Goal: Information Seeking & Learning: Find specific page/section

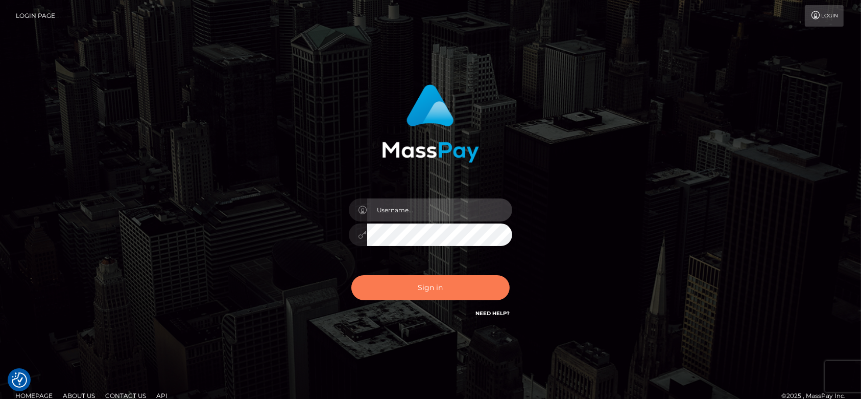
type input "fr.es"
click at [425, 296] on button "Sign in" at bounding box center [431, 287] width 158 height 25
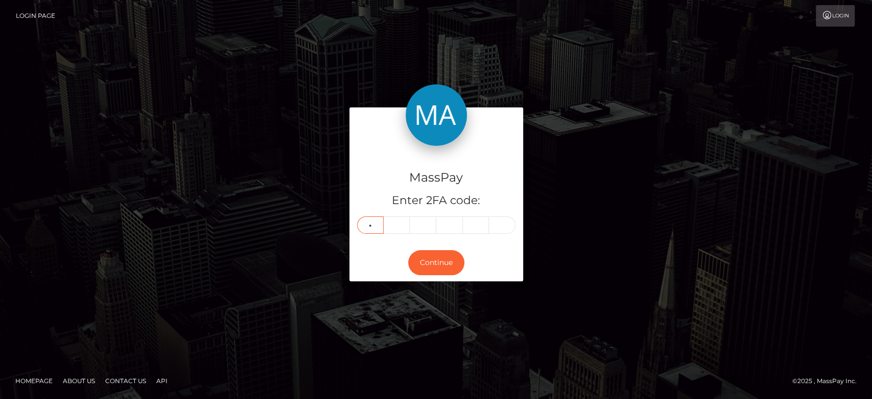
type input "3"
type input "0"
type input "4"
type input "8"
type input "4"
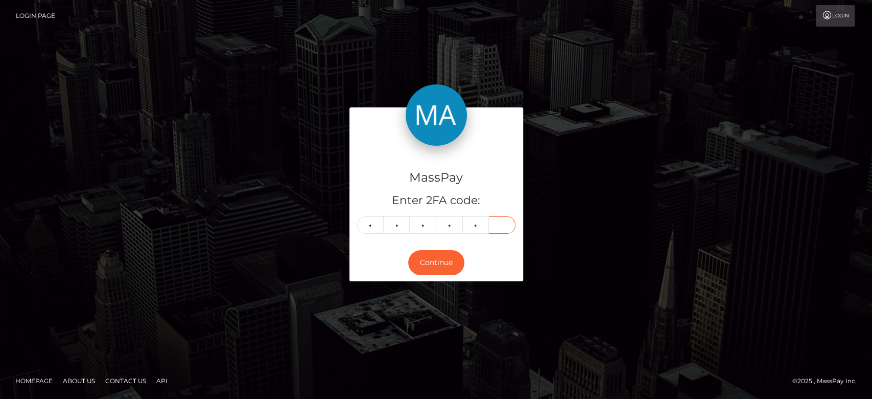
type input "3"
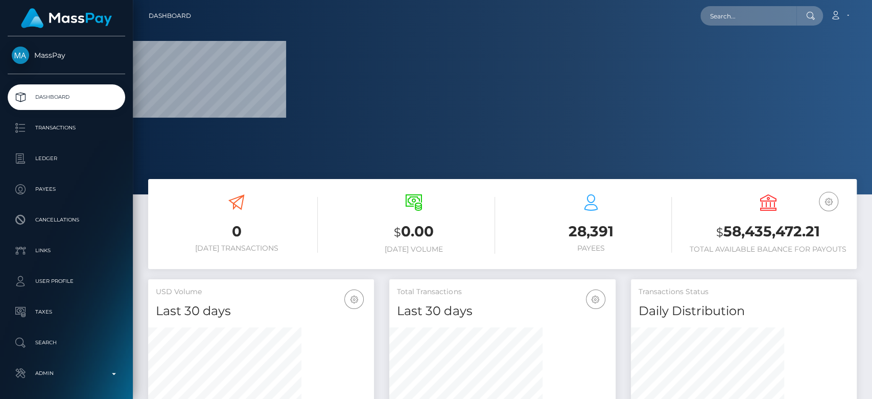
scroll to position [180, 226]
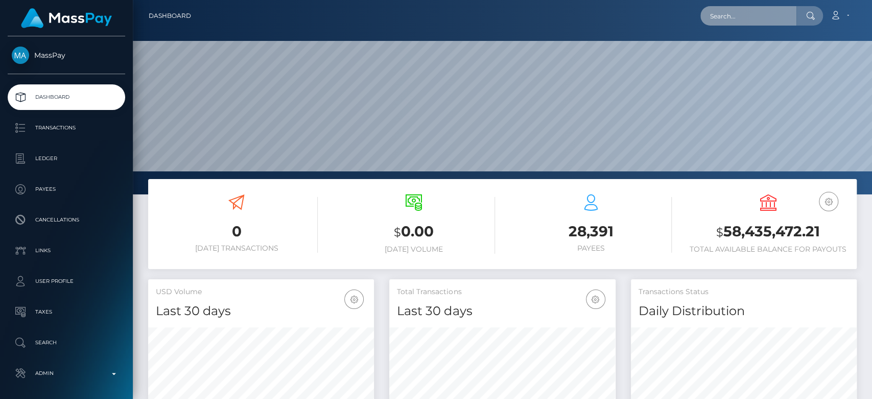
paste input "1299668664"
click at [739, 22] on input "1299668664" at bounding box center [748, 15] width 96 height 19
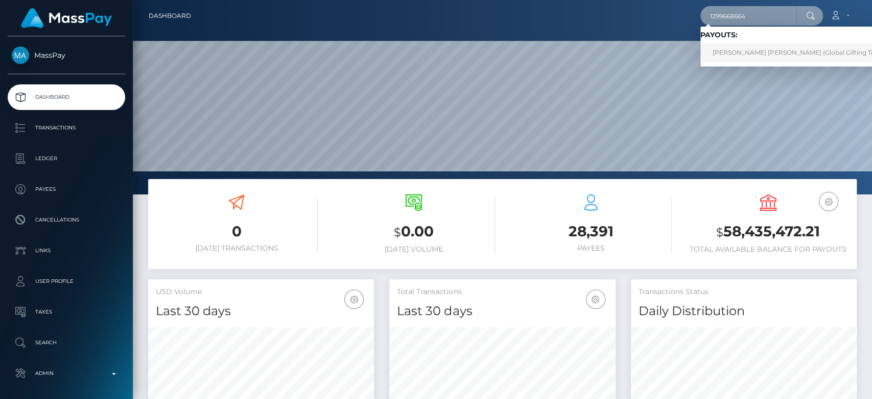
type input "1299668664"
click at [750, 45] on link "JESSICA ELLIE V FIRMINGER (Global Gifting Technologies Inc - Throne)" at bounding box center [830, 52] width 261 height 19
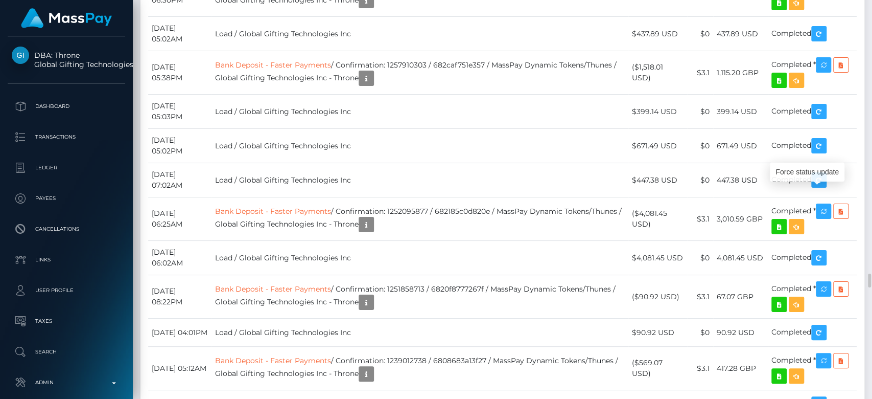
scroll to position [123, 226]
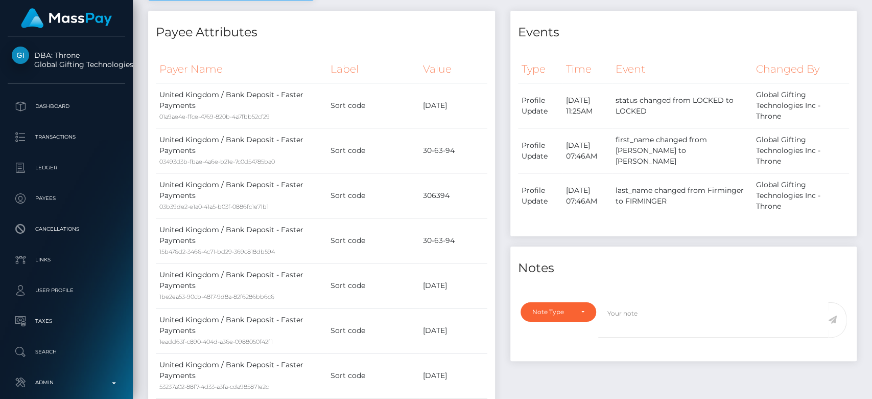
scroll to position [0, 0]
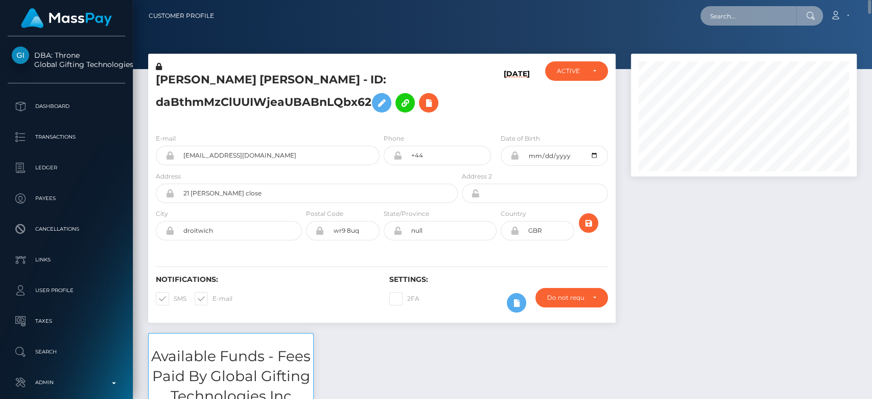
click at [752, 13] on input "text" at bounding box center [748, 15] width 96 height 19
paste input "1325576708"
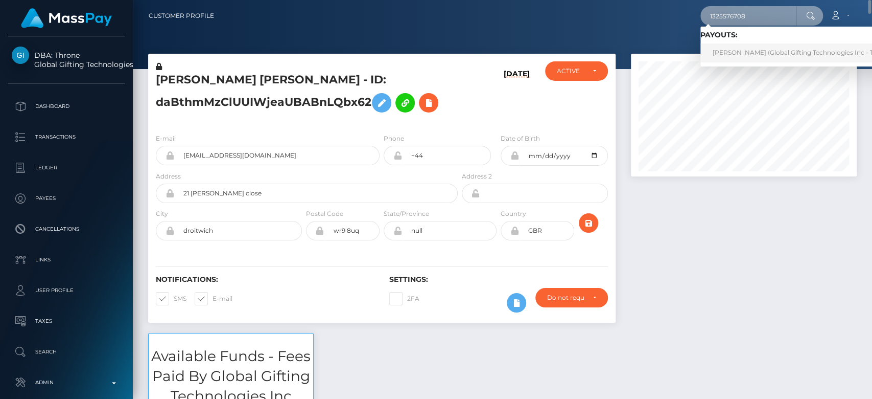
type input "1325576708"
click at [760, 54] on link "SEEMA RAI (Global Gifting Technologies Inc - Throne)" at bounding box center [803, 52] width 206 height 19
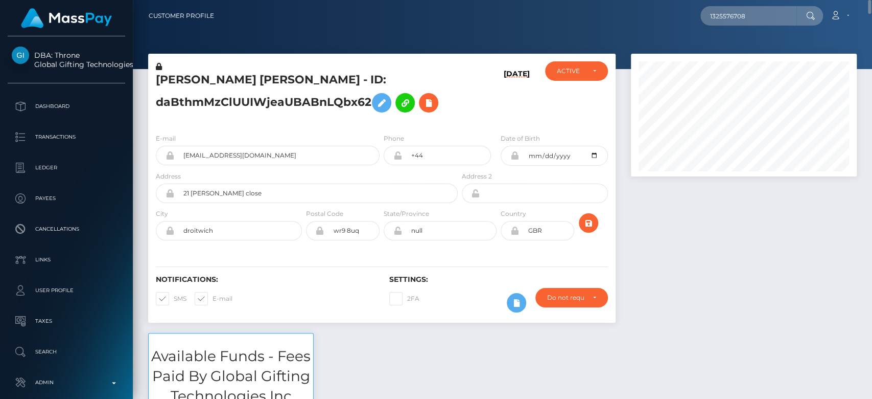
click at [707, 244] on div at bounding box center [743, 193] width 241 height 279
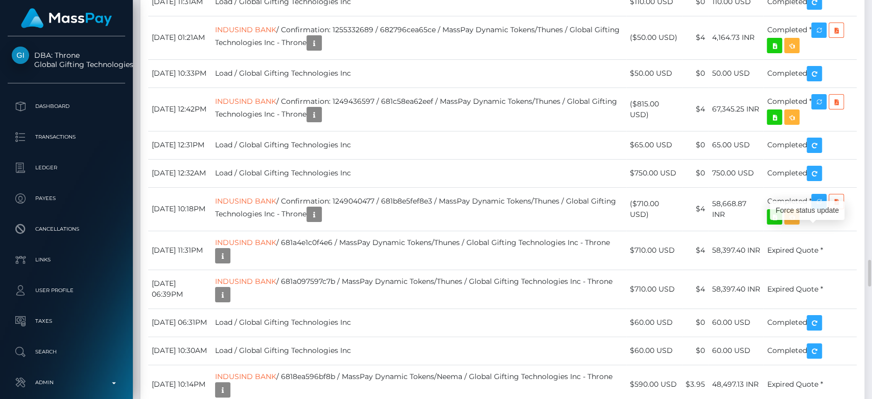
scroll to position [123, 226]
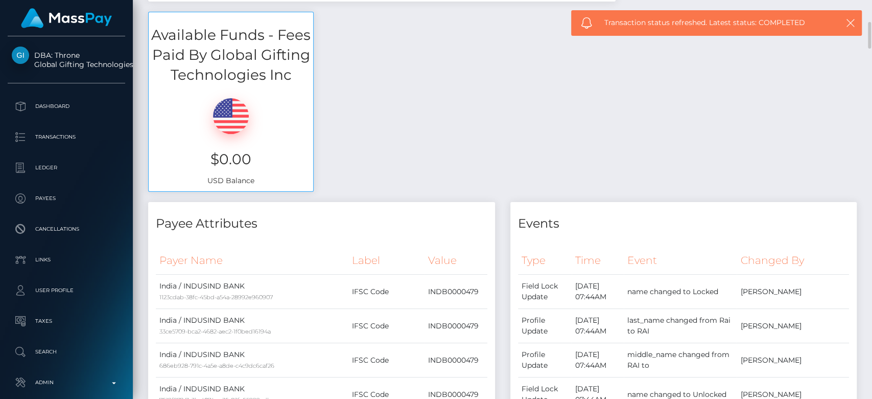
scroll to position [322, 0]
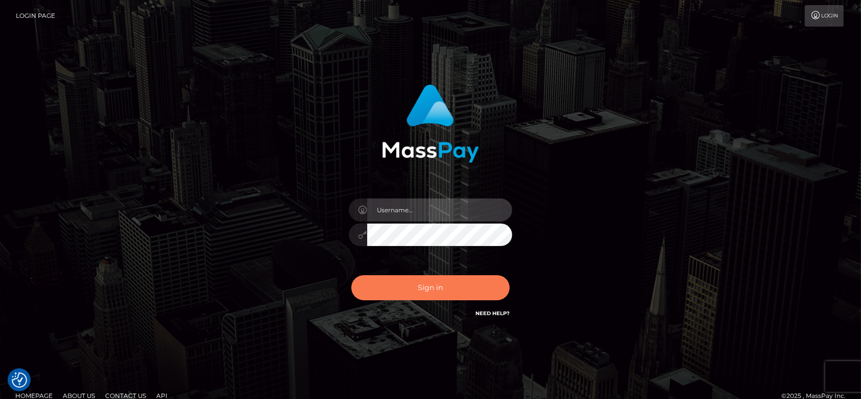
type input "fr.es"
click at [475, 292] on button "Sign in" at bounding box center [431, 287] width 158 height 25
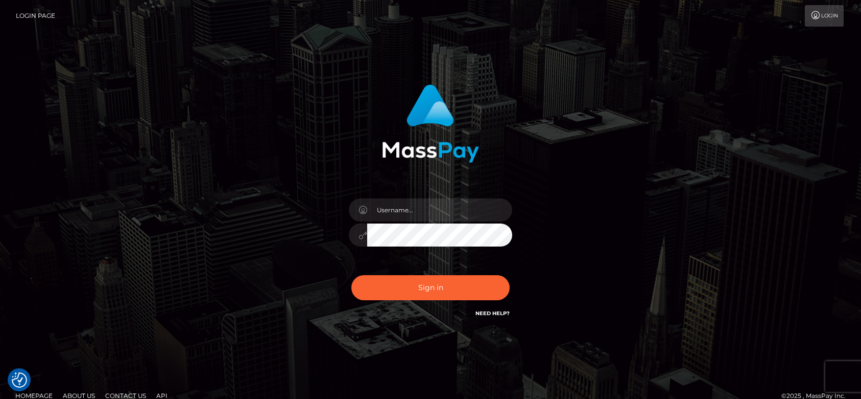
checkbox input "true"
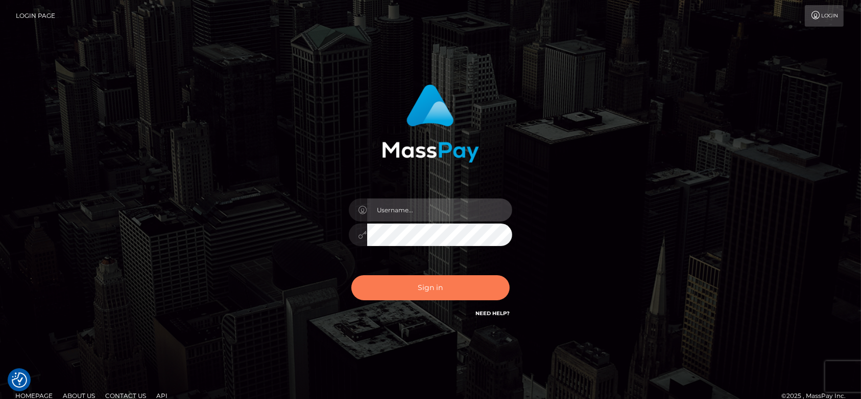
type input "fr.es"
click at [420, 282] on button "Sign in" at bounding box center [431, 287] width 158 height 25
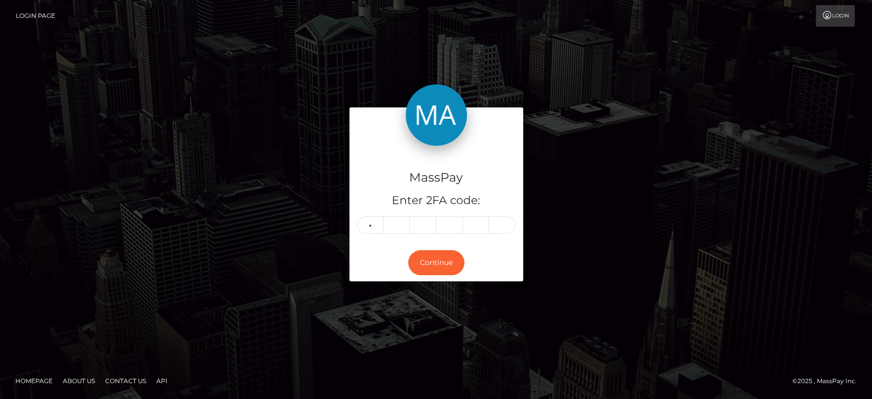
type input "0"
type input "5"
type input "6"
type input "7"
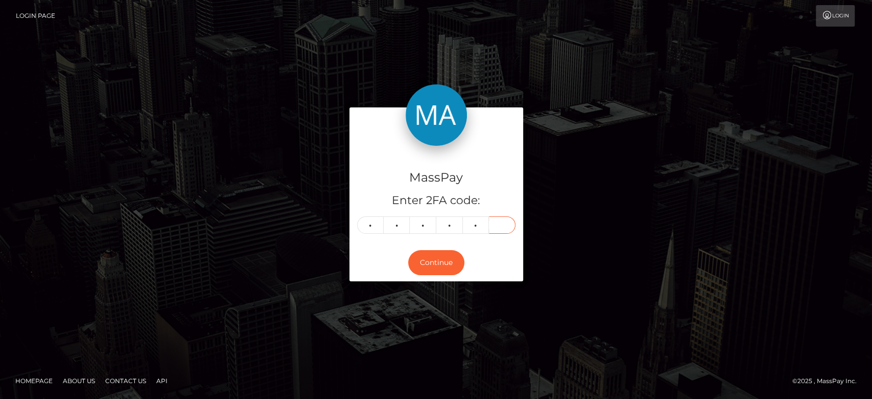
type input "1"
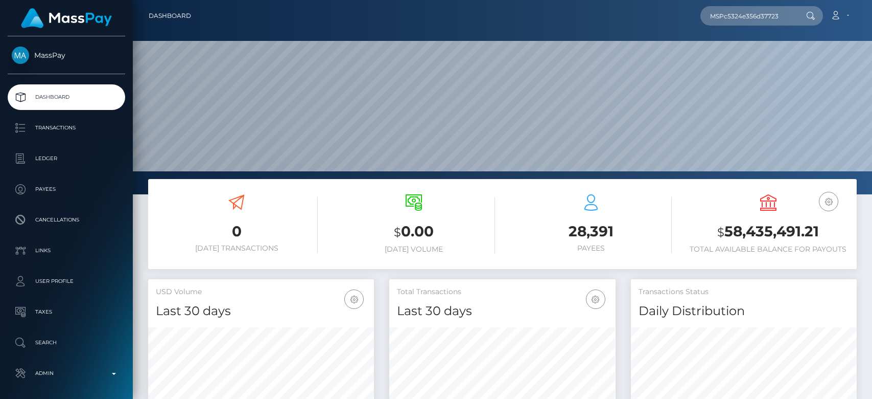
type input "MSPc5324e356d37723"
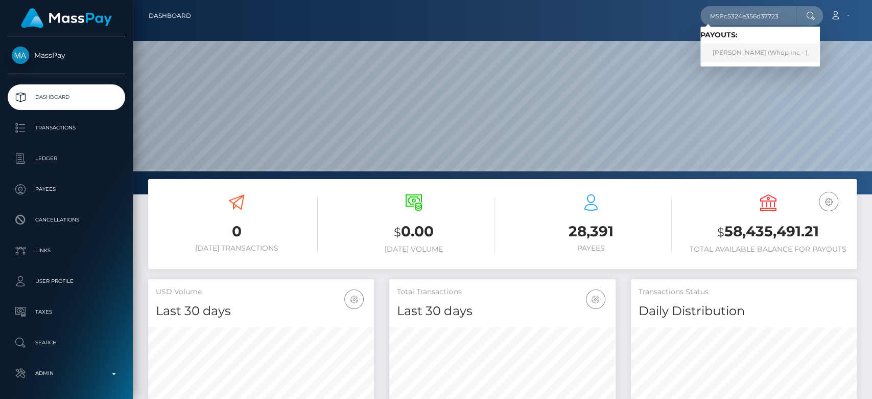
click at [738, 50] on link "Abdul Rehman (Whop Inc - )" at bounding box center [760, 52] width 120 height 19
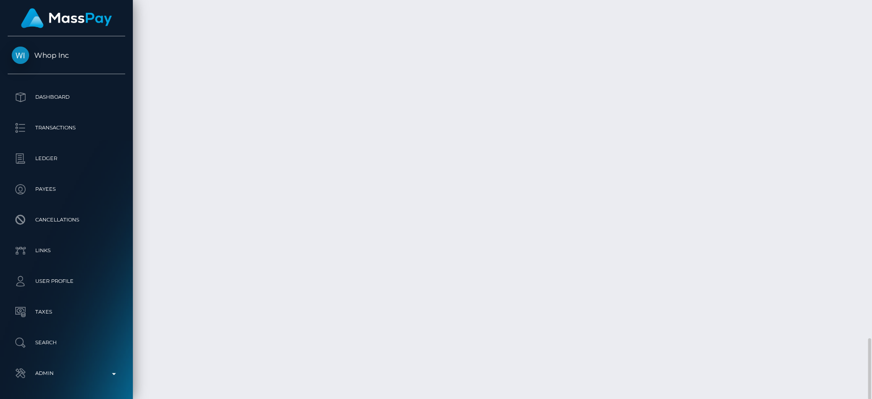
scroll to position [123, 226]
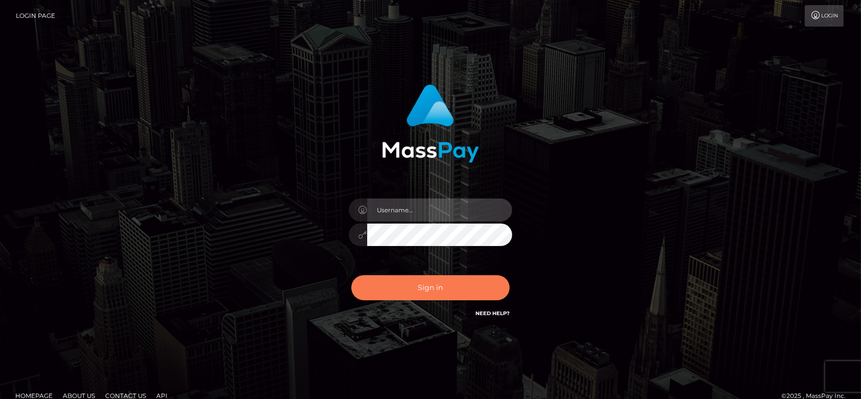
type input "[DOMAIN_NAME]"
click at [439, 293] on button "Sign in" at bounding box center [431, 287] width 158 height 25
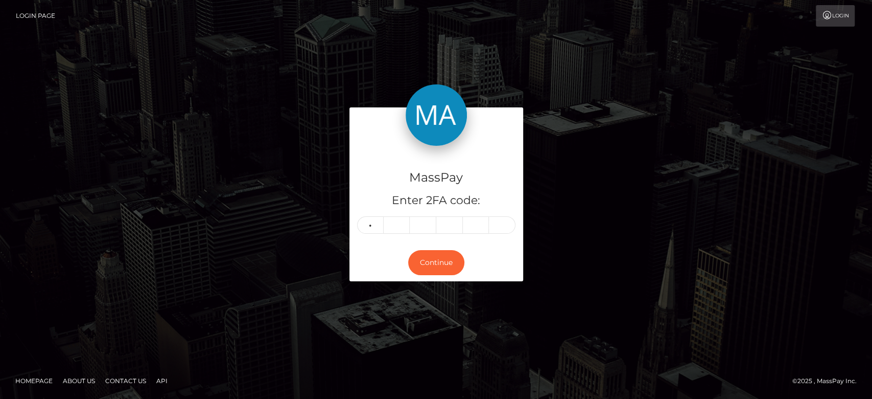
type input "1"
type input "8"
type input "0"
type input "9"
type input "7"
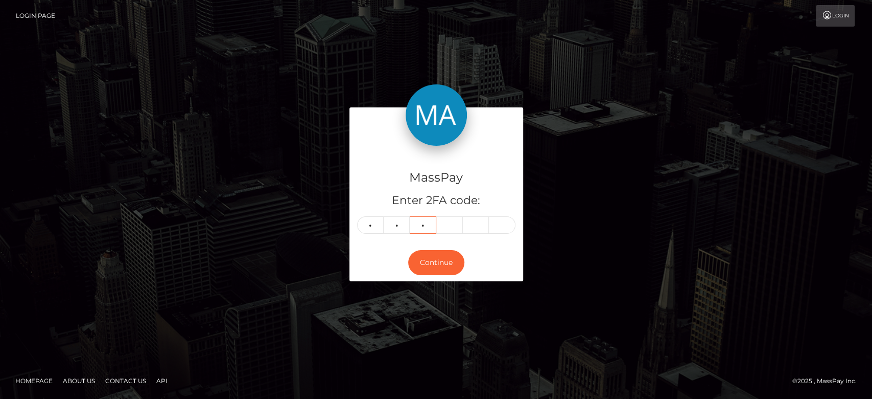
type input "5"
type input "1"
type input "4"
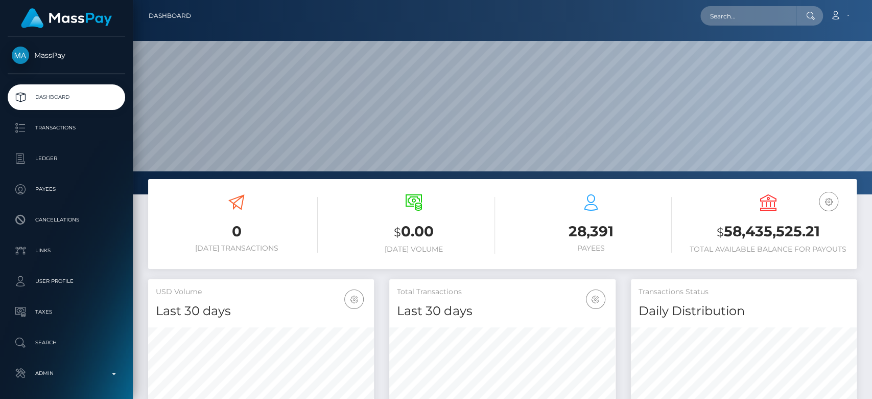
scroll to position [180, 226]
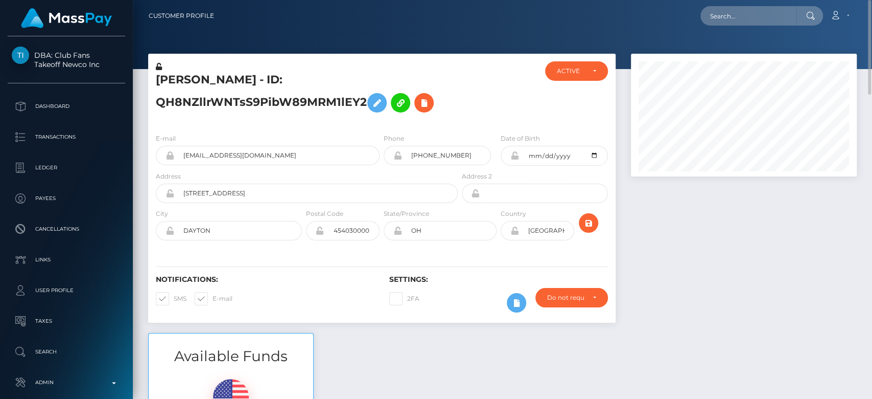
click at [261, 99] on h5 "JOANNA BERNICE THOMAS - ID: QH8NZllrWNTsS9PibW89MRM1lEY2" at bounding box center [304, 94] width 296 height 45
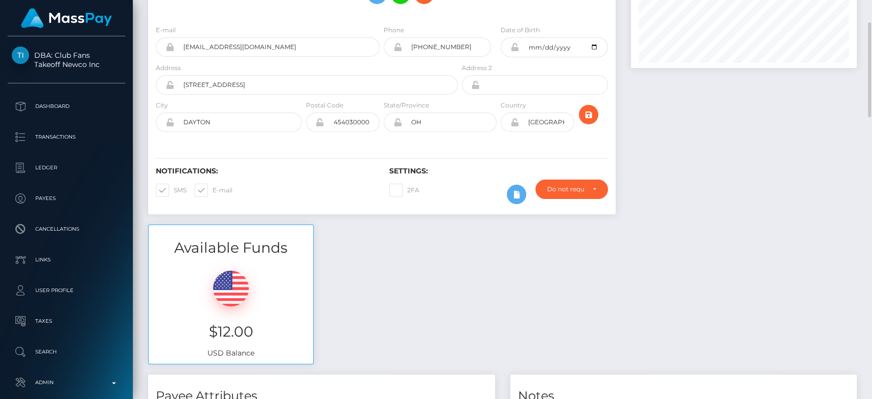
scroll to position [111, 0]
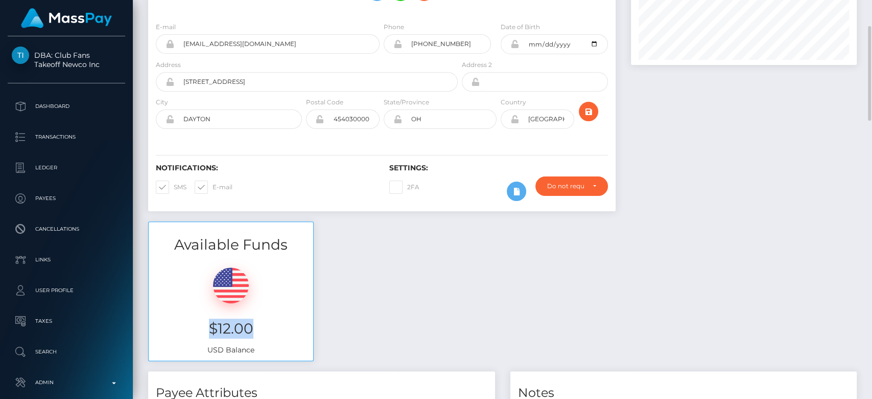
drag, startPoint x: 256, startPoint y: 324, endPoint x: 209, endPoint y: 326, distance: 47.0
click at [209, 326] on h3 "$12.00" at bounding box center [230, 328] width 149 height 20
copy h3 "$12.00"
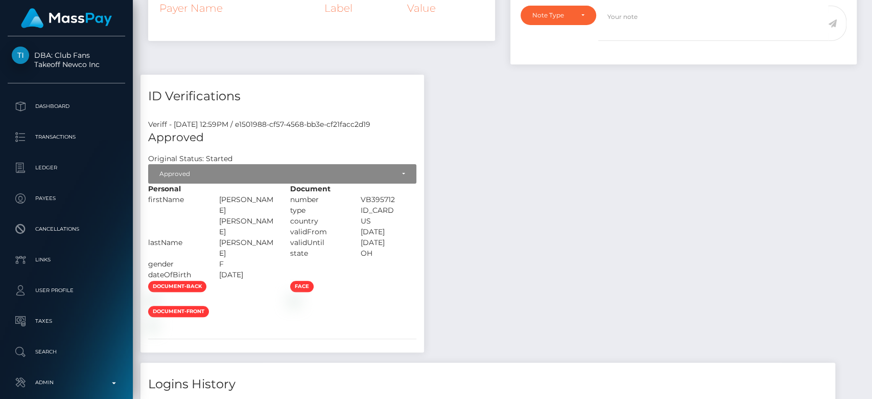
scroll to position [0, 0]
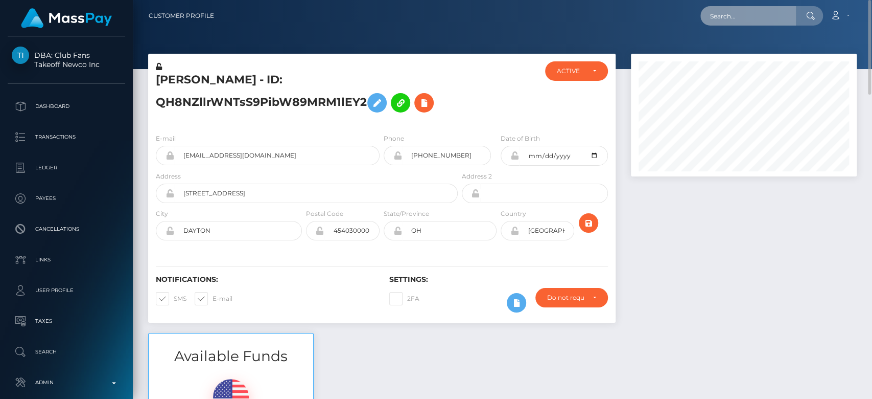
click at [745, 14] on input "text" at bounding box center [748, 15] width 96 height 19
paste input "benjimeissner@web.de"
type input "benjimeissner@web.de"
click at [745, 15] on input "benjimeissner@web.de" at bounding box center [748, 15] width 96 height 19
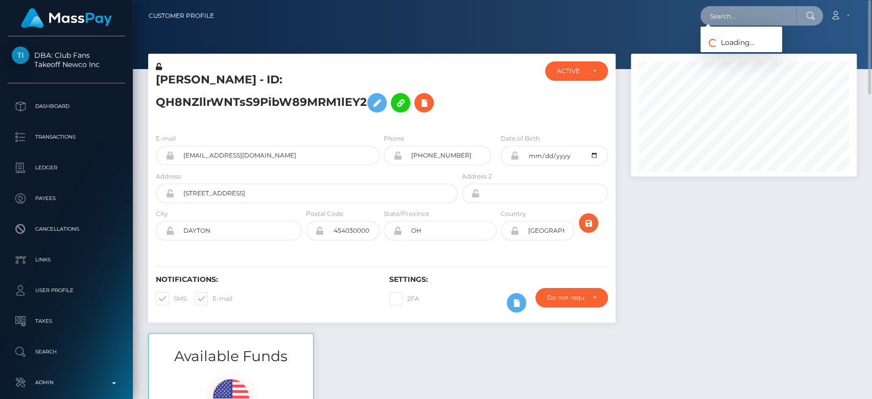
paste input "miriam.funaro@web.de"
type input "miriam.funaro@web.de"
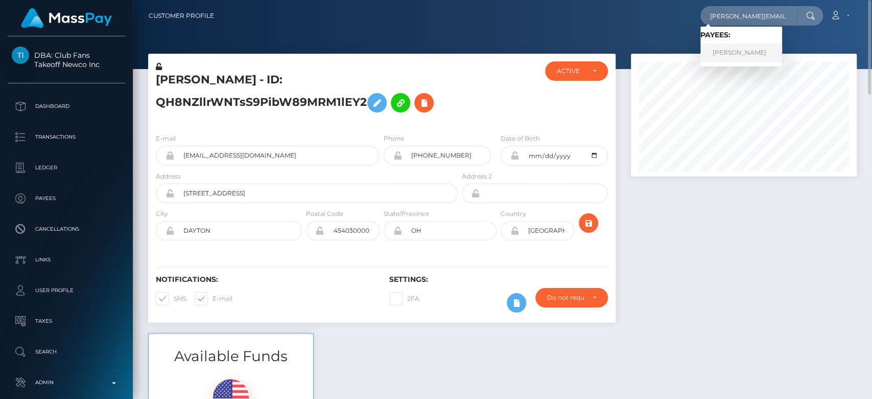
click at [734, 53] on link "Miriam Funaro" at bounding box center [741, 52] width 82 height 19
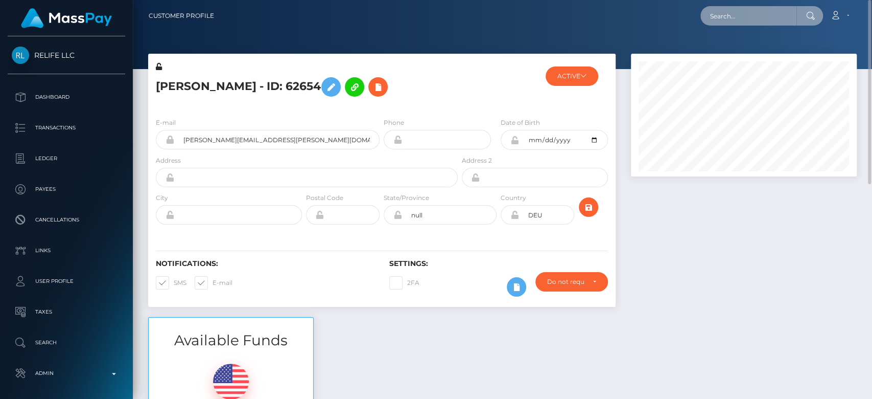
click at [733, 21] on input "text" at bounding box center [748, 15] width 96 height 19
paste input "[EMAIL_ADDRESS][DOMAIN_NAME]"
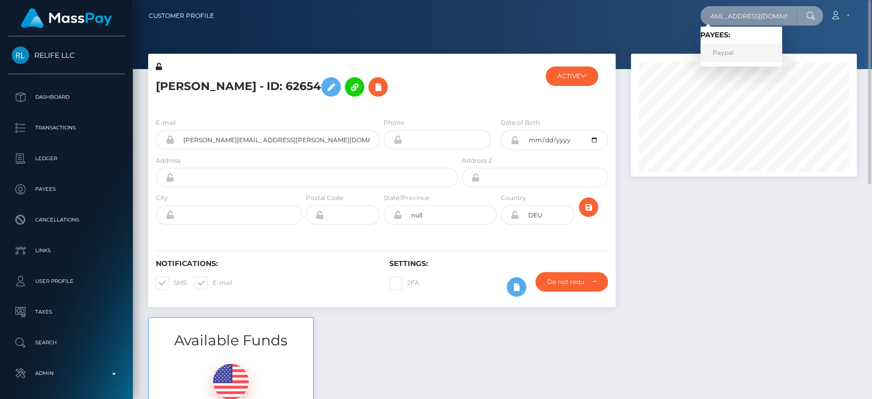
type input "[EMAIL_ADDRESS][DOMAIN_NAME]"
click at [733, 51] on link "Paypal" at bounding box center [741, 52] width 82 height 19
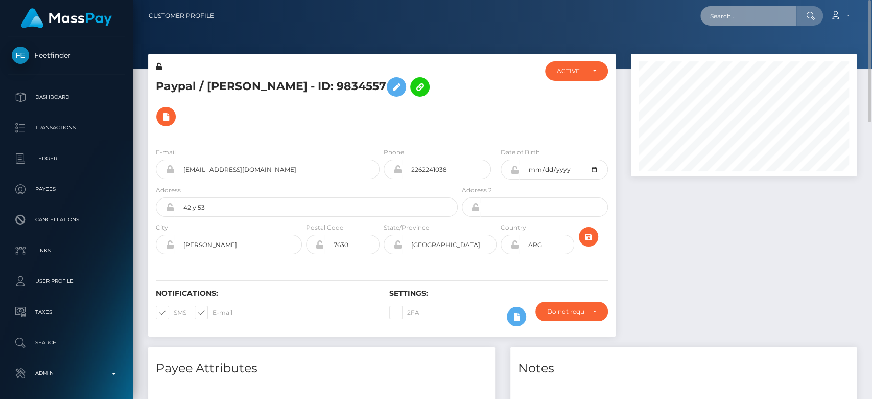
click at [724, 22] on input "text" at bounding box center [748, 15] width 96 height 19
paste input "hayleyrianna@hotmail.com"
type input "hayleyrianna@hotmail.com"
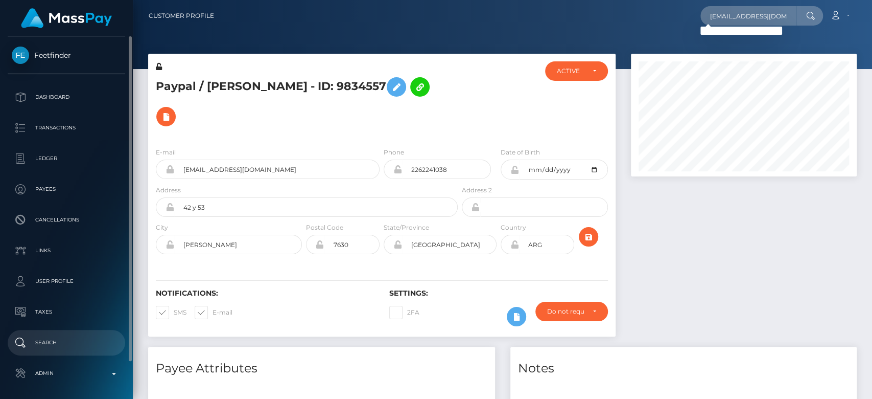
click at [60, 345] on p "Search" at bounding box center [66, 342] width 109 height 15
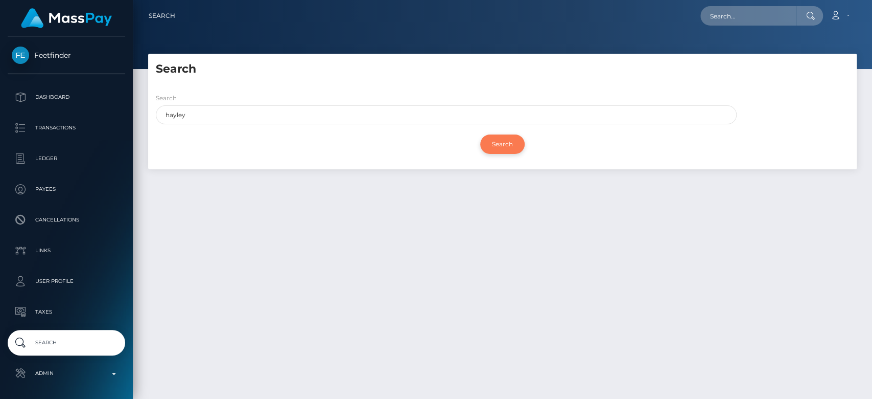
type input "hayley"
click at [511, 145] on input "Search" at bounding box center [502, 143] width 44 height 19
click at [508, 145] on input "Search" at bounding box center [502, 143] width 44 height 19
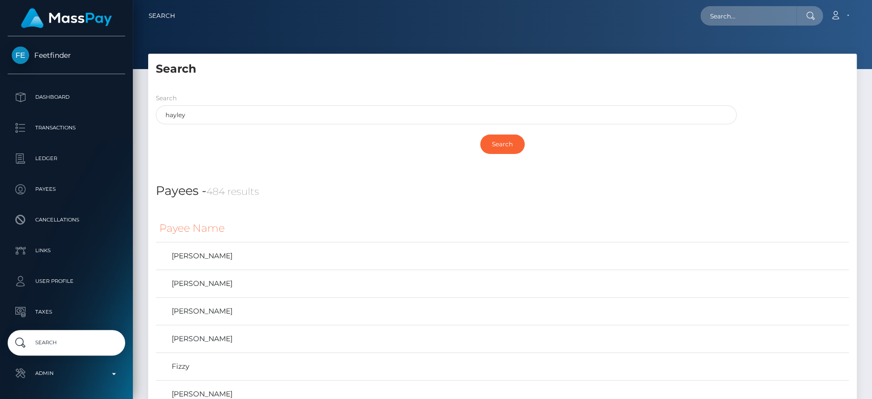
click at [327, 137] on div "Search" at bounding box center [502, 144] width 693 height 30
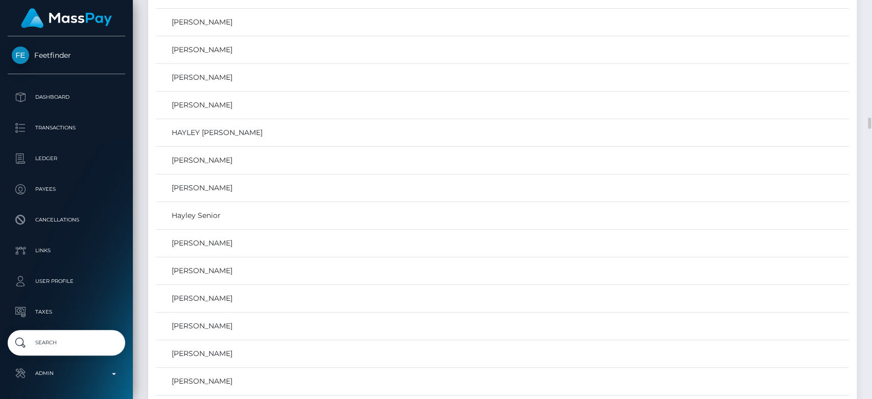
scroll to position [4093, 0]
click at [288, 80] on td "Hayley Rianna Delvecchio" at bounding box center [502, 80] width 693 height 28
click at [247, 73] on link "Hayley Rianna Delvecchio" at bounding box center [502, 80] width 686 height 15
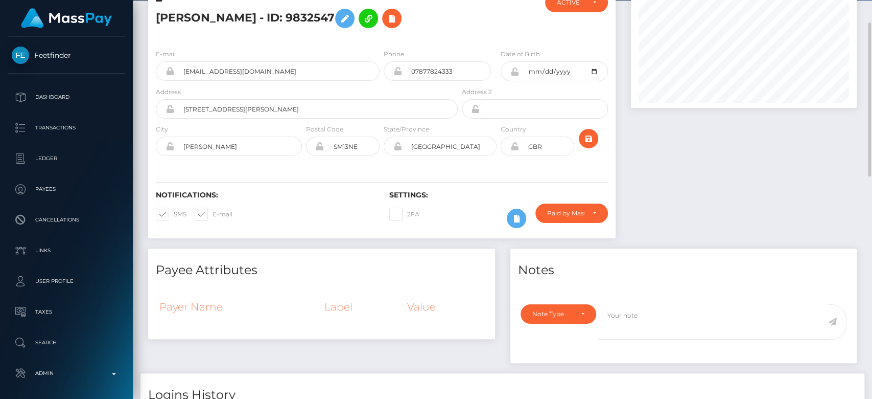
scroll to position [70, 0]
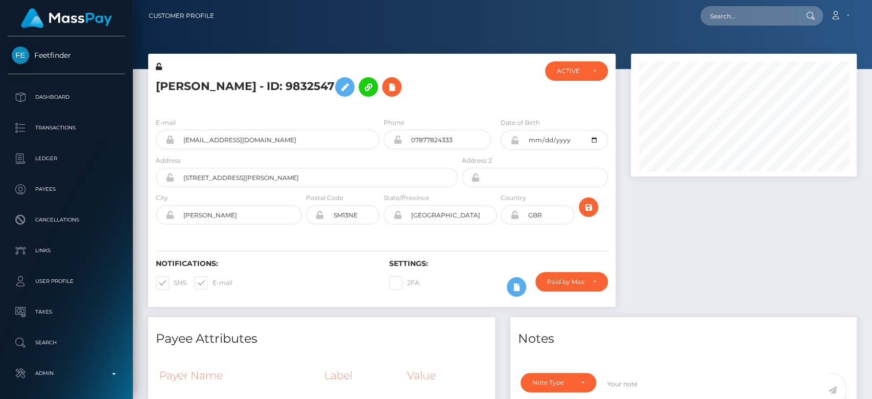
scroll to position [123, 226]
drag, startPoint x: 264, startPoint y: 170, endPoint x: 177, endPoint y: 173, distance: 87.4
click at [177, 149] on input "[EMAIL_ADDRESS][DOMAIN_NAME]" at bounding box center [276, 139] width 205 height 19
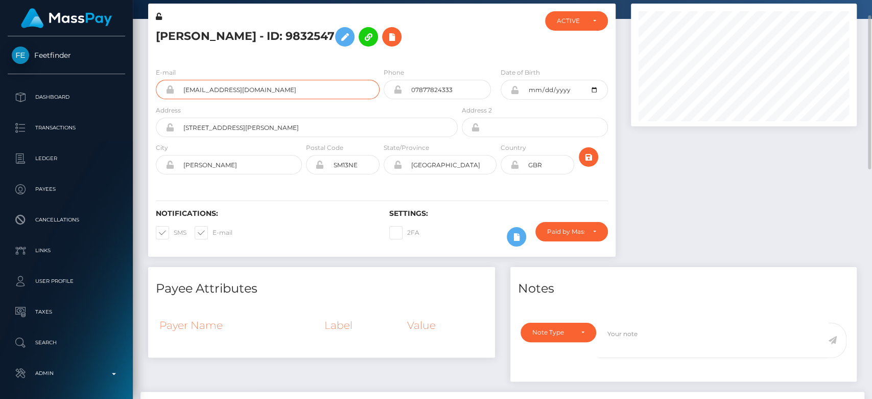
scroll to position [52, 0]
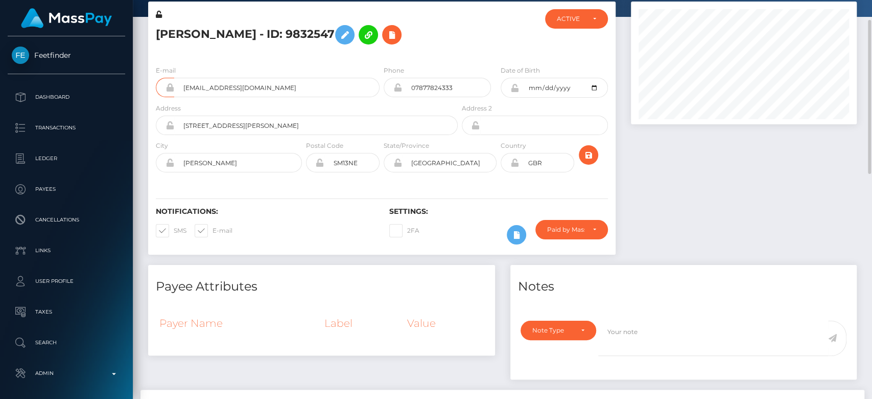
click at [409, 50] on h5 "[PERSON_NAME] - ID: 9832547" at bounding box center [304, 35] width 296 height 30
click at [422, 97] on input "07877824333" at bounding box center [446, 87] width 89 height 19
click at [461, 57] on div at bounding box center [499, 33] width 78 height 48
drag, startPoint x: 462, startPoint y: 116, endPoint x: 401, endPoint y: 112, distance: 61.4
click at [401, 97] on div "07877824333" at bounding box center [437, 87] width 107 height 19
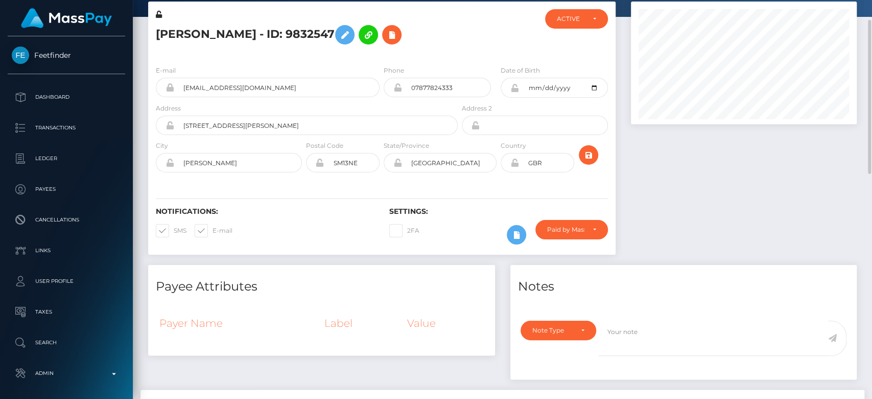
click at [519, 57] on div at bounding box center [499, 33] width 78 height 48
drag, startPoint x: 450, startPoint y: 117, endPoint x: 413, endPoint y: 120, distance: 36.9
click at [413, 97] on input "07877824333" at bounding box center [446, 87] width 89 height 19
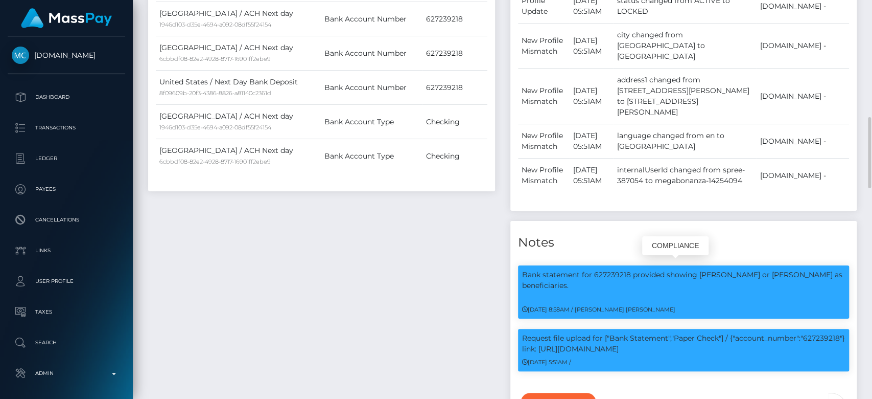
scroll to position [123, 226]
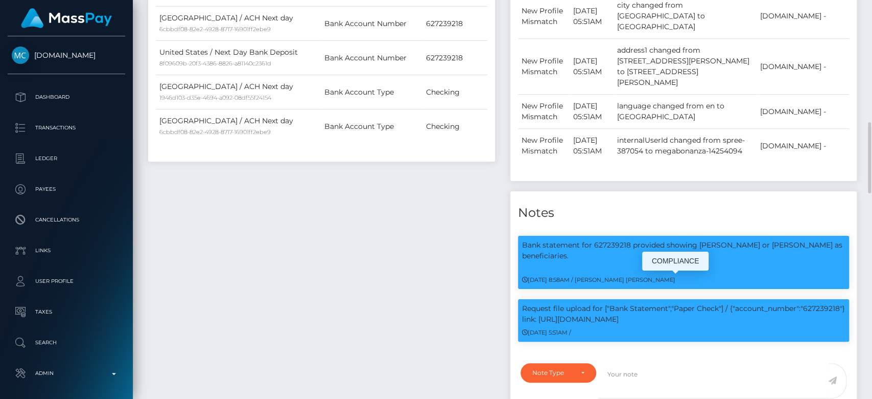
click at [742, 303] on p "Request file upload for ["Bank Statement","Paper Check"] / {"account_number":"6…" at bounding box center [683, 313] width 323 height 21
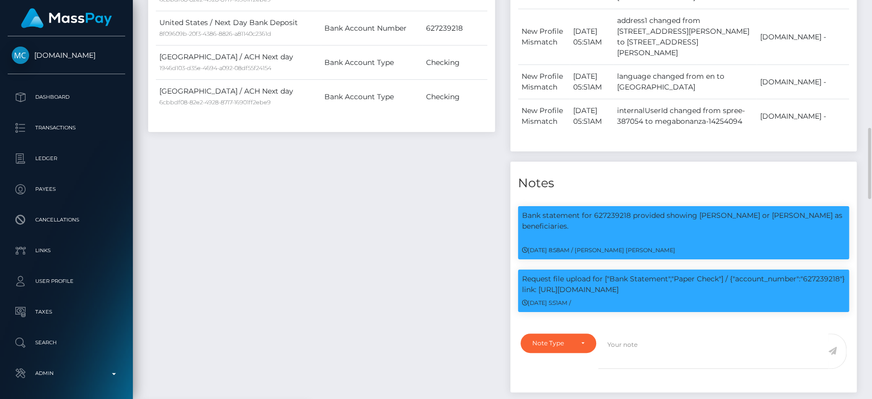
click at [742, 273] on div "Bank statement for 627239218 provided showing SHELLEY R MCGLOTHLIN or TIMOTHY S…" at bounding box center [683, 262] width 347 height 129
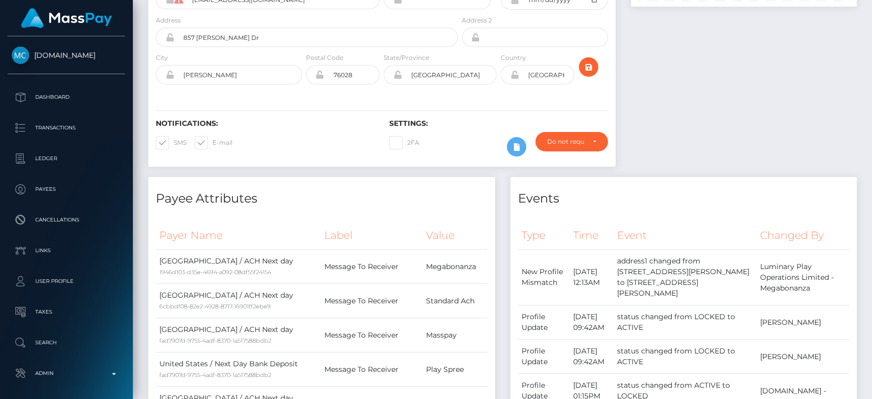
scroll to position [0, 0]
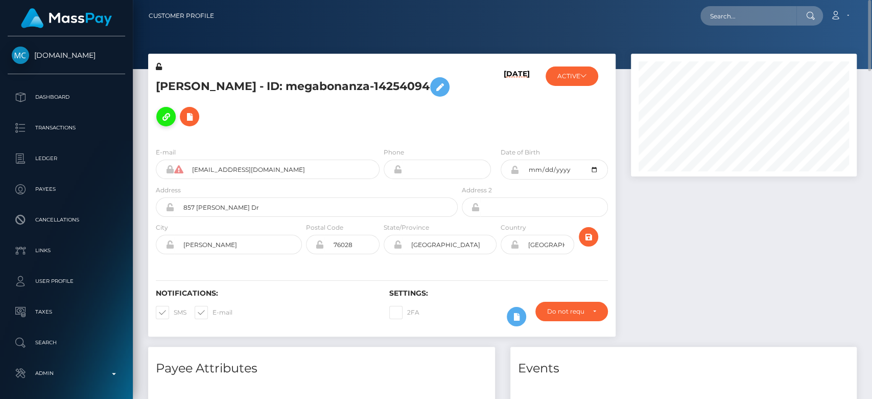
click at [176, 107] on button at bounding box center [165, 116] width 19 height 19
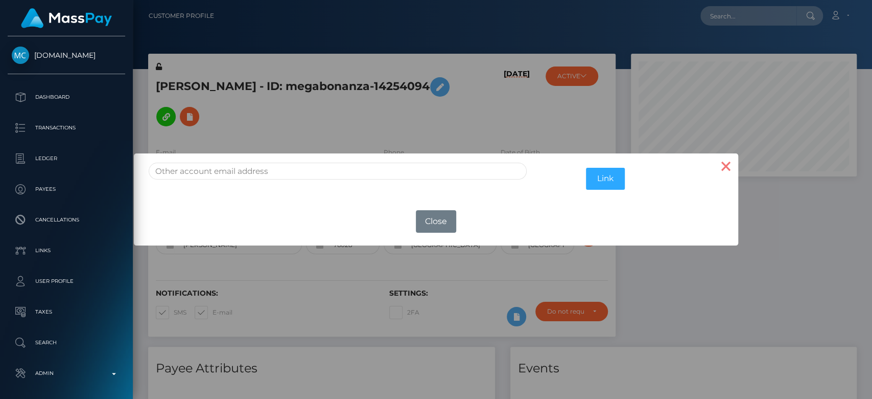
click at [731, 166] on button "×" at bounding box center [726, 165] width 25 height 25
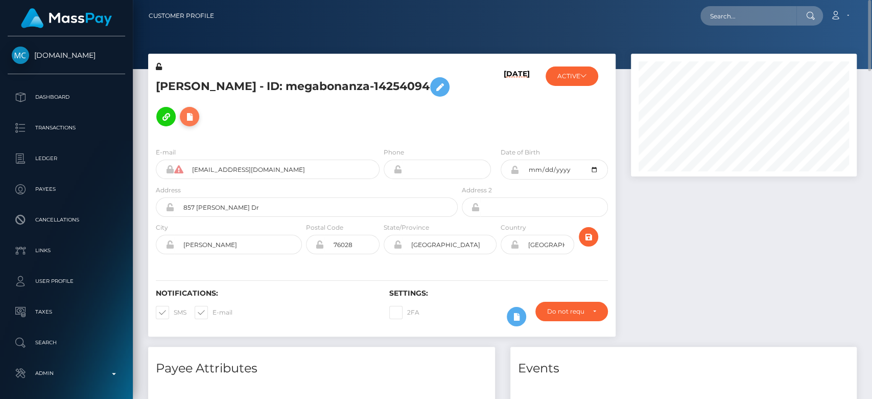
click at [196, 110] on icon at bounding box center [189, 116] width 12 height 13
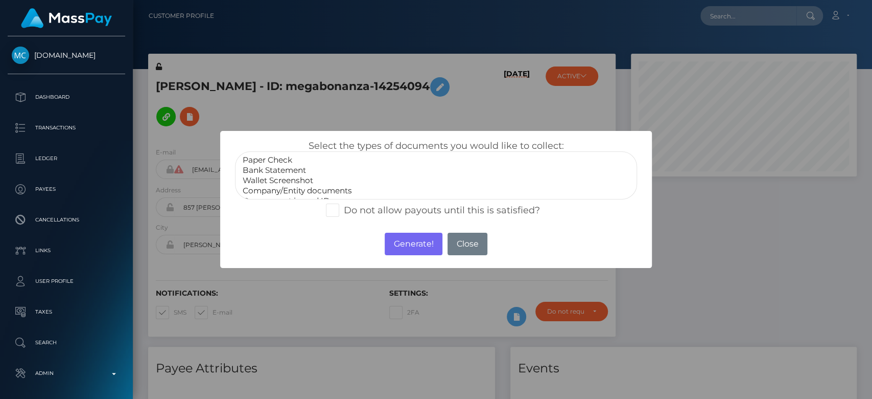
select select "Bank Statement"
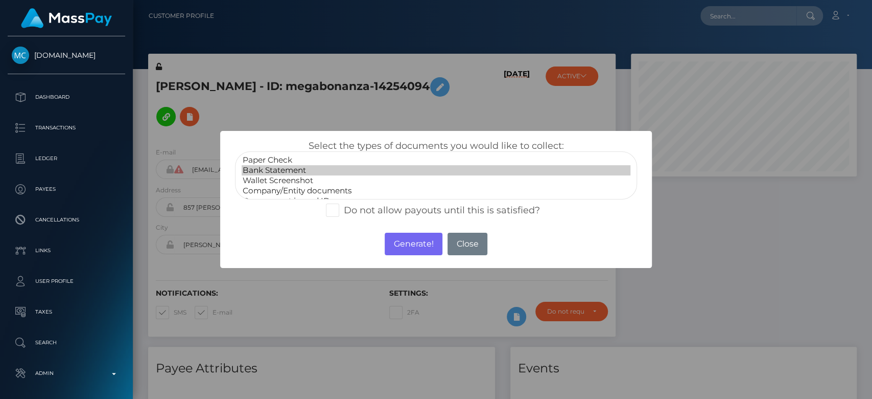
click at [285, 168] on option "Bank Statement" at bounding box center [436, 170] width 389 height 10
click at [414, 244] on button "Generate!" at bounding box center [414, 243] width 58 height 22
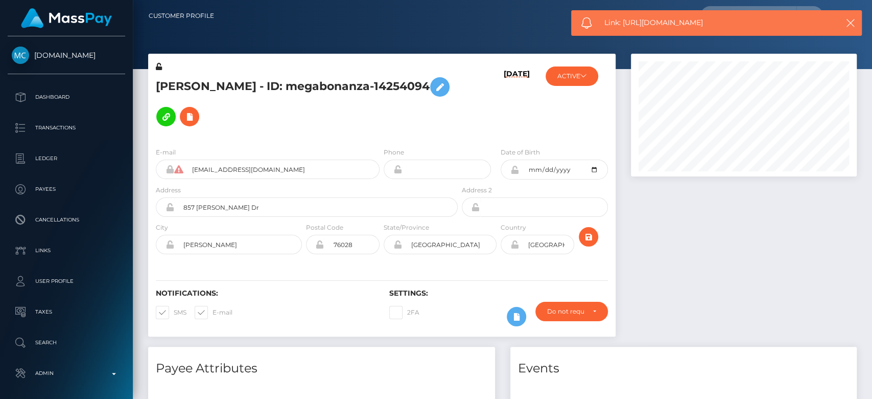
drag, startPoint x: 714, startPoint y: 25, endPoint x: 593, endPoint y: 26, distance: 121.6
click at [593, 26] on div "Link: https://l.maspay.io/9kkT1" at bounding box center [716, 23] width 291 height 26
copy span "Link: https://l.maspay.io/9kkT1"
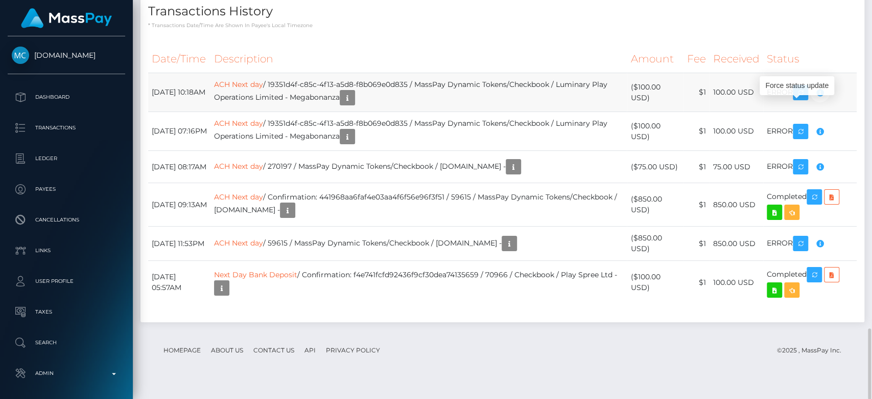
scroll to position [123, 226]
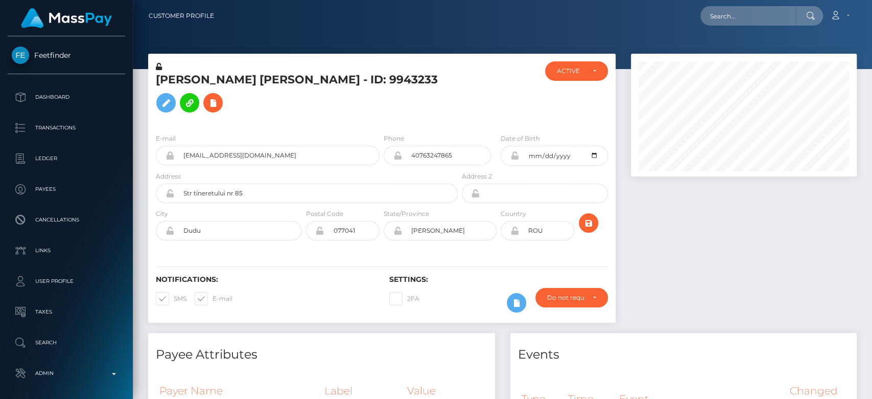
scroll to position [123, 226]
click at [423, 165] on input "40763247865" at bounding box center [446, 155] width 89 height 19
drag, startPoint x: 458, startPoint y: 170, endPoint x: 413, endPoint y: 172, distance: 45.0
click at [413, 165] on input "40763247865" at bounding box center [446, 155] width 89 height 19
click at [452, 125] on div "Iliescu Florentina Simona - ID: 9943233" at bounding box center [304, 93] width 312 height 64
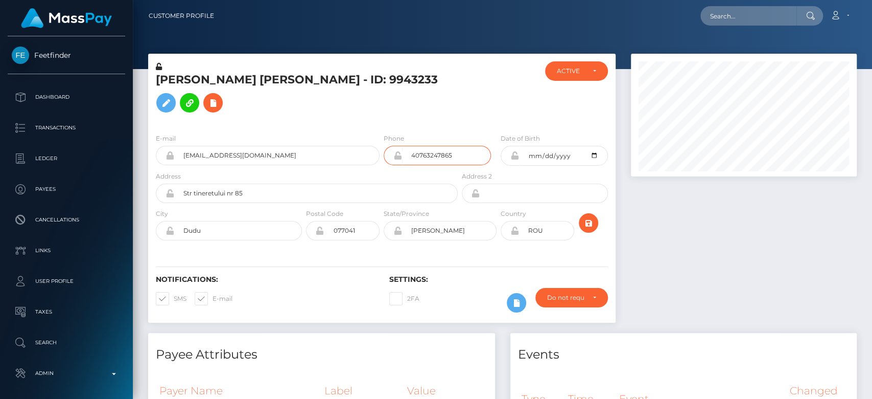
drag, startPoint x: 452, startPoint y: 169, endPoint x: 411, endPoint y: 171, distance: 40.9
click at [411, 165] on input "40763247865" at bounding box center [446, 155] width 89 height 19
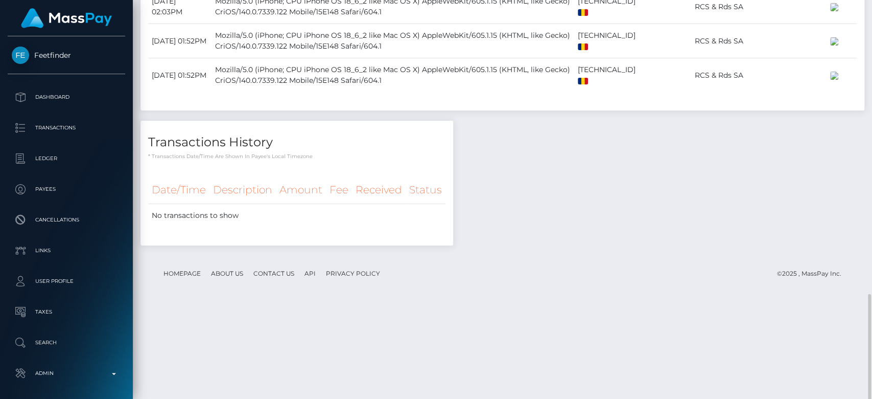
scroll to position [943, 0]
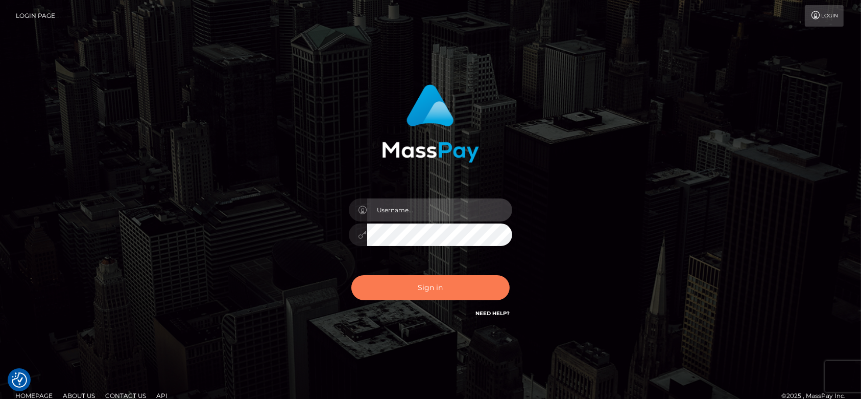
type input "[DOMAIN_NAME]"
click at [466, 282] on button "Sign in" at bounding box center [431, 287] width 158 height 25
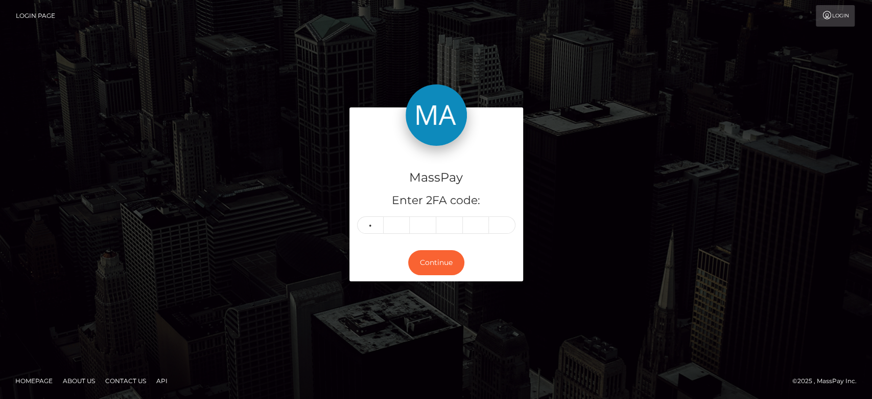
type input "2"
type input "8"
type input "9"
type input "6"
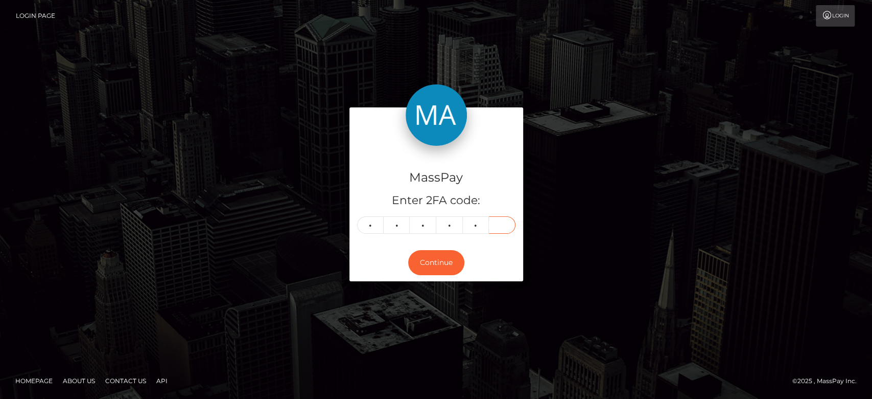
type input "1"
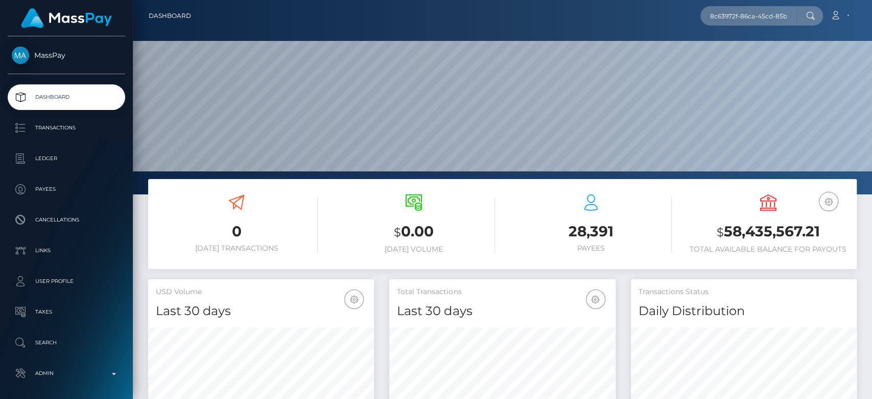
scroll to position [0, 52]
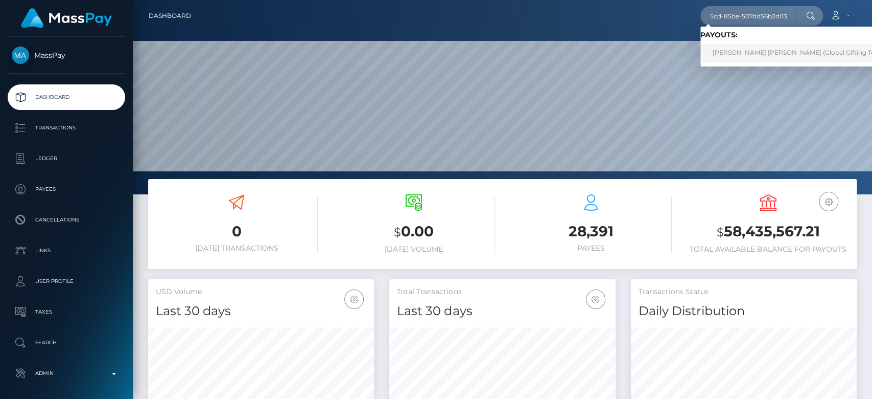
type input "8c63972f-86ca-45cd-85be-507dd56b2d03"
click at [740, 59] on link "[PERSON_NAME] [PERSON_NAME] (Global Gifting Technologies Inc - Throne)" at bounding box center [830, 52] width 261 height 19
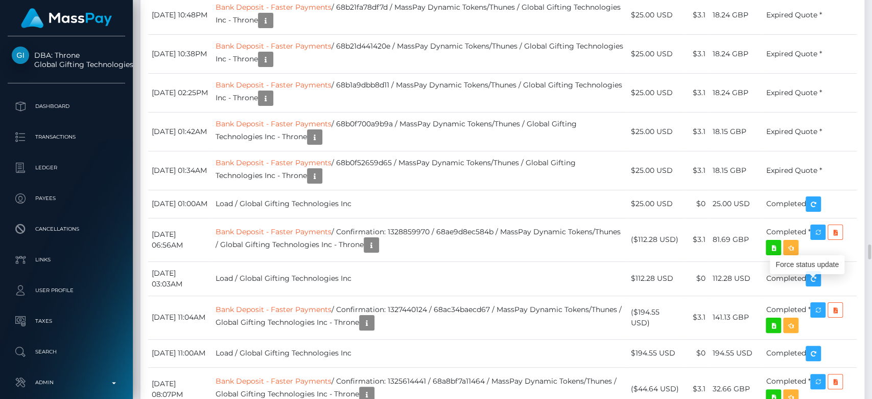
scroll to position [123, 226]
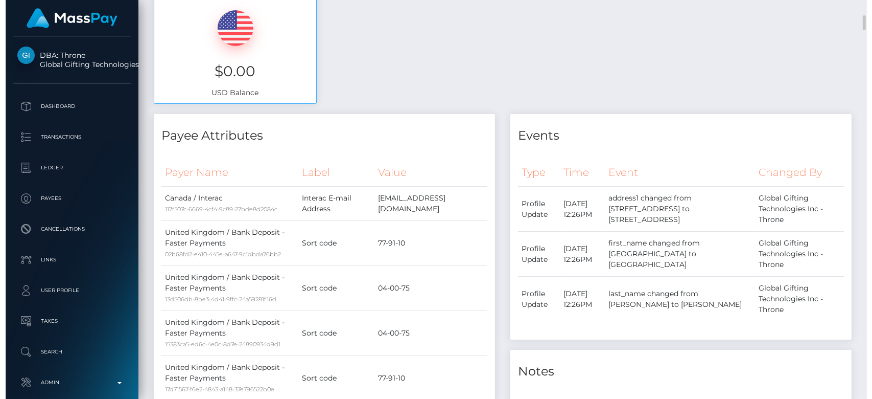
scroll to position [0, 0]
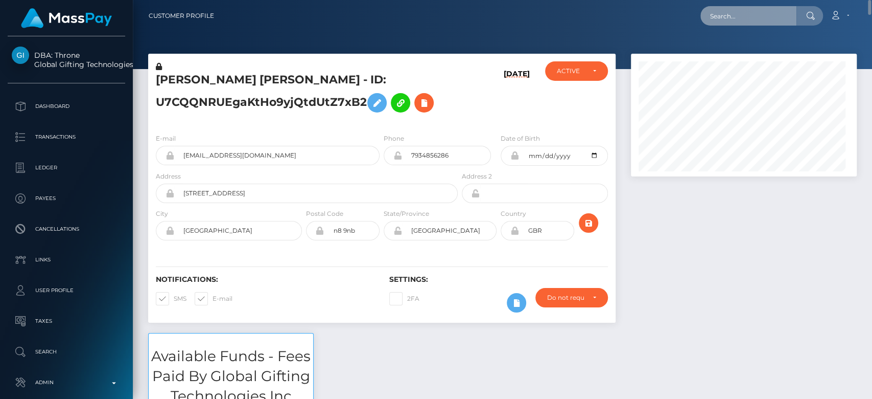
click at [744, 11] on input "text" at bounding box center [748, 15] width 96 height 19
paste input "MSP3327f9122d62c7d"
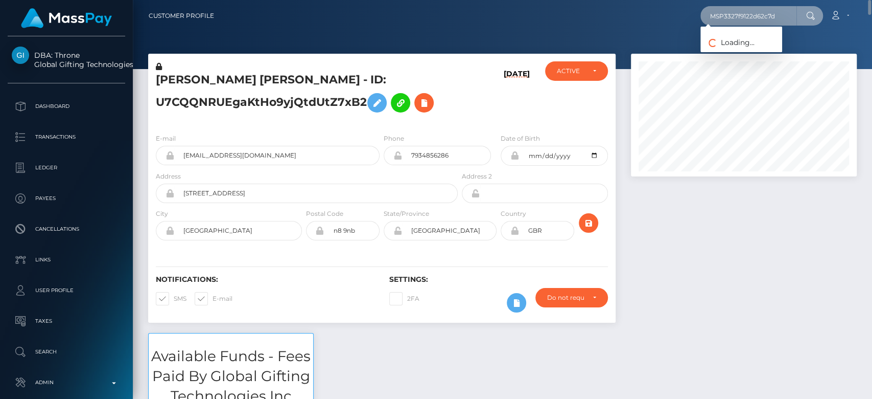
type input "MSP3327f9122d62c7d"
click at [732, 57] on div at bounding box center [744, 115] width 226 height 123
click at [757, 18] on input "MSP3327f9122d62c7d" at bounding box center [748, 15] width 96 height 19
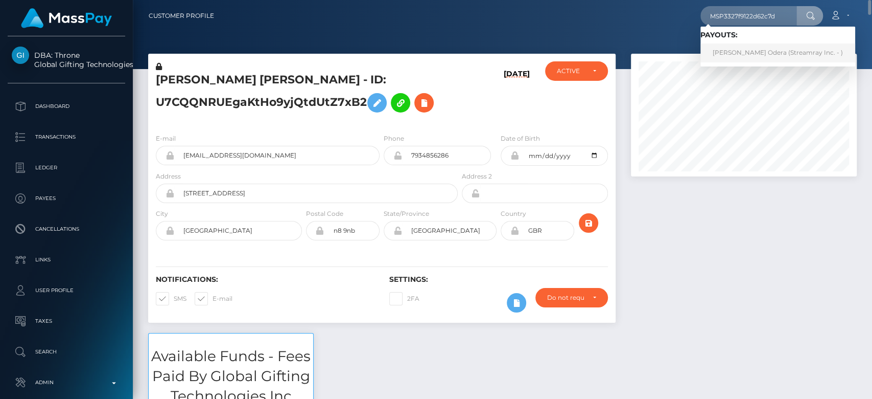
click at [754, 48] on link "Damaris Achieng Odera (Streamray Inc. - )" at bounding box center [777, 52] width 155 height 19
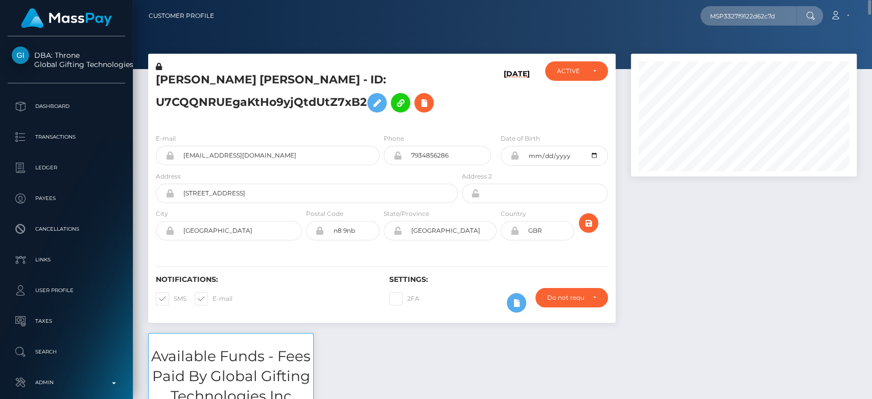
click at [700, 215] on div at bounding box center [743, 193] width 241 height 279
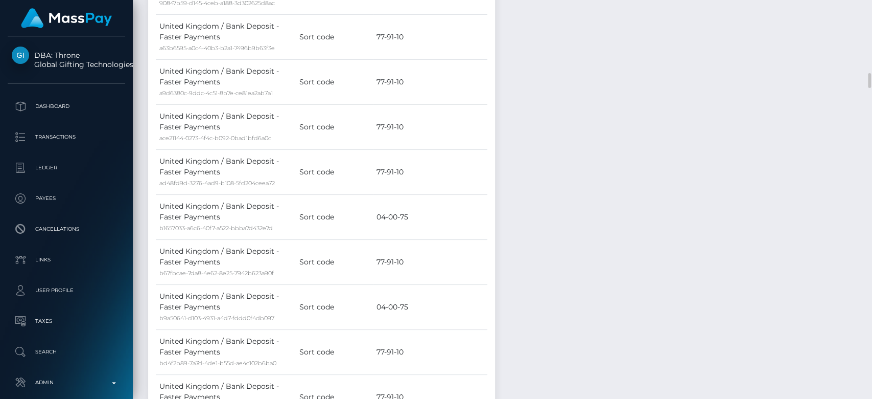
scroll to position [1920, 0]
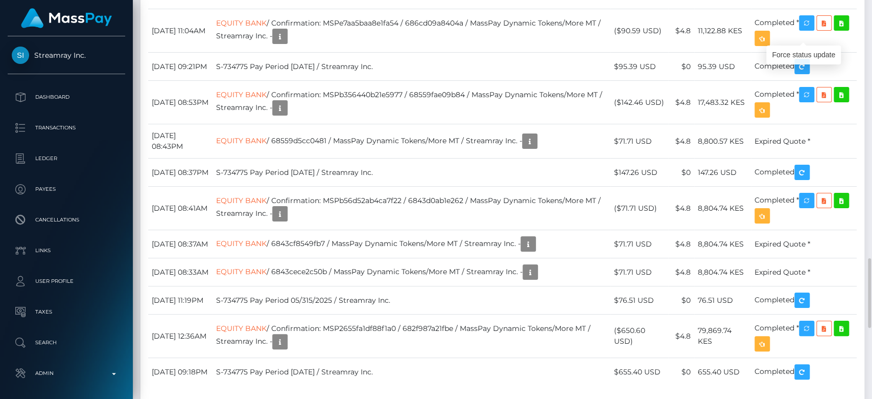
scroll to position [123, 226]
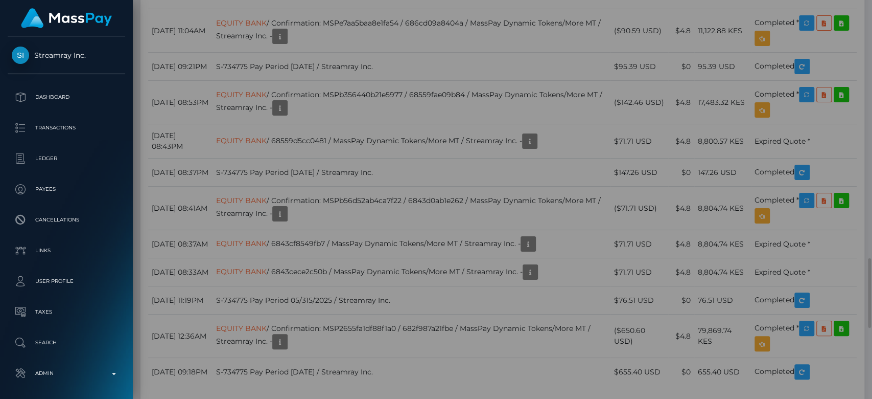
scroll to position [0, 0]
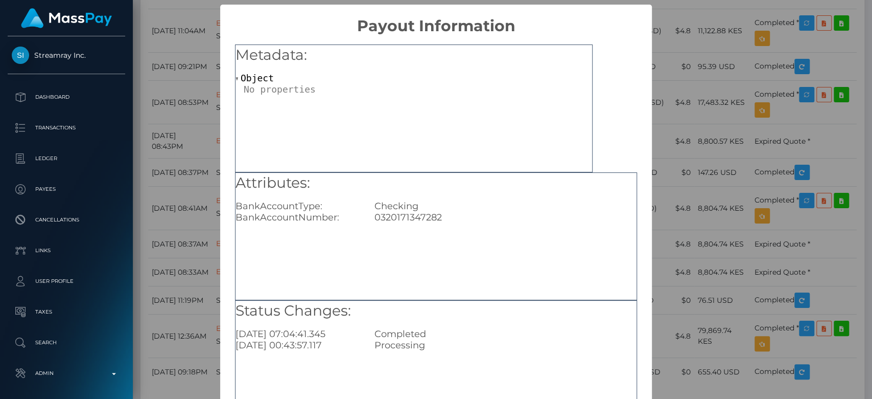
click at [692, 210] on div "× Payout Information Metadata: Object Attributes: BankAccountType: Checking Ban…" at bounding box center [436, 199] width 872 height 399
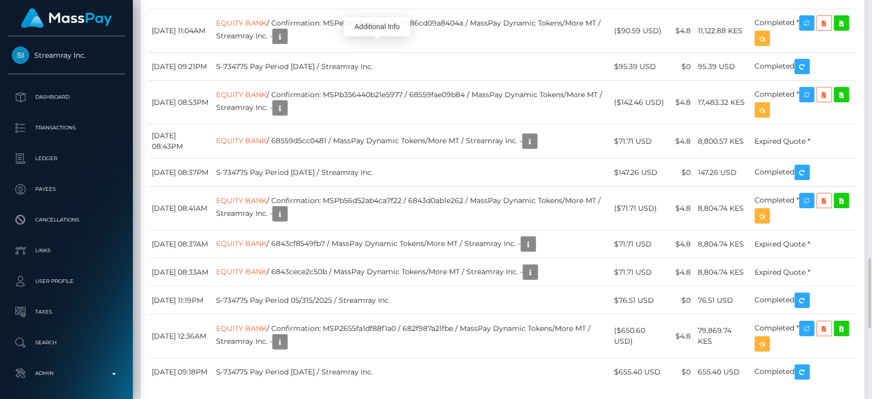
scroll to position [123, 226]
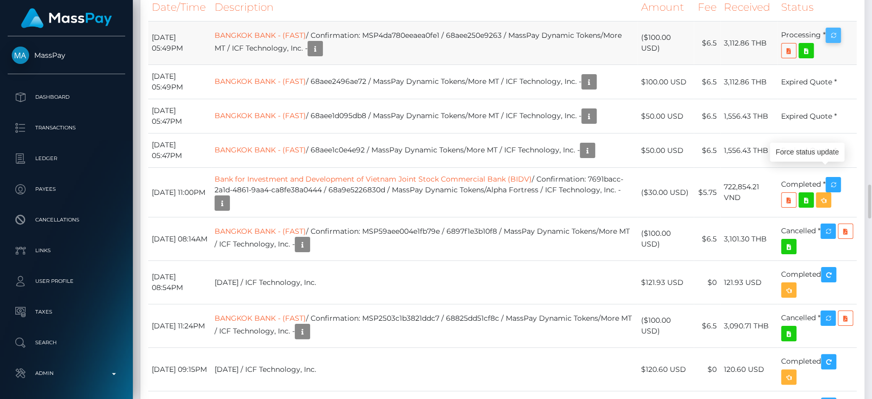
scroll to position [123, 226]
click at [838, 42] on icon "button" at bounding box center [833, 35] width 12 height 13
click at [414, 65] on td "BANGKOK BANK - (FAST) / Confirmation: MSP4da780eeaea0fe1 / 68aee250e9263 / Mass…" at bounding box center [424, 42] width 427 height 43
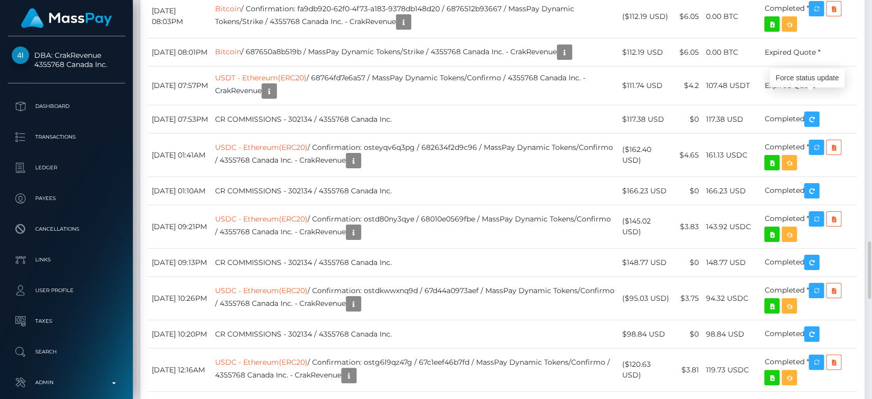
scroll to position [123, 226]
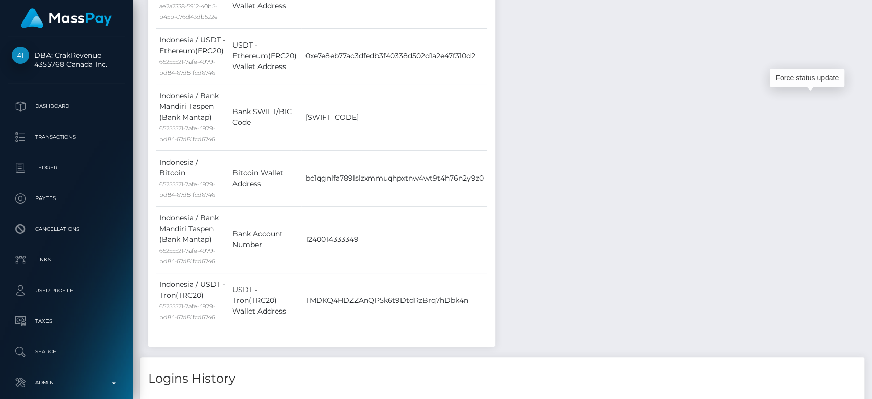
scroll to position [0, 0]
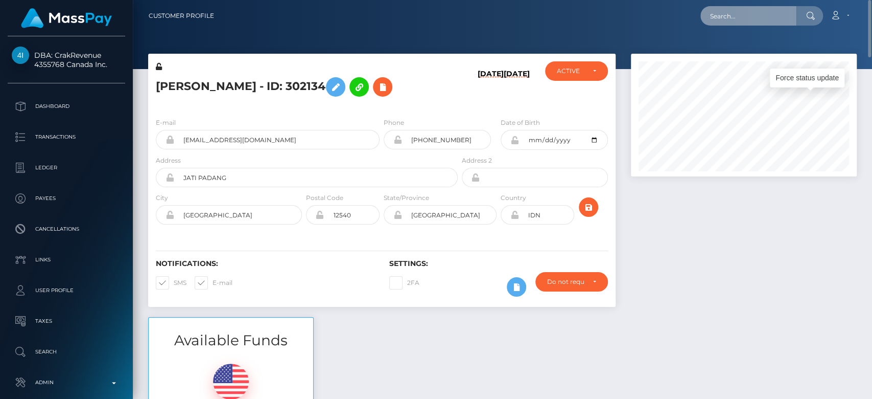
click at [768, 17] on input "text" at bounding box center [748, 15] width 96 height 19
paste input "[EMAIL_ADDRESS][DOMAIN_NAME]"
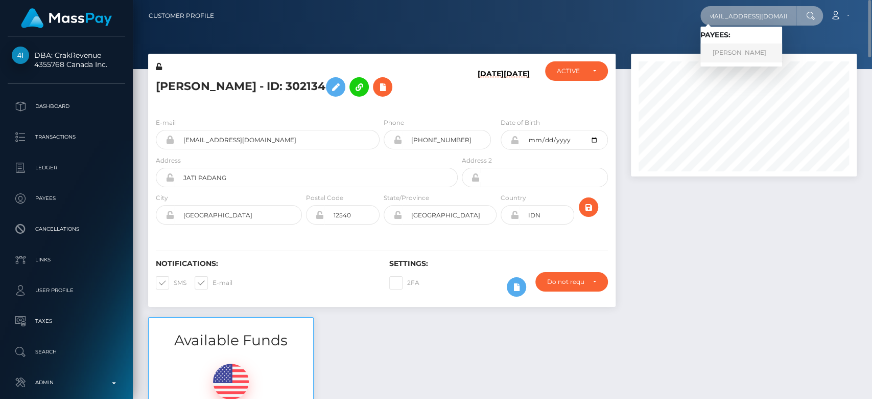
type input "[EMAIL_ADDRESS][DOMAIN_NAME]"
click at [753, 58] on link "Doric Novotny" at bounding box center [741, 52] width 82 height 19
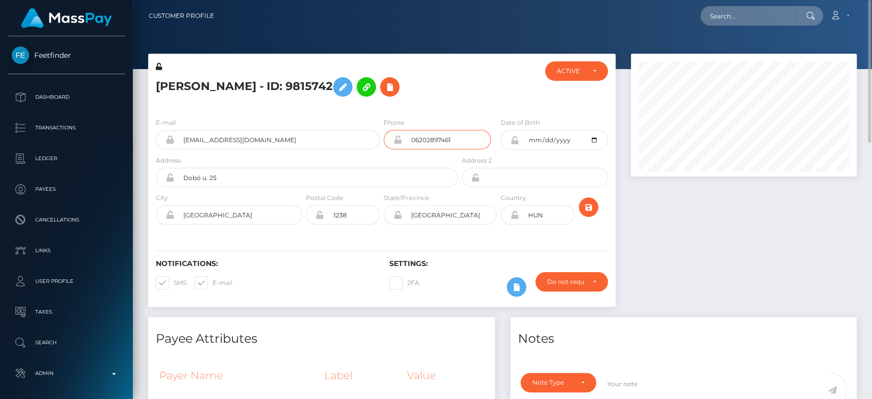
drag, startPoint x: 472, startPoint y: 141, endPoint x: 401, endPoint y: 141, distance: 71.0
click at [401, 141] on div "06202897461" at bounding box center [437, 139] width 107 height 19
click at [763, 10] on input "text" at bounding box center [748, 15] width 96 height 19
paste input "66EE10L1RVCZpYh8FSDwDQ"
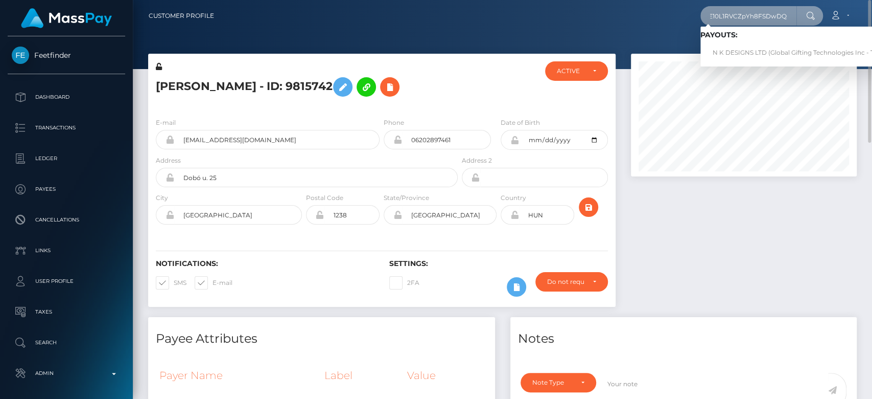
type input "66EE10L1RVCZpYh8FSDwDQ"
click at [756, 46] on link "N K DESIGNS LTD (Global Gifting Technologies Inc - Throne)" at bounding box center [803, 52] width 206 height 19
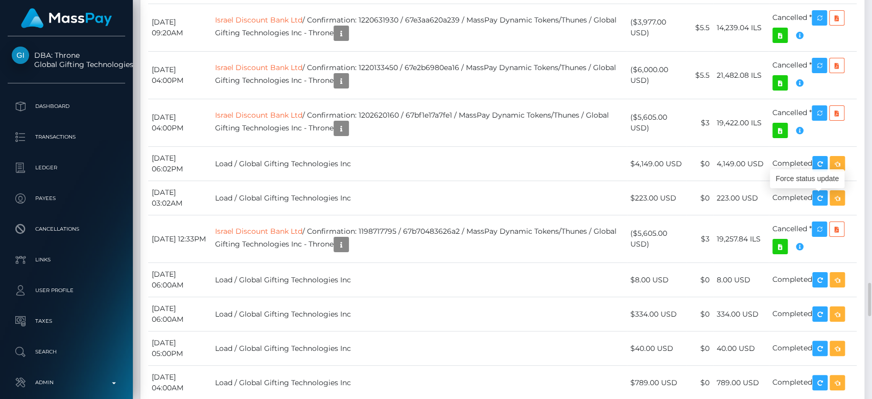
scroll to position [123, 226]
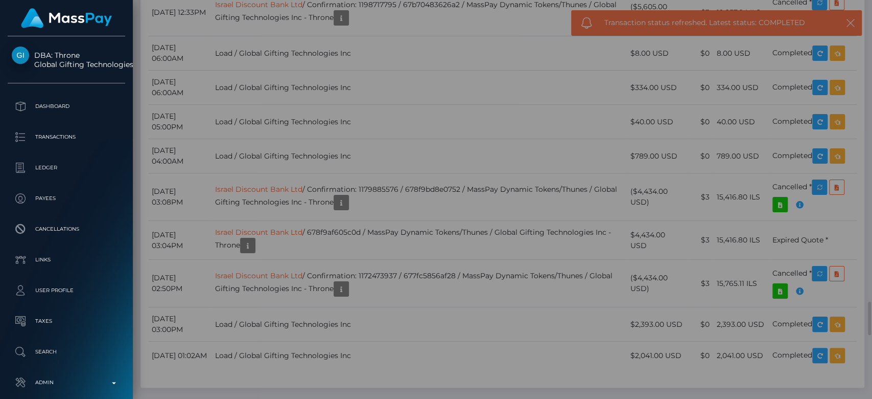
scroll to position [0, 0]
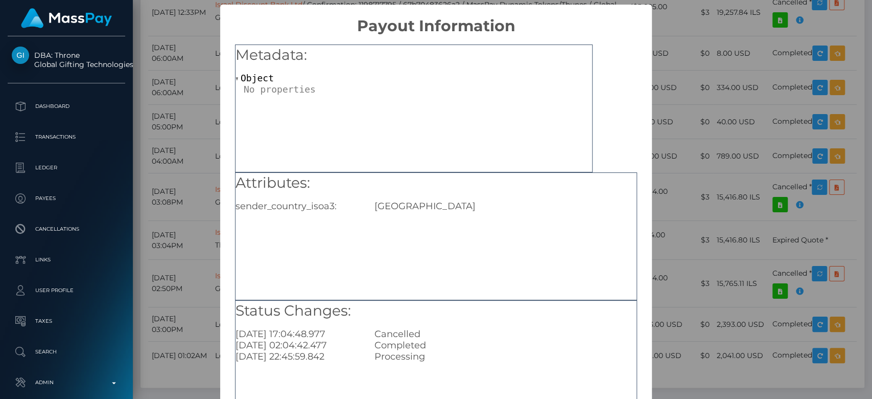
click at [645, 136] on div "× Payout Information Metadata: Object Attributes: sender_country_isoa3: USA Sta…" at bounding box center [436, 199] width 872 height 399
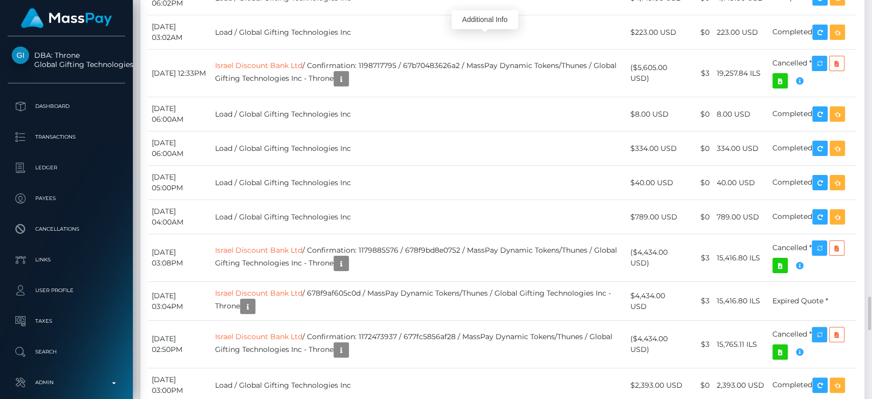
scroll to position [123, 226]
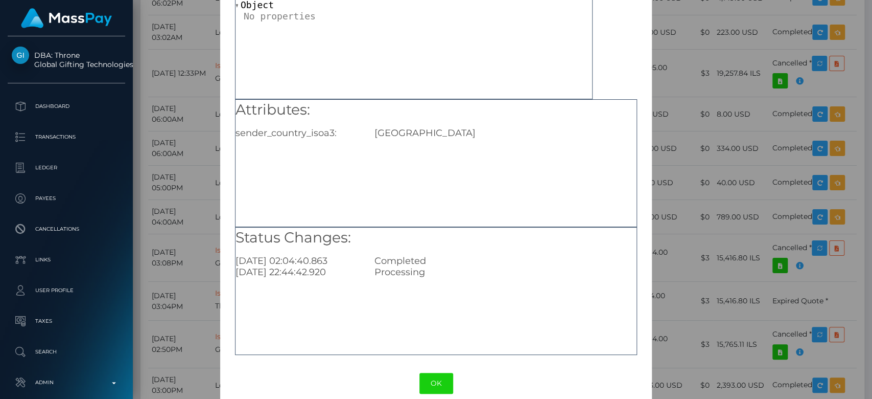
scroll to position [75, 0]
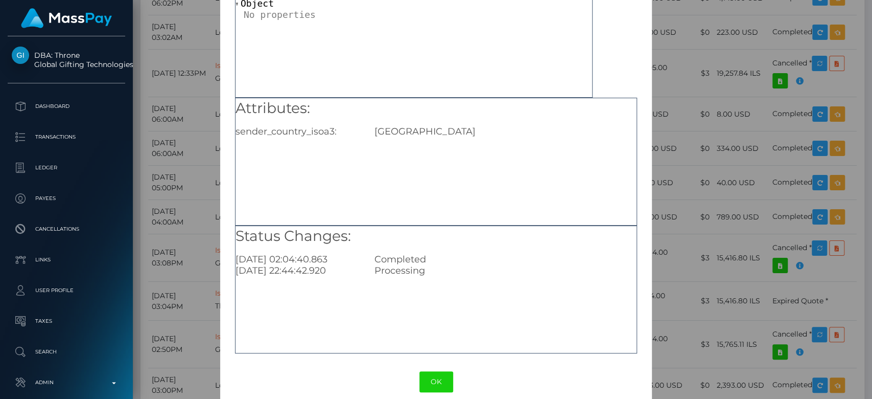
click at [646, 126] on div "× Payout Information Metadata: Object Attributes: sender_country_isoa3: USA Sta…" at bounding box center [436, 199] width 872 height 399
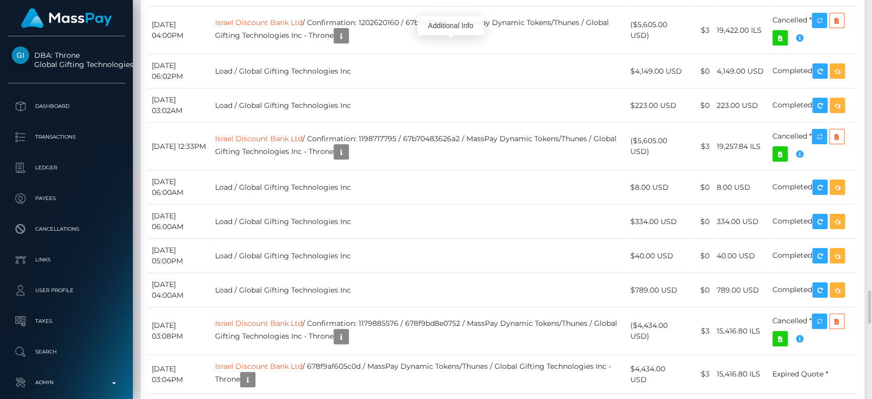
scroll to position [123, 226]
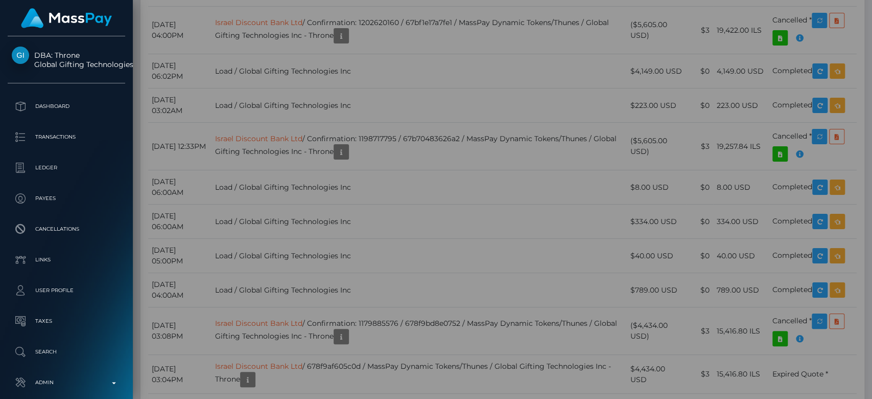
scroll to position [0, 0]
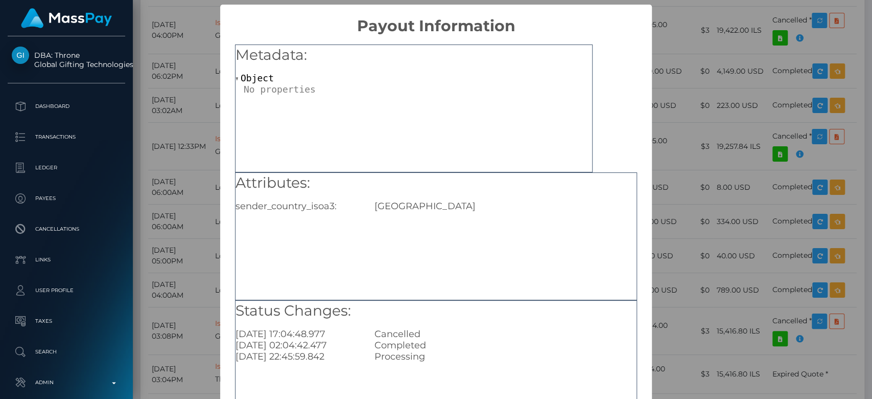
click at [208, 200] on div "× Payout Information Metadata: Object Attributes: sender_country_isoa3: USA Sta…" at bounding box center [436, 199] width 872 height 399
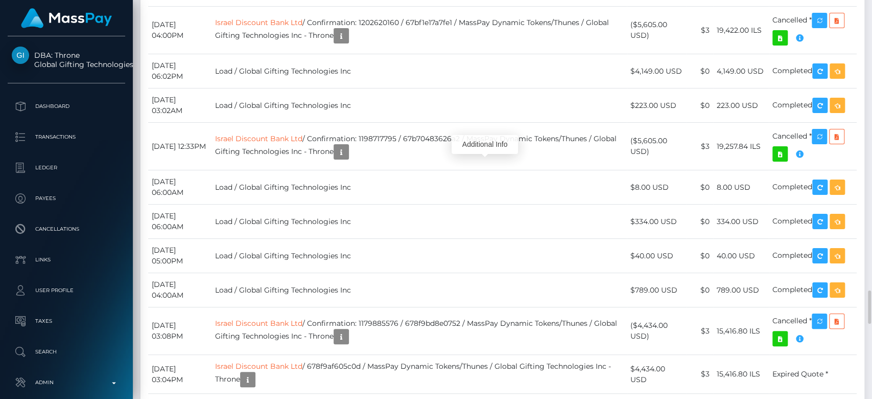
scroll to position [123, 226]
copy td "pkoKPPXAQdixhQCtEEQqqA"
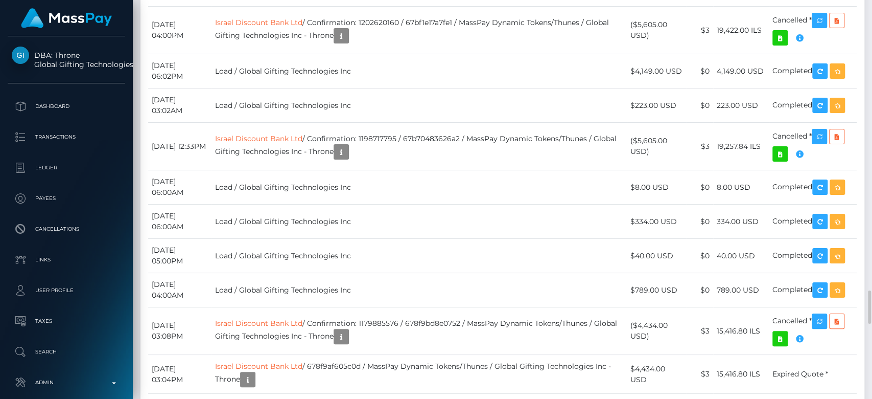
click at [449, 89] on body "DBA: Throne Global Gifting Technologies Inc Dashboard Transactions Ledger Payees" at bounding box center [436, 199] width 872 height 399
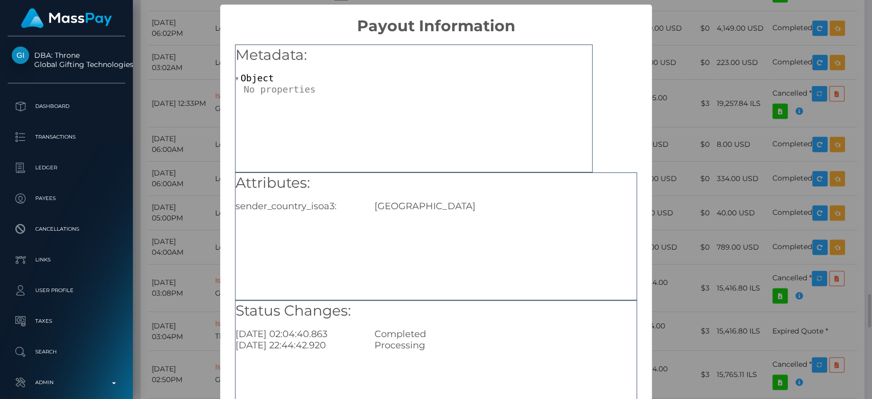
scroll to position [0, 0]
click at [730, 87] on div "× Payout Information Metadata: Object Attributes: sender_country_isoa3: USA Sta…" at bounding box center [436, 199] width 872 height 399
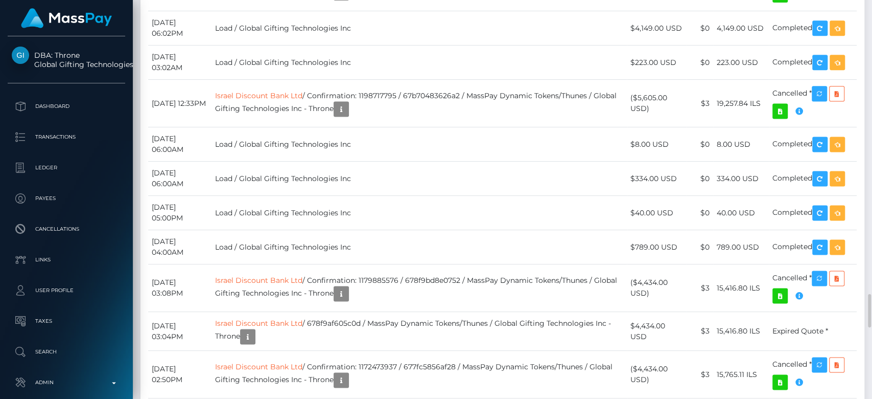
scroll to position [123, 226]
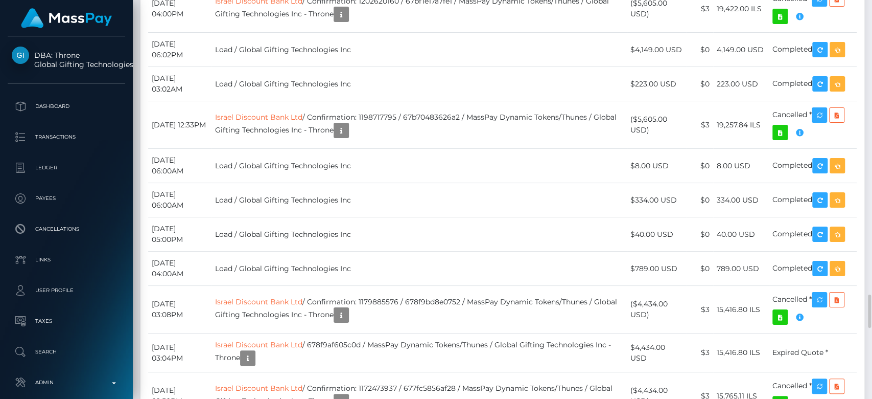
scroll to position [3478, 0]
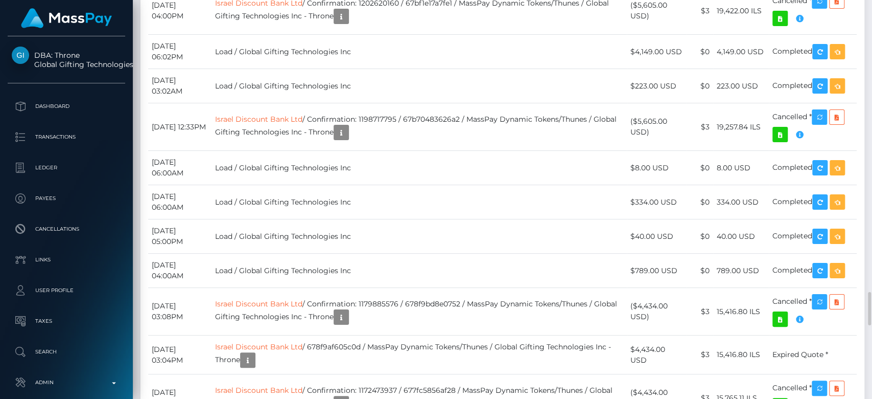
copy td "pkoKPPXAQdixhQCtEEQqqA"
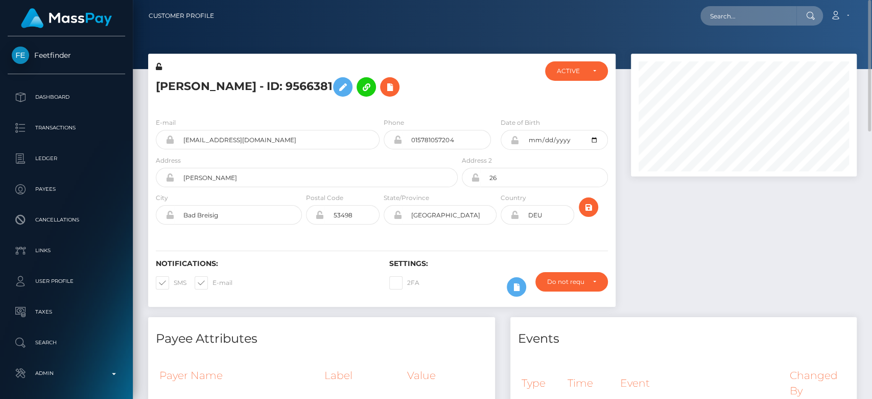
click at [213, 282] on span at bounding box center [213, 282] width 0 height 8
click at [213, 282] on input "E-mail" at bounding box center [216, 279] width 7 height 7
checkbox input "false"
click at [174, 282] on span at bounding box center [174, 282] width 0 height 8
click at [174, 282] on input "SMS" at bounding box center [177, 279] width 7 height 7
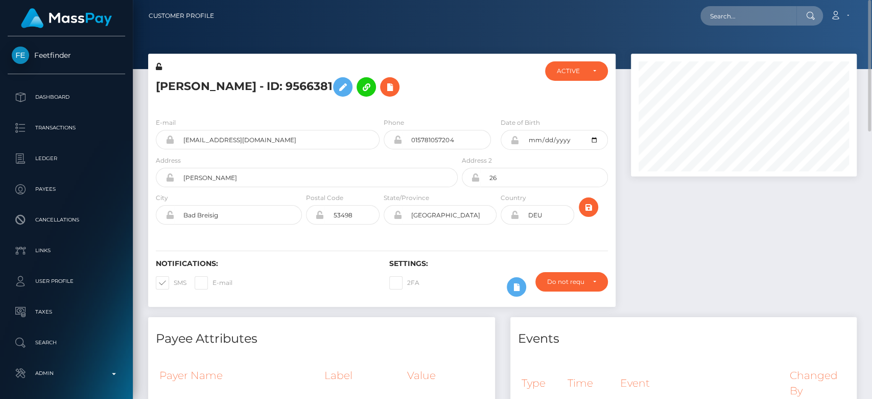
checkbox input "false"
click at [585, 80] on div "ACTIVE" at bounding box center [576, 70] width 62 height 19
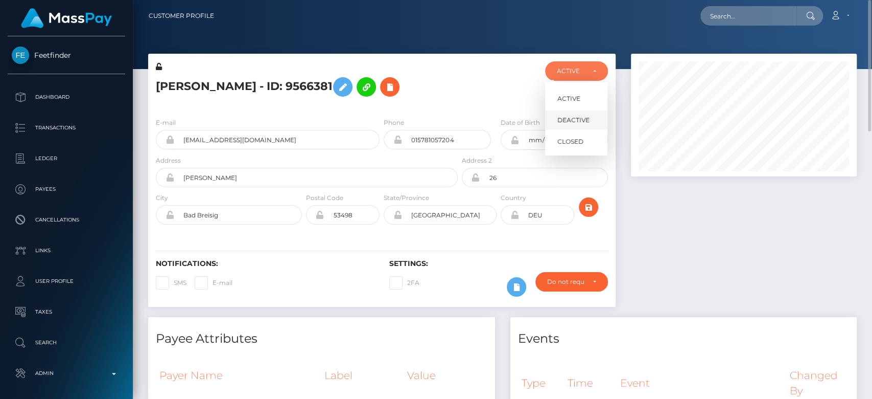
click at [576, 117] on span "DEACTIVE" at bounding box center [573, 119] width 32 height 9
select select "DEACTIVE"
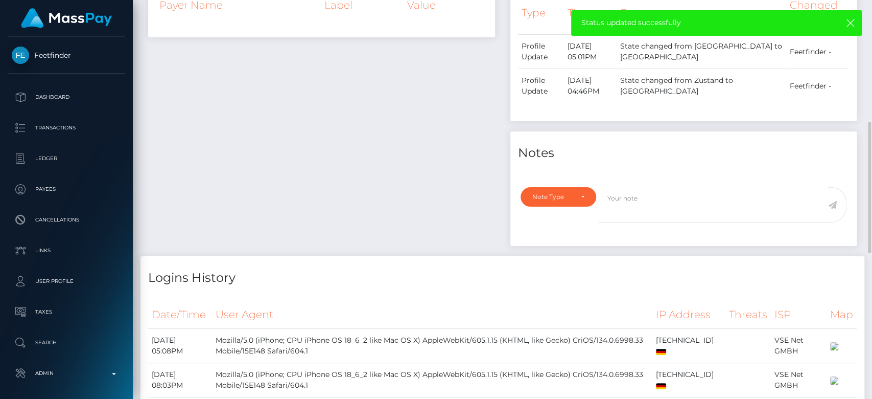
scroll to position [372, 0]
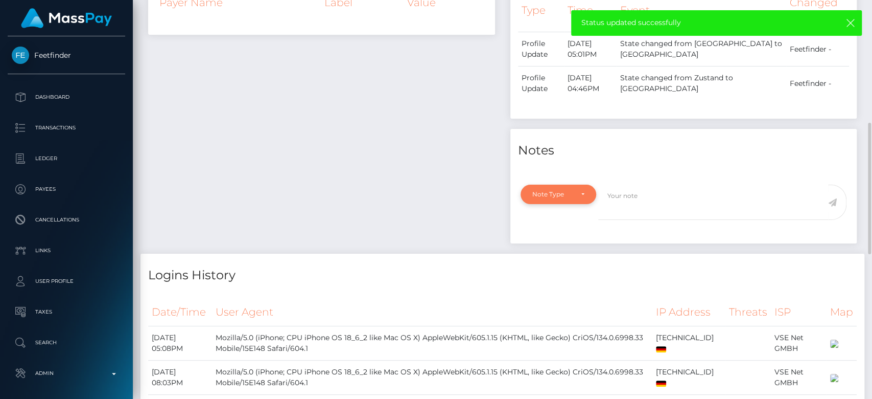
click at [571, 193] on div "Note Type" at bounding box center [552, 194] width 40 height 8
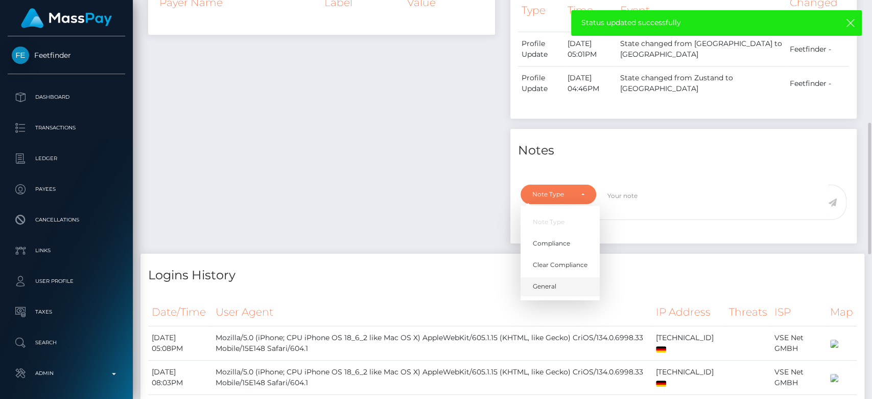
click at [556, 283] on link "General" at bounding box center [560, 286] width 79 height 19
select select "GENERAL"
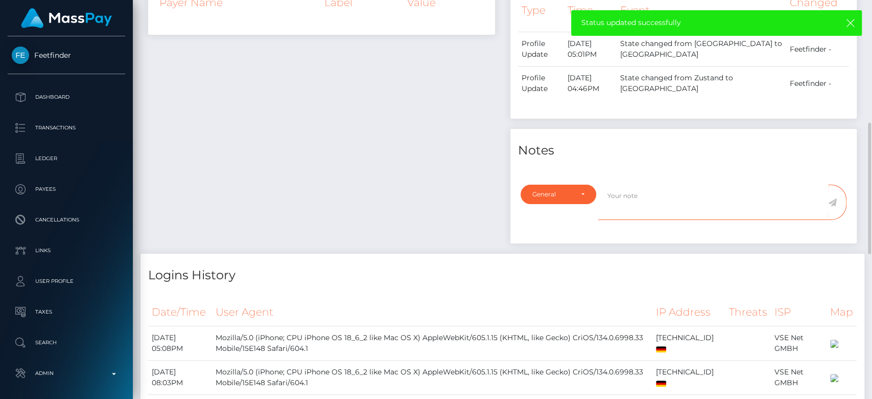
click at [615, 210] on textarea at bounding box center [713, 201] width 230 height 35
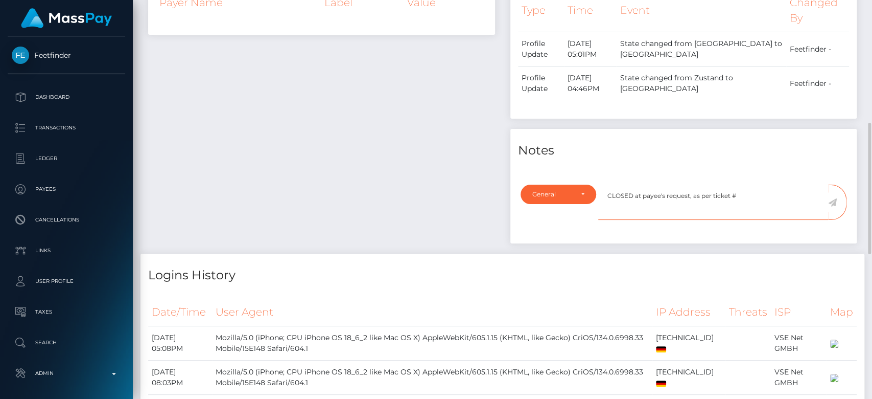
scroll to position [0, 0]
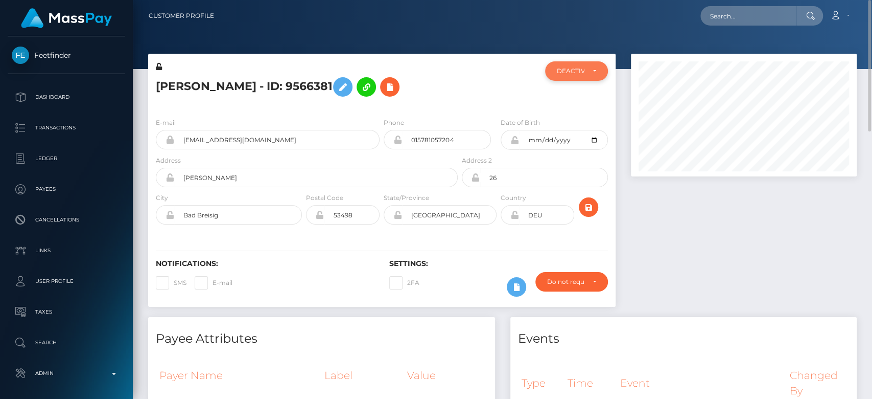
type textarea "CLOSED at payee's request, as per ticket #"
click at [584, 72] on div "DEACTIVE" at bounding box center [576, 71] width 39 height 8
click at [572, 139] on span "CLOSED" at bounding box center [570, 141] width 26 height 9
select select "CLOSED"
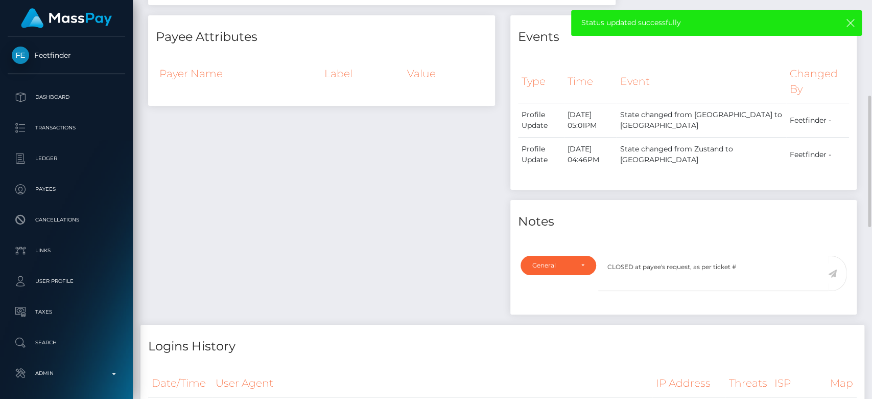
scroll to position [304, 0]
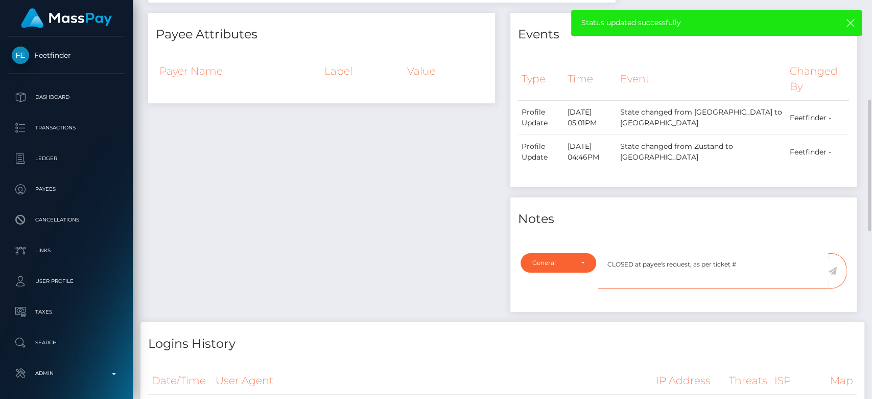
click at [751, 260] on textarea "CLOSED at payee's request, as per ticket #" at bounding box center [713, 270] width 230 height 35
click at [764, 265] on textarea "CLOSED at payee's request, as per ticket #" at bounding box center [713, 270] width 230 height 35
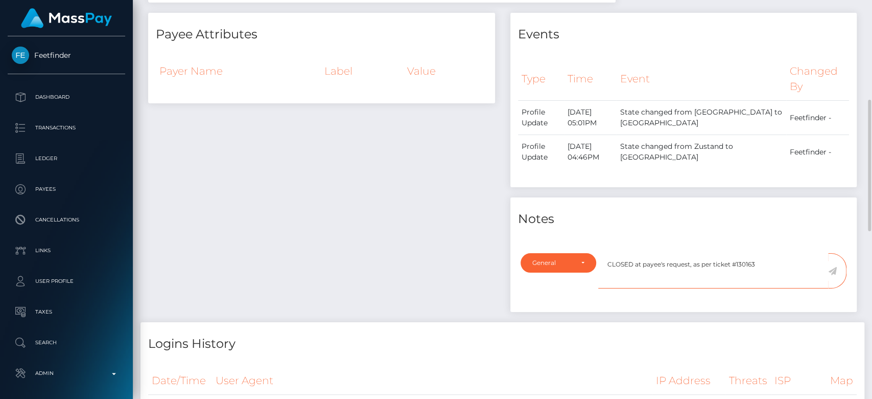
type textarea "CLOSED at payee's request, as per ticket #130163"
click at [834, 272] on icon at bounding box center [832, 271] width 9 height 8
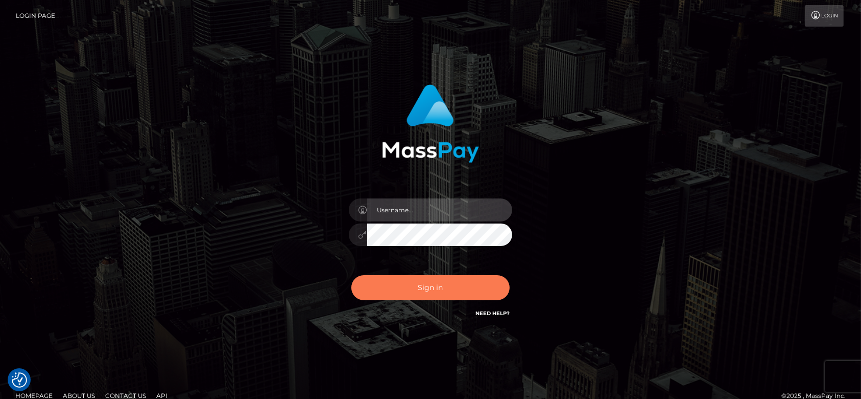
type input "fr.es"
click at [435, 284] on button "Sign in" at bounding box center [431, 287] width 158 height 25
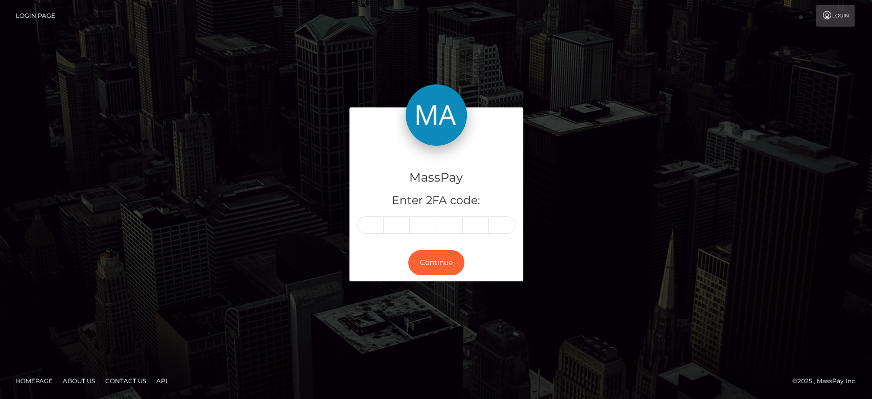
click at [435, 284] on form "MassPay Enter 2FA code: Continue" at bounding box center [436, 198] width 174 height 183
click at [374, 223] on input "text" at bounding box center [370, 224] width 27 height 17
type input "5"
type input "1"
type input "0"
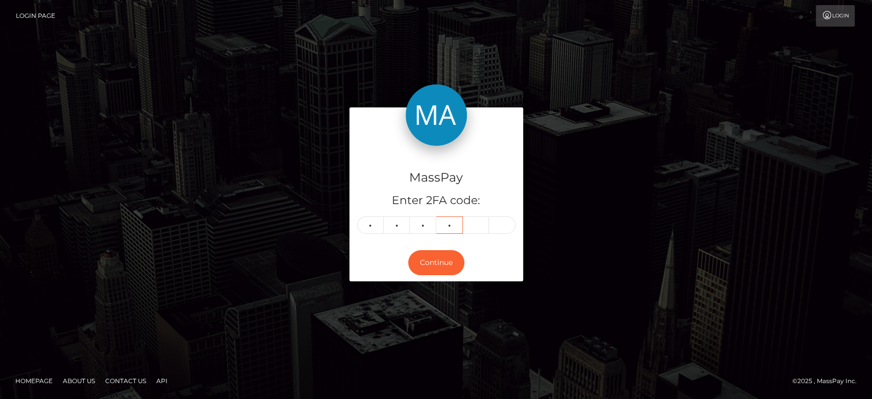
type input "5"
type input "7"
type input "6"
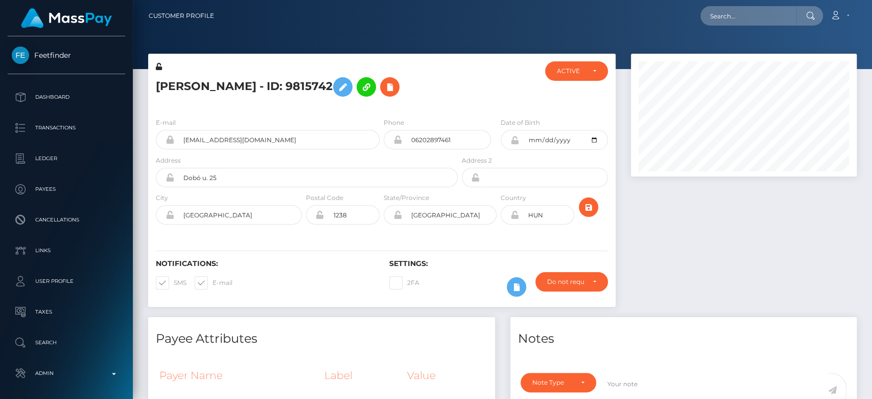
scroll to position [123, 226]
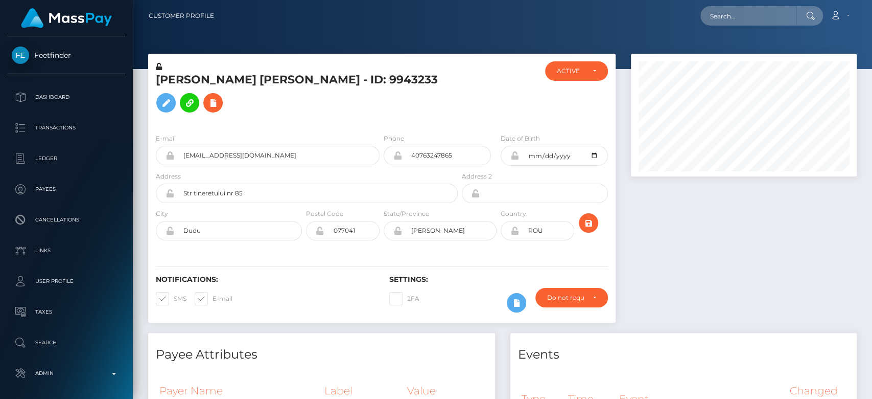
scroll to position [510798, 510694]
click at [461, 76] on div at bounding box center [499, 93] width 78 height 64
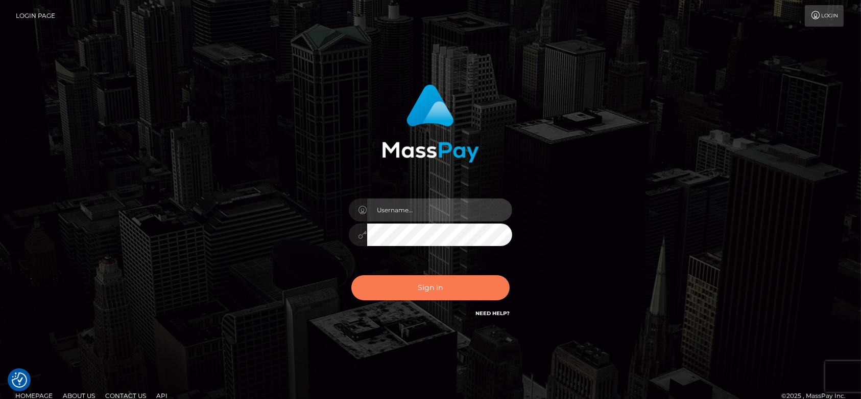
type input "[DOMAIN_NAME]"
click at [450, 282] on button "Sign in" at bounding box center [431, 287] width 158 height 25
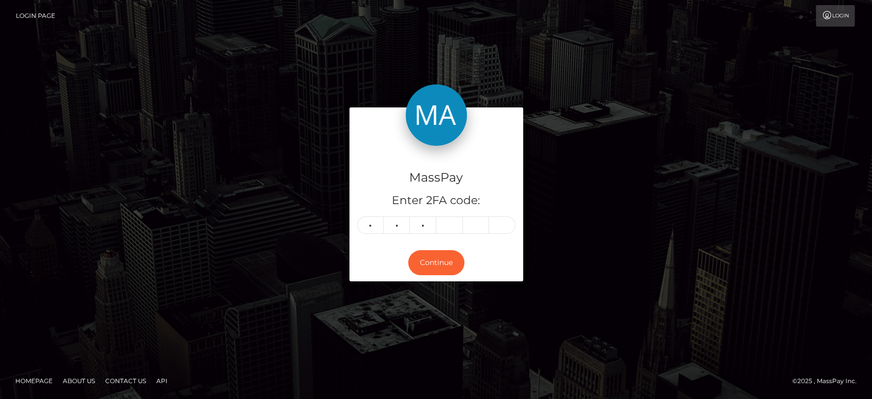
type input "7"
type input "4"
type input "3"
type input "1"
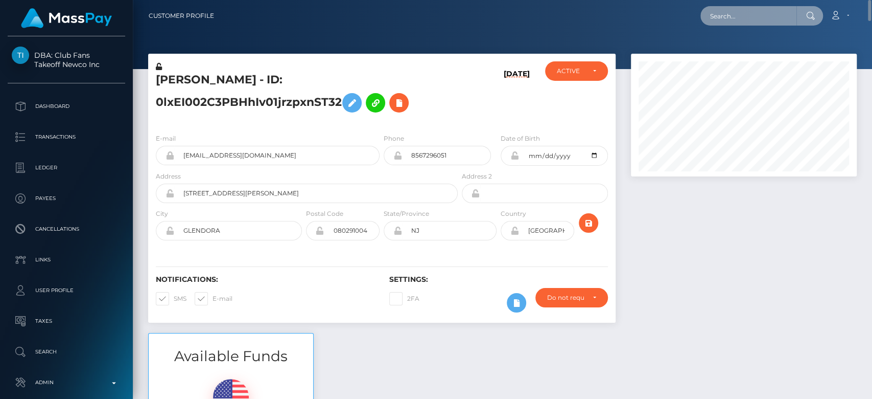
click at [717, 16] on input "text" at bounding box center [748, 15] width 96 height 19
paste input "joannathomaz13@gmail.com"
type input "joannathomaz13@gmail.com"
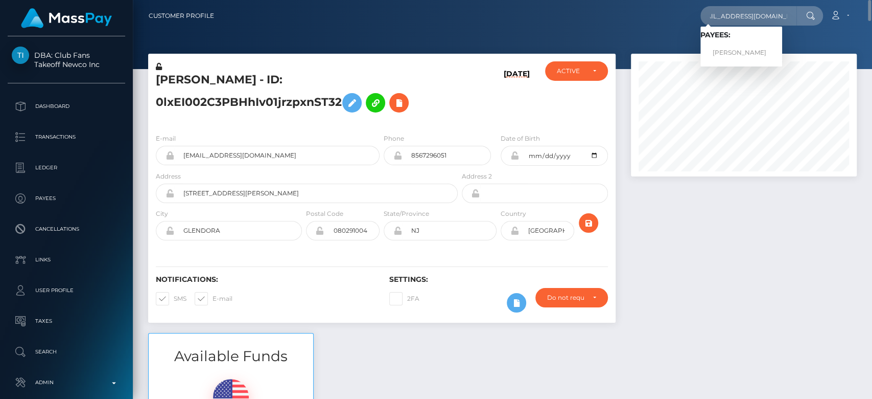
click at [751, 45] on link "JOANNA BERNICE THOMAS" at bounding box center [741, 52] width 82 height 19
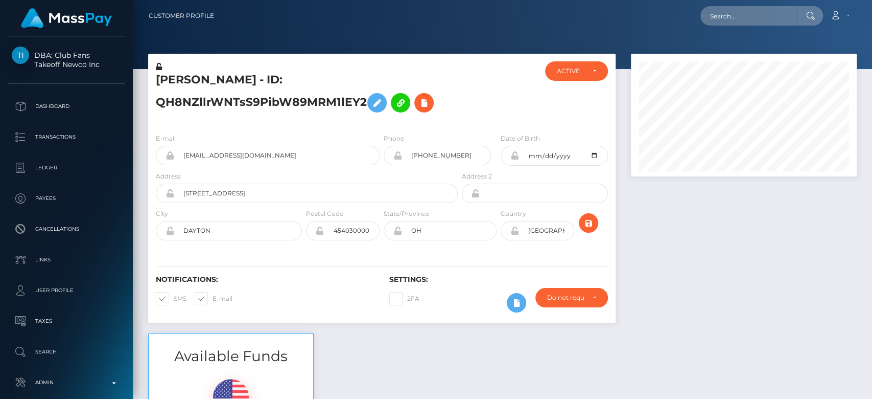
scroll to position [123, 226]
click at [718, 12] on input "text" at bounding box center [748, 15] width 96 height 19
paste input "[EMAIL_ADDRESS][DOMAIN_NAME]"
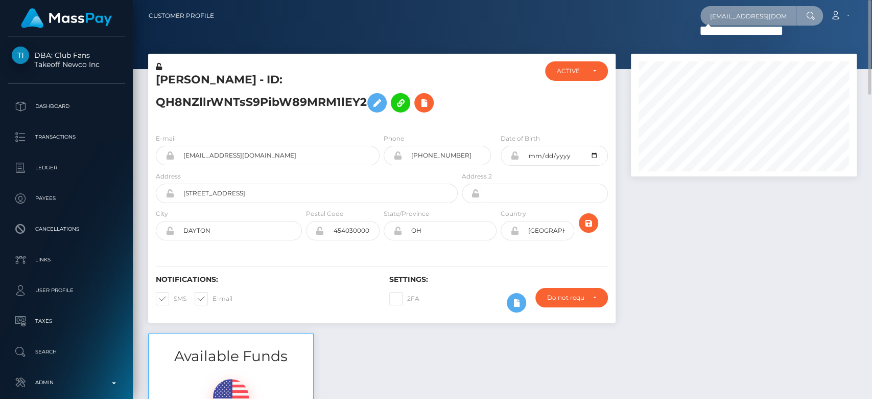
type input "[EMAIL_ADDRESS][DOMAIN_NAME]"
click at [748, 7] on input "[EMAIL_ADDRESS][DOMAIN_NAME]" at bounding box center [748, 15] width 96 height 19
paste input "[PERSON_NAME][EMAIL_ADDRESS][PERSON_NAME][DOMAIN_NAME]"
type input "[PERSON_NAME][EMAIL_ADDRESS][PERSON_NAME][DOMAIN_NAME]"
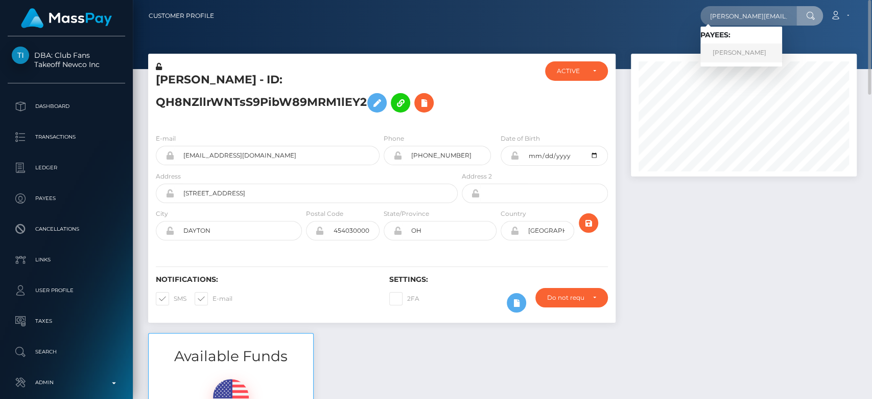
click at [742, 49] on link "[PERSON_NAME]" at bounding box center [741, 52] width 82 height 19
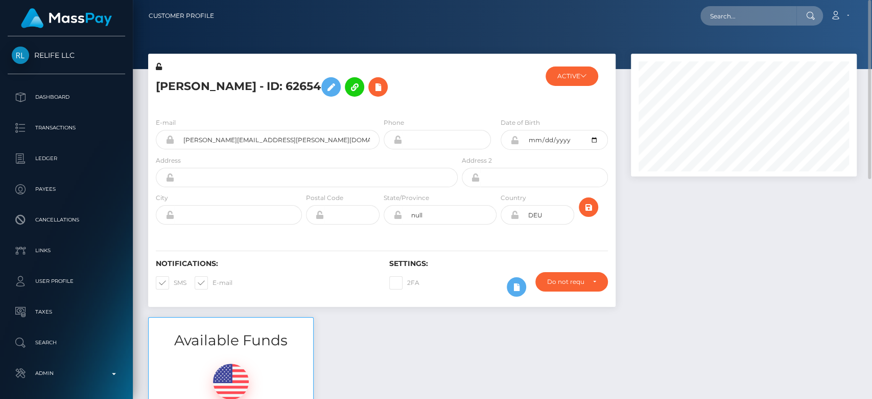
scroll to position [123, 226]
click at [213, 282] on span at bounding box center [213, 282] width 0 height 8
click at [213, 282] on input "E-mail" at bounding box center [216, 279] width 7 height 7
checkbox input "false"
click at [174, 283] on span at bounding box center [174, 282] width 0 height 8
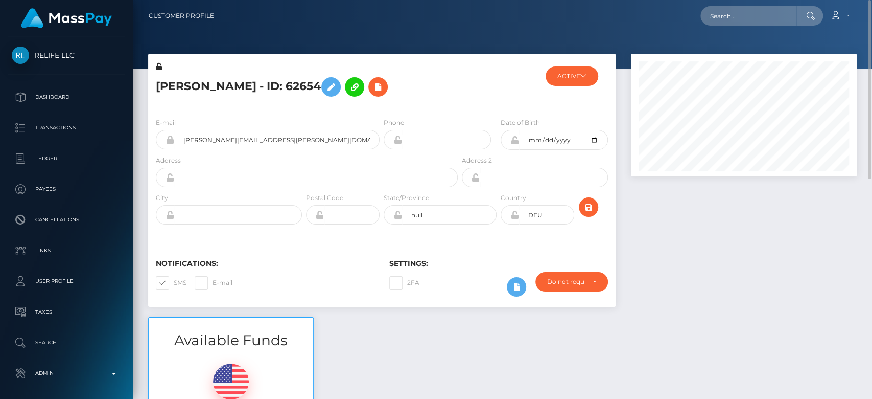
click at [174, 283] on input "SMS" at bounding box center [177, 279] width 7 height 7
checkbox input "false"
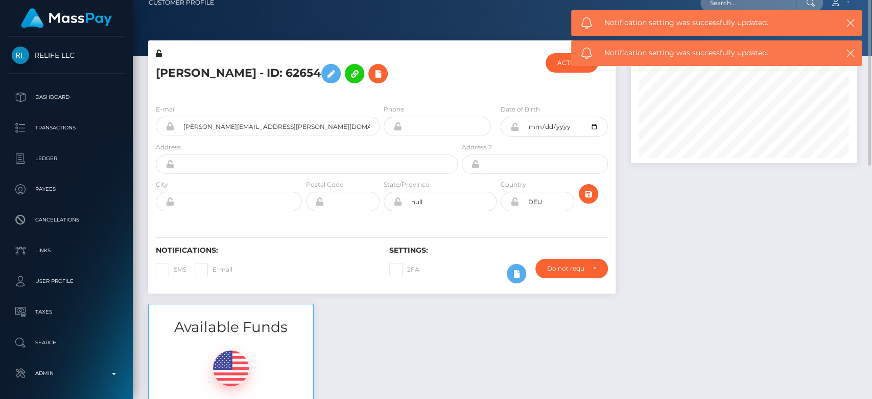
scroll to position [0, 0]
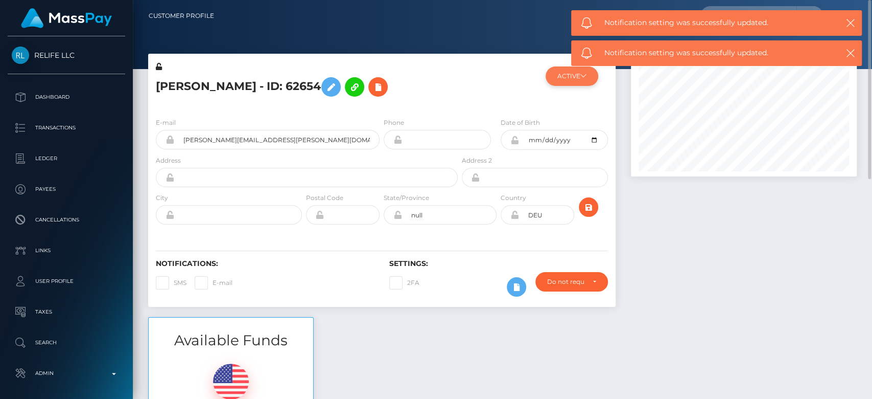
click at [568, 70] on button "ACTIVE" at bounding box center [572, 75] width 53 height 19
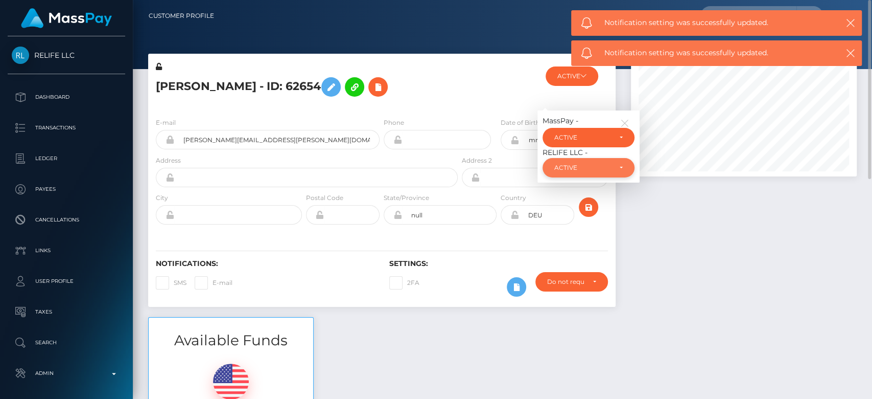
click at [576, 166] on div "ACTIVE" at bounding box center [582, 167] width 57 height 8
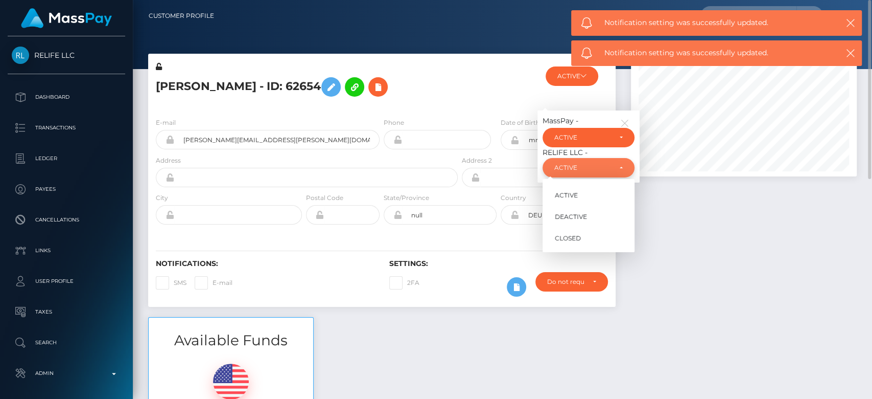
scroll to position [123, 226]
click at [580, 236] on span "CLOSED" at bounding box center [568, 237] width 26 height 9
select select "CLOSED"
click at [612, 134] on div "ACTIVE" at bounding box center [588, 137] width 68 height 8
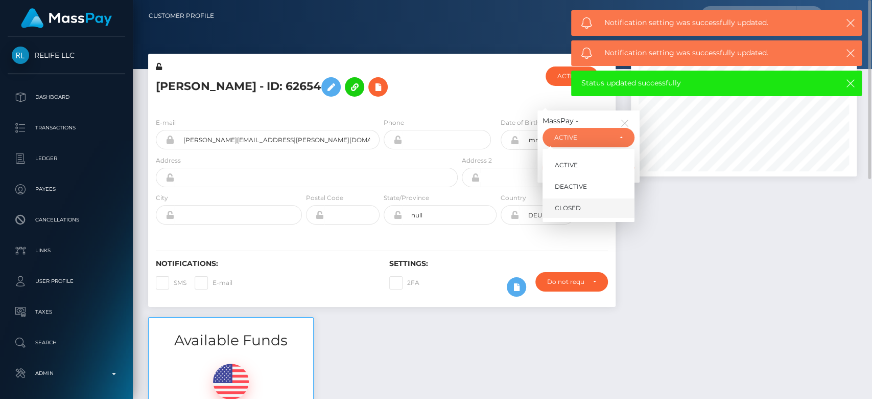
click at [588, 199] on link "CLOSED" at bounding box center [589, 208] width 92 height 19
select select "CLOSED"
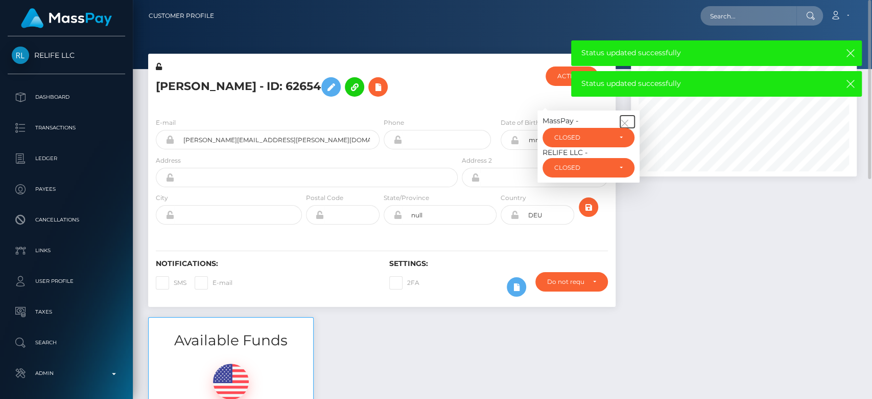
click at [626, 119] on icon "button" at bounding box center [624, 123] width 9 height 9
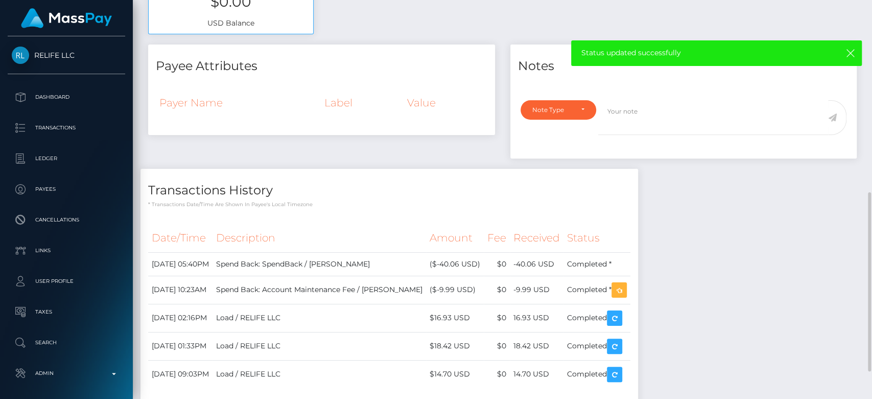
scroll to position [429, 0]
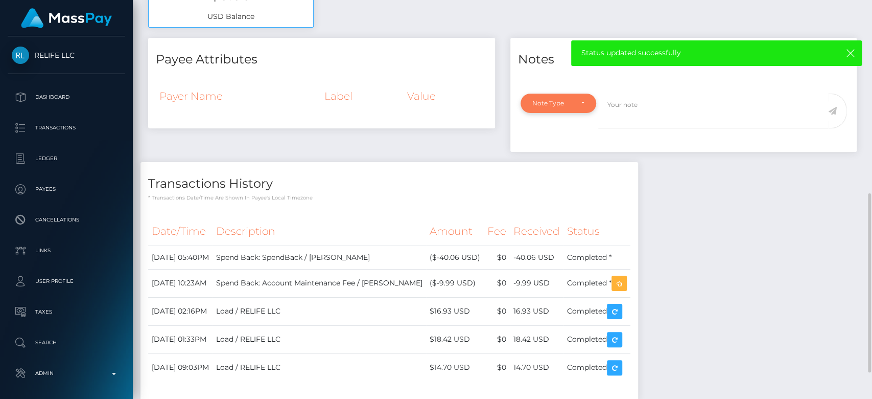
click at [556, 100] on div "Note Type" at bounding box center [552, 103] width 40 height 8
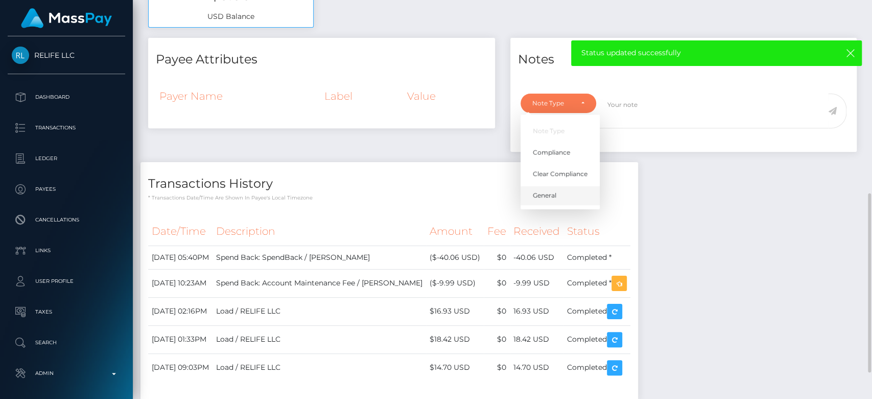
click at [560, 190] on link "General" at bounding box center [560, 194] width 79 height 19
select select "GENERAL"
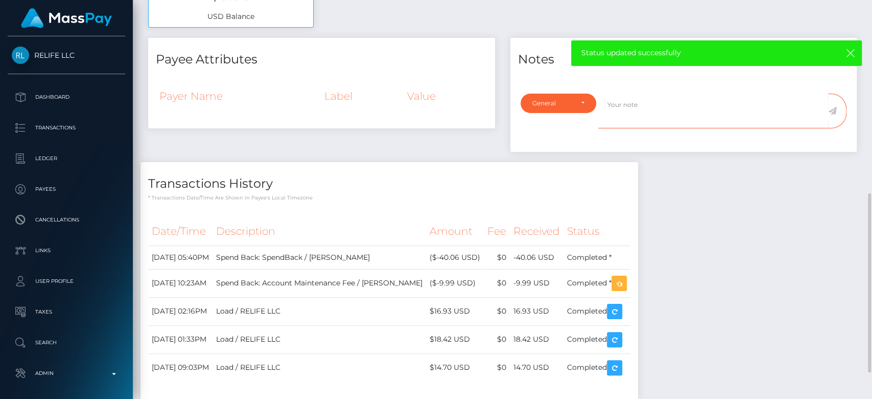
click at [629, 104] on textarea at bounding box center [713, 110] width 230 height 35
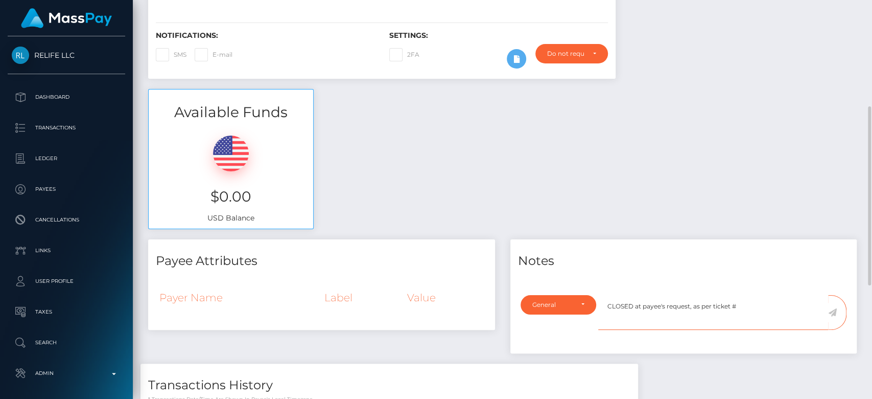
scroll to position [230, 0]
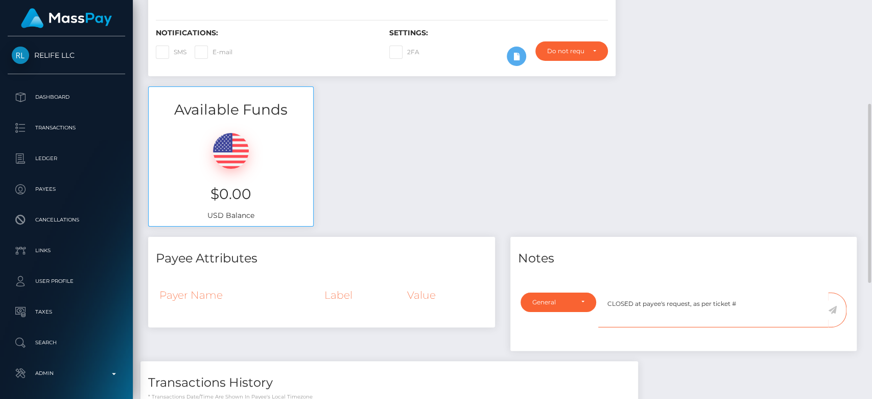
click at [747, 302] on textarea "CLOSED at payee's request, as per ticket #" at bounding box center [713, 309] width 230 height 35
type textarea "CLOSED at payee's request, as per ticket #129758"
click at [831, 309] on icon at bounding box center [832, 310] width 9 height 8
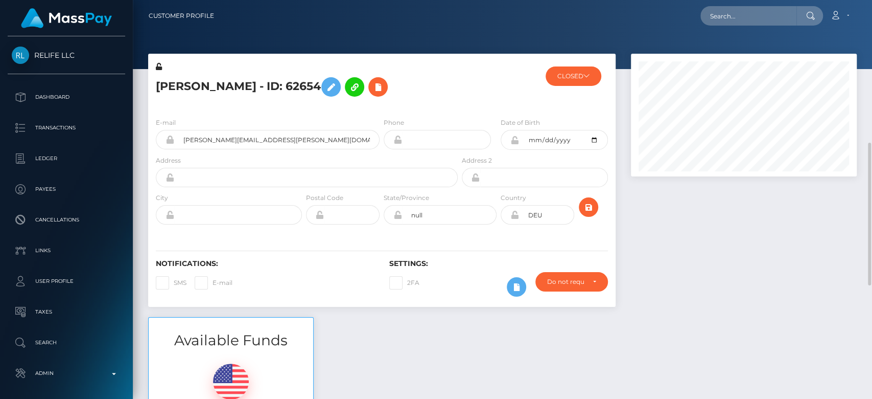
scroll to position [123, 226]
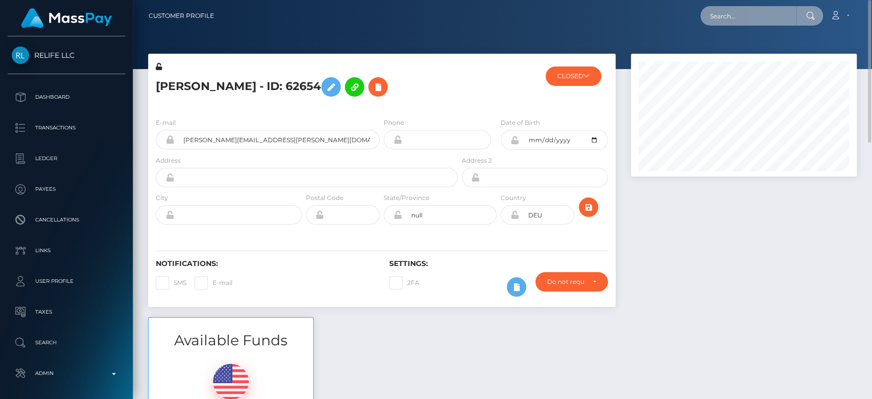
click at [724, 12] on input "text" at bounding box center [748, 15] width 96 height 19
paste input "[EMAIL_ADDRESS][DOMAIN_NAME]"
type input "[EMAIL_ADDRESS][DOMAIN_NAME]"
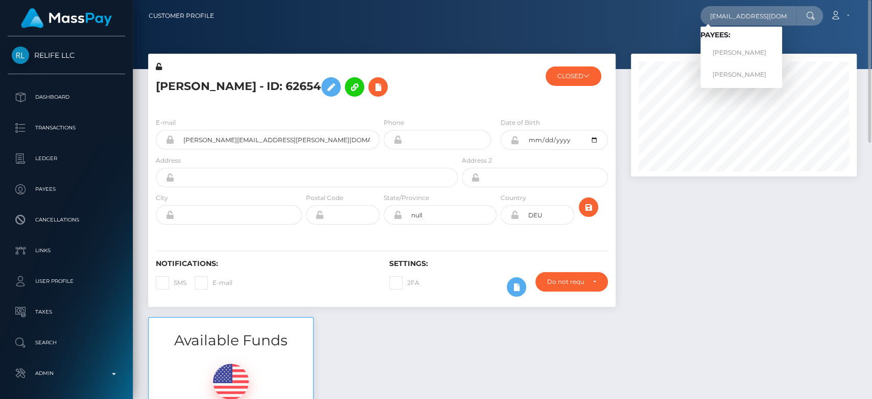
click at [846, 243] on div at bounding box center [743, 185] width 241 height 263
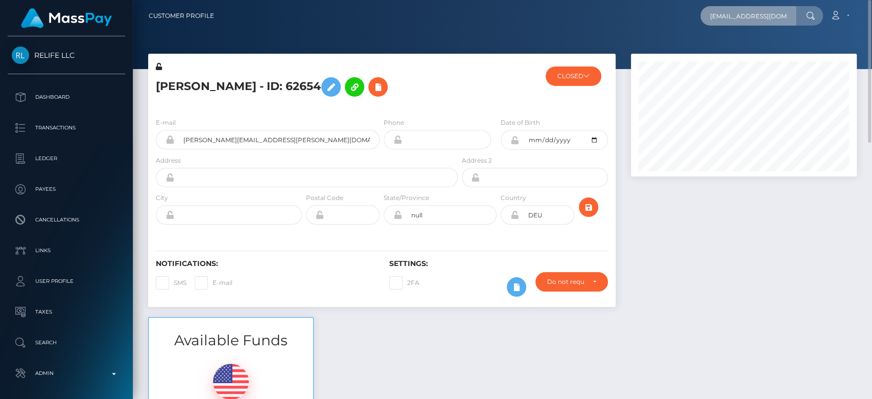
click at [756, 15] on input "futurwhite@gmail.com" at bounding box center [748, 15] width 96 height 19
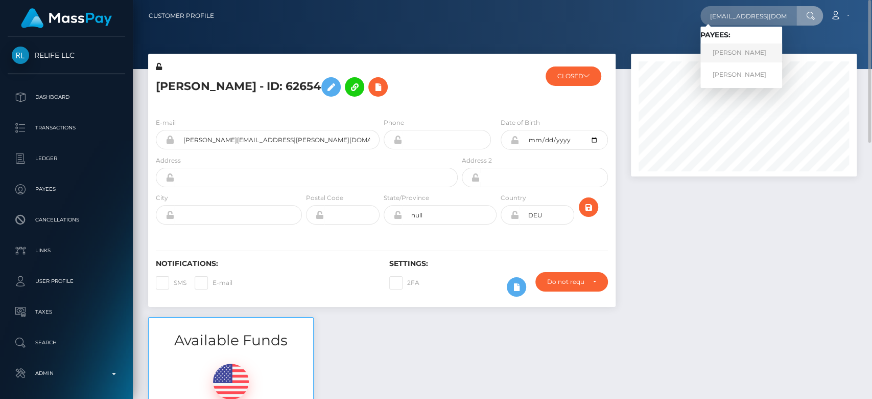
click at [745, 54] on link "RAYENE BOUZID" at bounding box center [741, 52] width 82 height 19
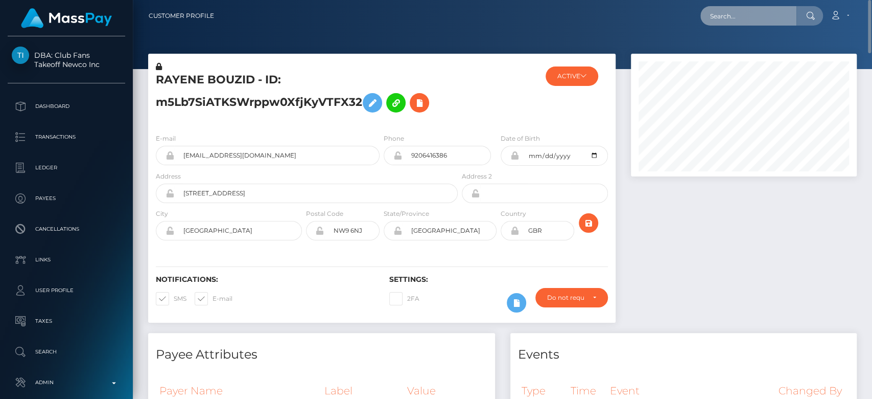
click at [757, 13] on input "text" at bounding box center [748, 15] width 96 height 19
paste input "[EMAIL_ADDRESS][DOMAIN_NAME]"
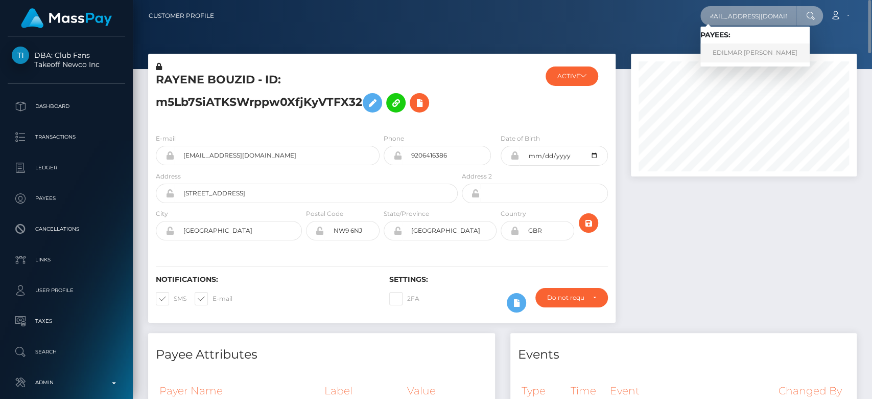
type input "[EMAIL_ADDRESS][DOMAIN_NAME]"
click at [750, 57] on link "EDILMAR [PERSON_NAME]" at bounding box center [754, 52] width 109 height 19
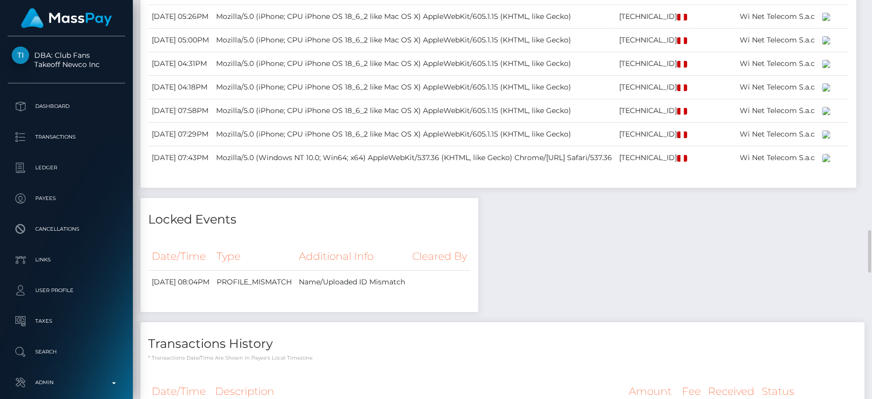
scroll to position [2171, 0]
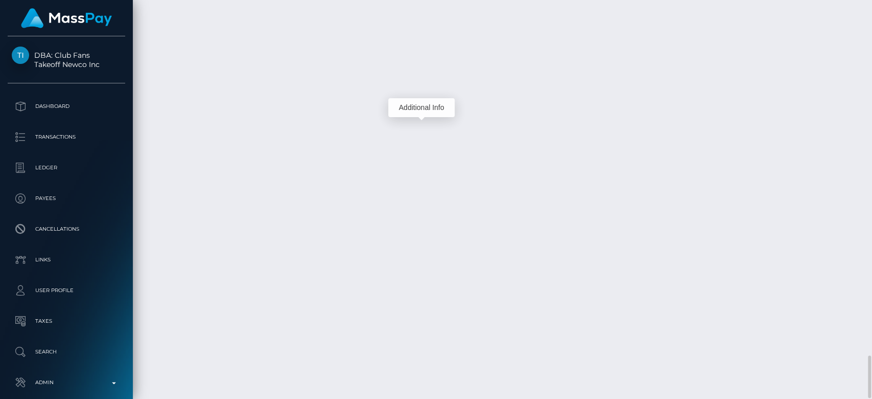
scroll to position [123, 226]
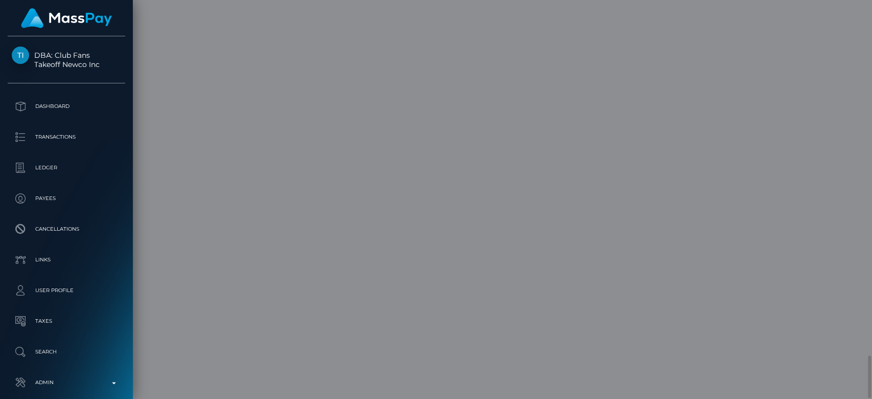
scroll to position [0, 0]
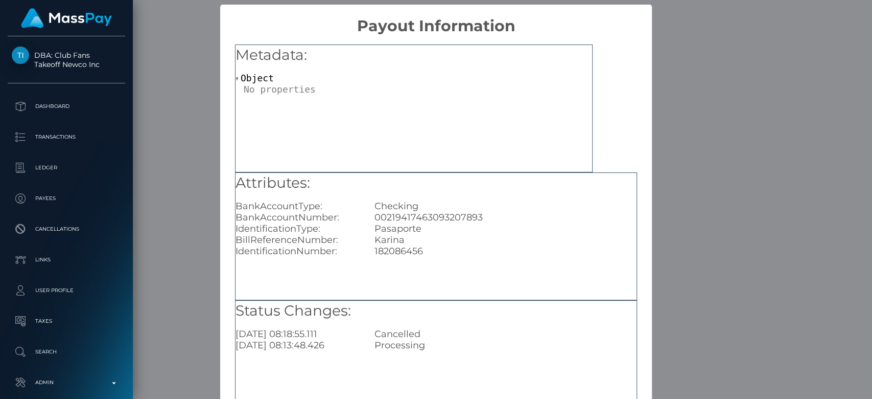
drag, startPoint x: 496, startPoint y: 211, endPoint x: 368, endPoint y: 219, distance: 128.0
click at [368, 219] on div "00219417463093207893" at bounding box center [505, 217] width 277 height 11
drag, startPoint x: 368, startPoint y: 219, endPoint x: 486, endPoint y: 218, distance: 118.0
click at [486, 218] on div "00219417463093207893" at bounding box center [505, 217] width 277 height 11
copy div "00219417463093207893"
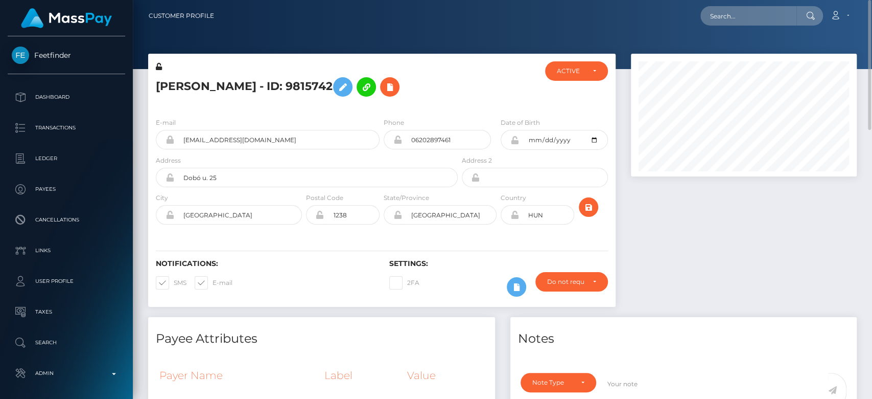
scroll to position [123, 226]
drag, startPoint x: 456, startPoint y: 137, endPoint x: 402, endPoint y: 139, distance: 54.7
click at [402, 139] on input "06202897461" at bounding box center [446, 139] width 89 height 19
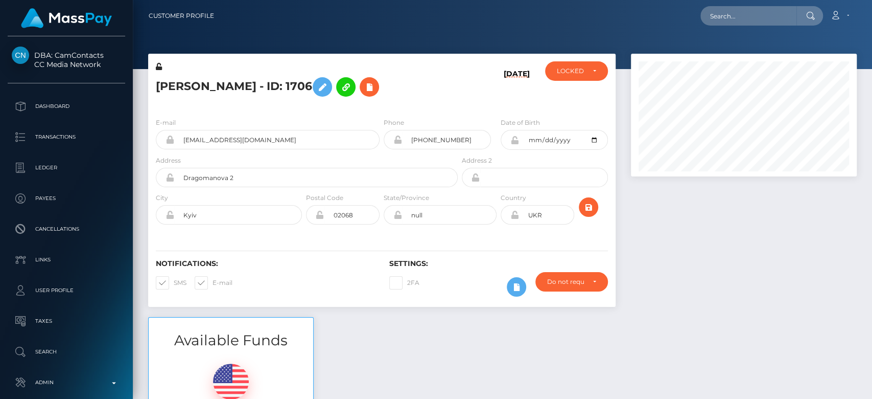
scroll to position [123, 226]
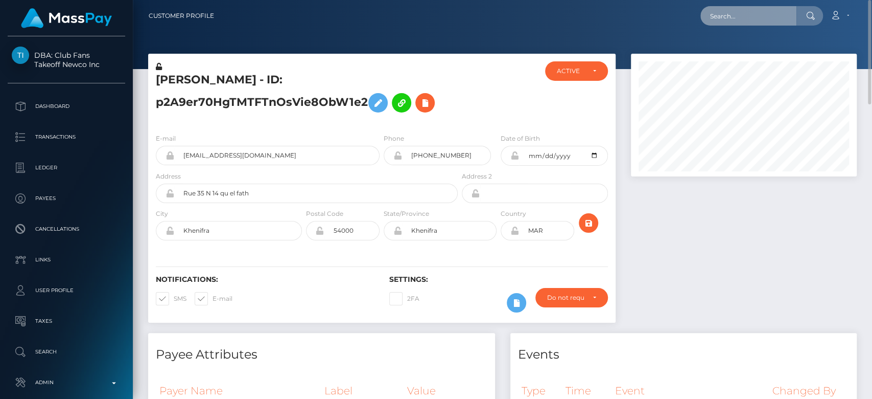
click at [740, 25] on input "text" at bounding box center [748, 15] width 96 height 19
paste input "everyonisweet2020@gmail.com"
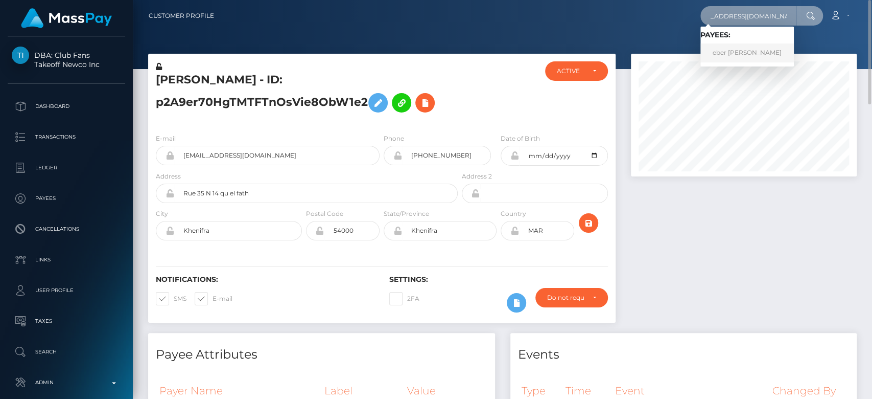
type input "everyonisweet2020@gmail.com"
click at [759, 49] on link "eber yoni estrada velez" at bounding box center [746, 52] width 93 height 19
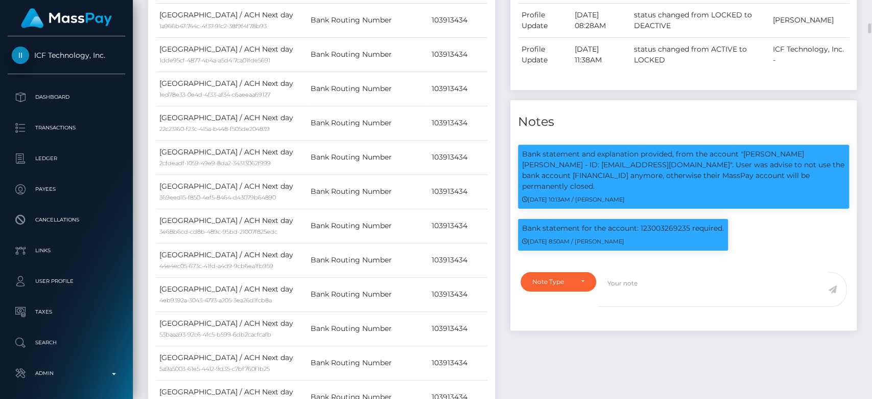
scroll to position [683, 0]
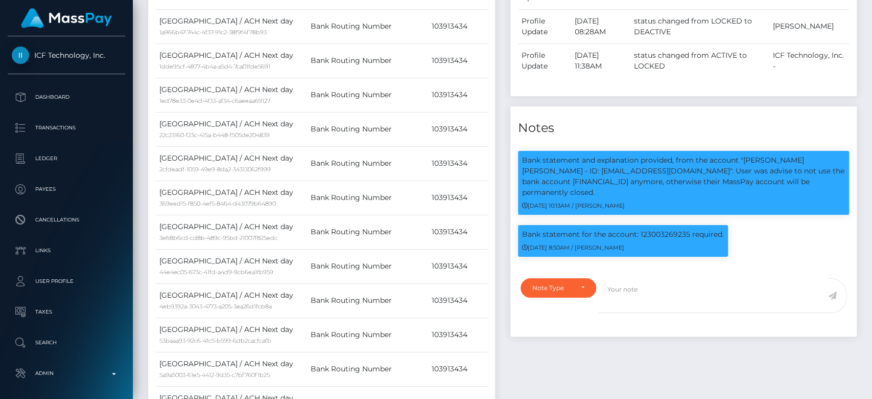
click at [666, 218] on div "COMPLIANCE" at bounding box center [675, 209] width 66 height 19
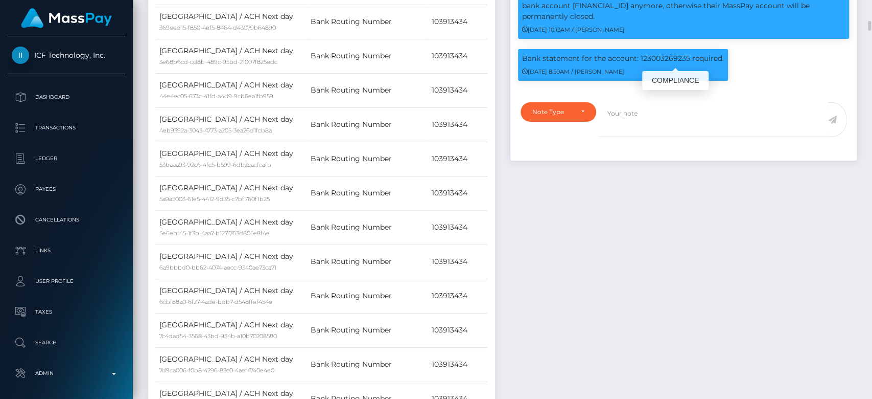
scroll to position [858, 0]
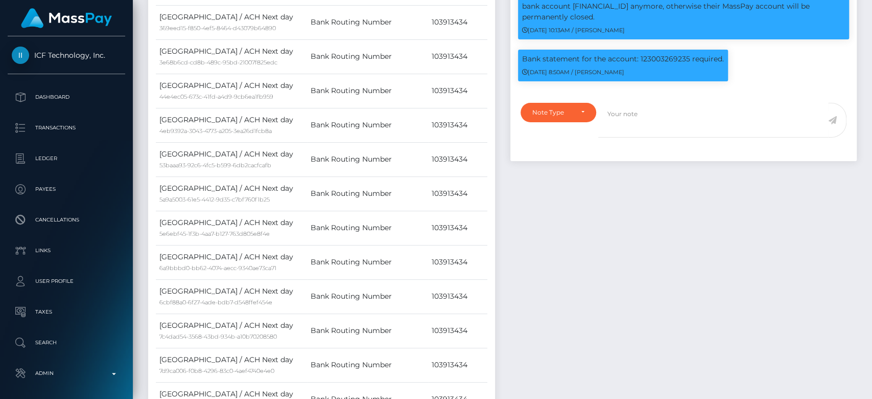
click at [657, 47] on div "COMPLIANCE" at bounding box center [675, 35] width 66 height 26
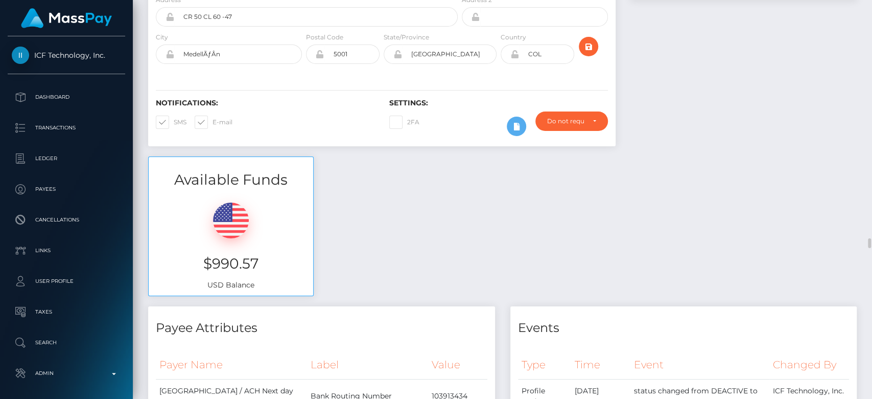
scroll to position [0, 0]
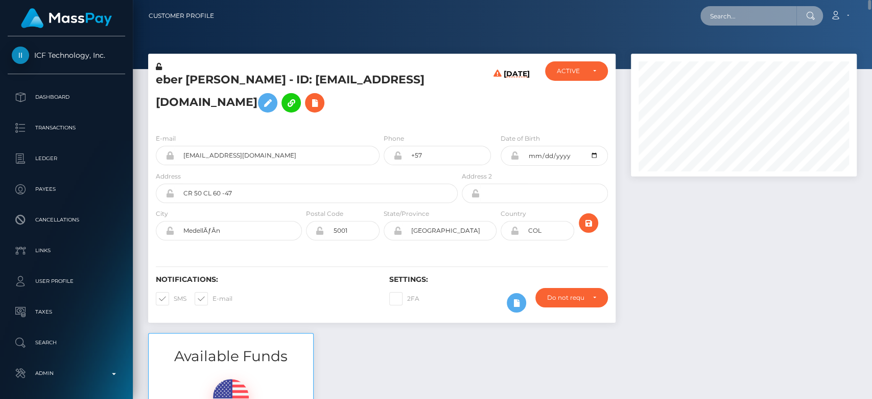
click at [760, 24] on input "text" at bounding box center [748, 15] width 96 height 19
paste input "kachtas99@gmail.com"
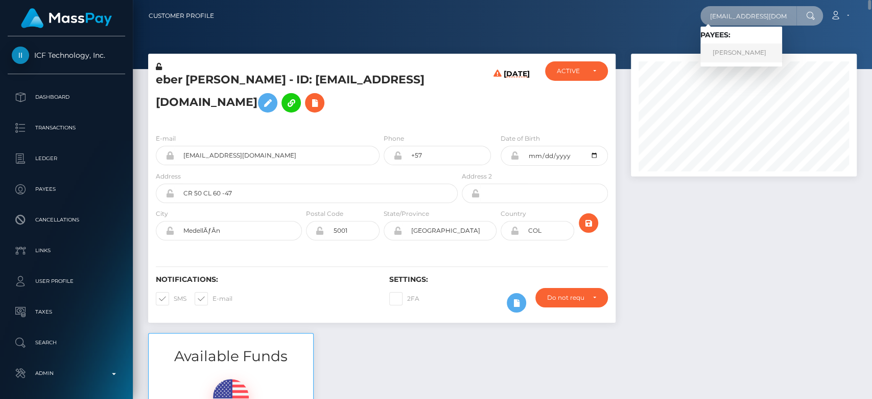
type input "kachtas99@gmail.com"
click at [731, 50] on link "AHMED KACHTA" at bounding box center [741, 52] width 82 height 19
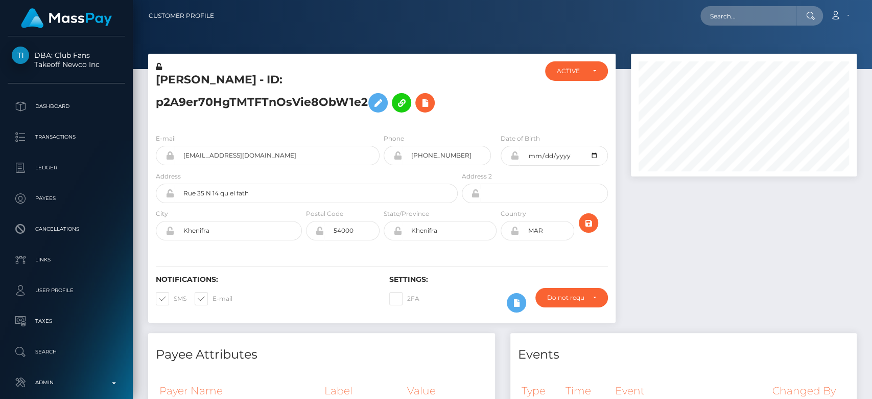
scroll to position [123, 226]
click at [734, 17] on input "text" at bounding box center [748, 15] width 96 height 19
paste input "[EMAIL_ADDRESS][DOMAIN_NAME]"
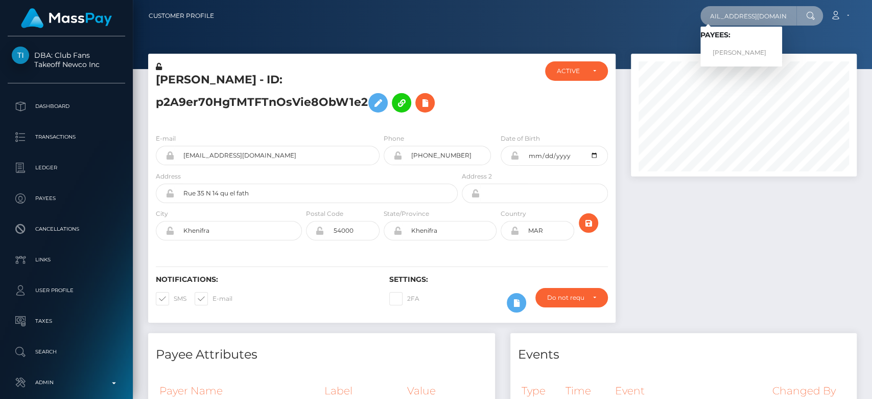
type input "[EMAIL_ADDRESS][DOMAIN_NAME]"
click at [748, 50] on link "[PERSON_NAME]" at bounding box center [741, 52] width 82 height 19
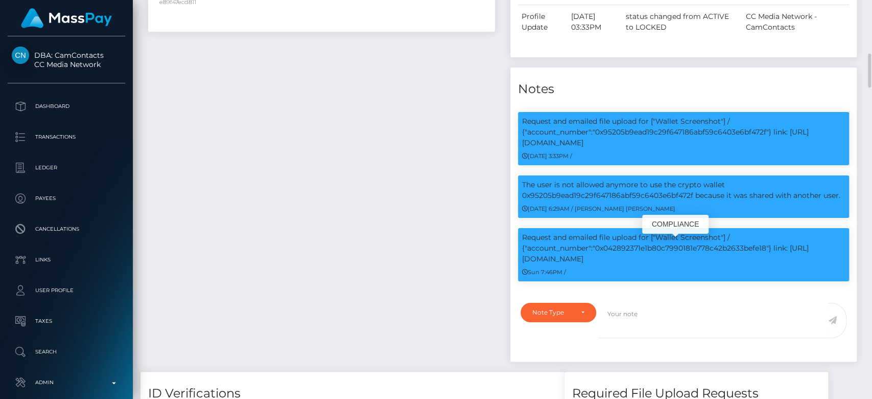
scroll to position [123, 226]
click at [647, 244] on p "Request and emailed file upload for ["Wallet Screenshot"] / {"account_number":"…" at bounding box center [683, 248] width 323 height 32
copy p "0x042892371e1b80c7990181e778c42b2633befe18"
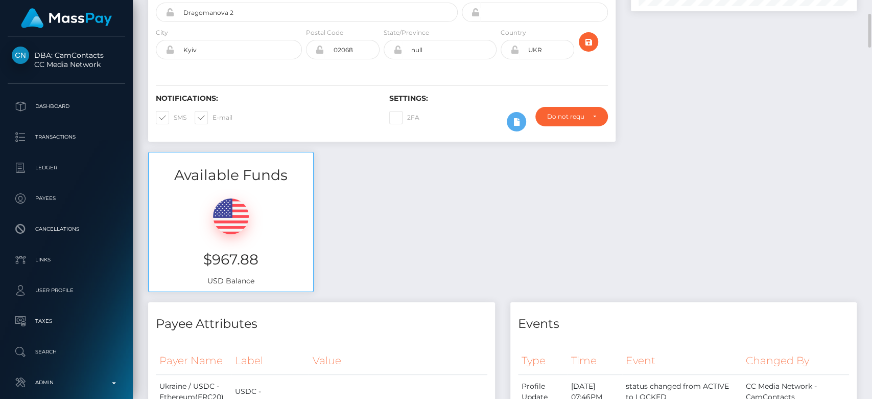
scroll to position [0, 0]
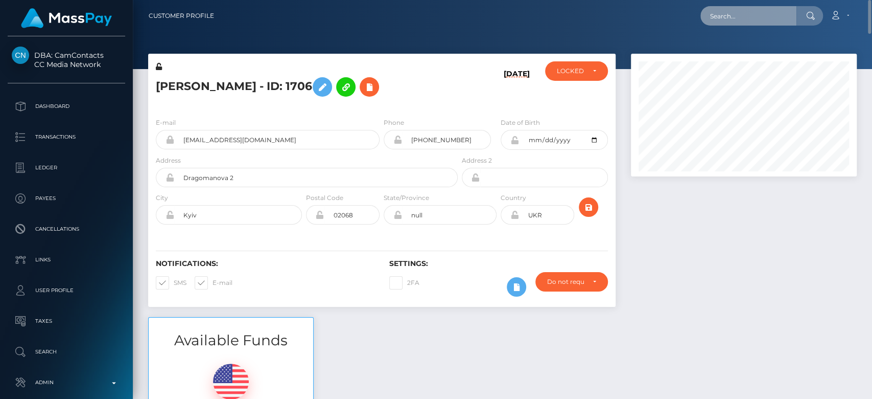
click at [756, 21] on input "text" at bounding box center [748, 15] width 96 height 19
paste input "[EMAIL_ADDRESS][DOMAIN_NAME]"
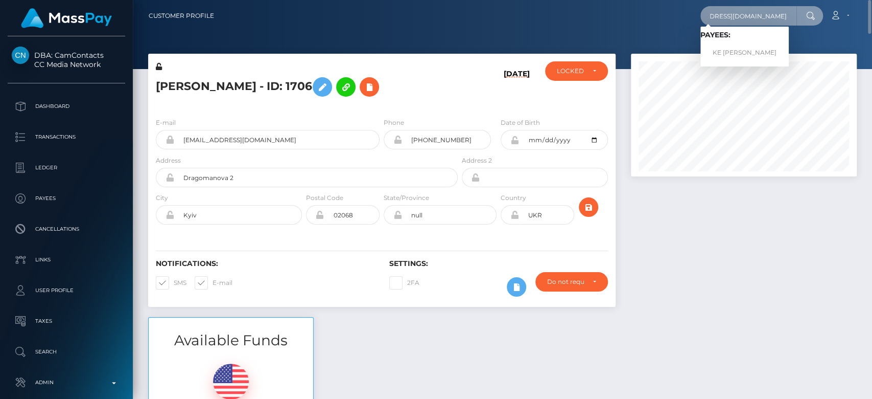
type input "[EMAIL_ADDRESS][DOMAIN_NAME]"
click at [748, 49] on link "KE [PERSON_NAME]" at bounding box center [744, 52] width 88 height 19
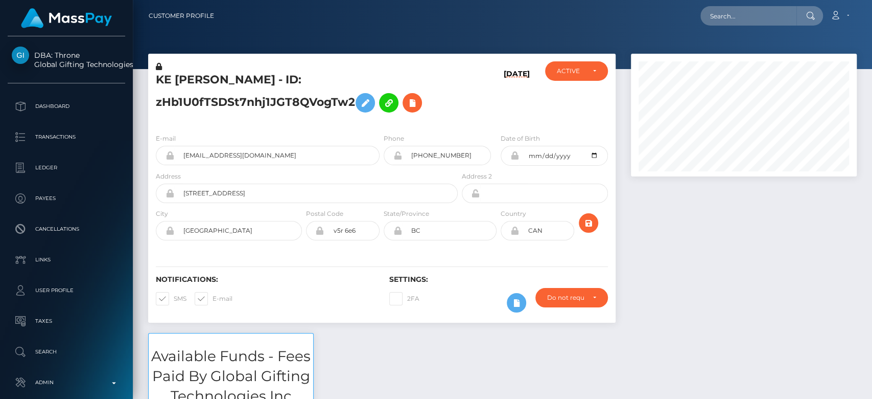
scroll to position [123, 226]
click at [675, 220] on div at bounding box center [743, 193] width 241 height 279
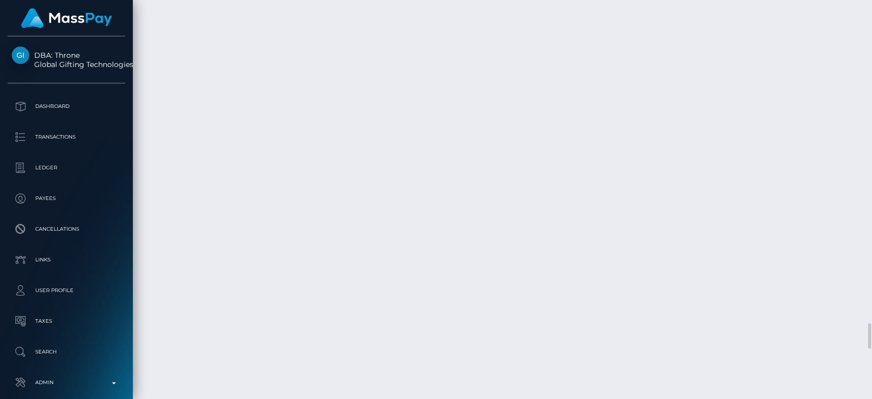
scroll to position [5117, 0]
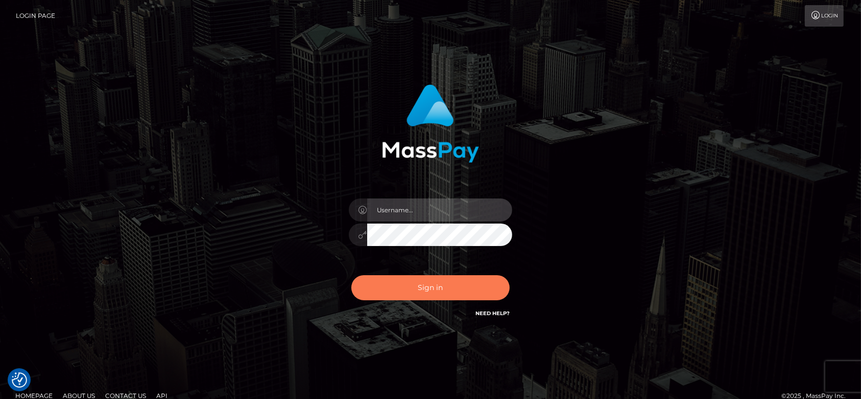
type input "[DOMAIN_NAME]"
click at [441, 280] on button "Sign in" at bounding box center [431, 287] width 158 height 25
type input "[DOMAIN_NAME]"
click at [417, 294] on button "Sign in" at bounding box center [431, 287] width 158 height 25
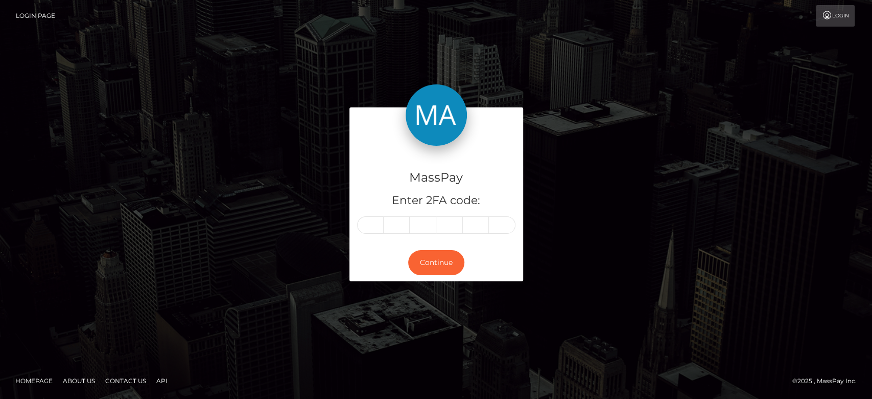
click at [372, 224] on input "text" at bounding box center [370, 224] width 27 height 17
type input "6"
type input "7"
type input "2"
type input "3"
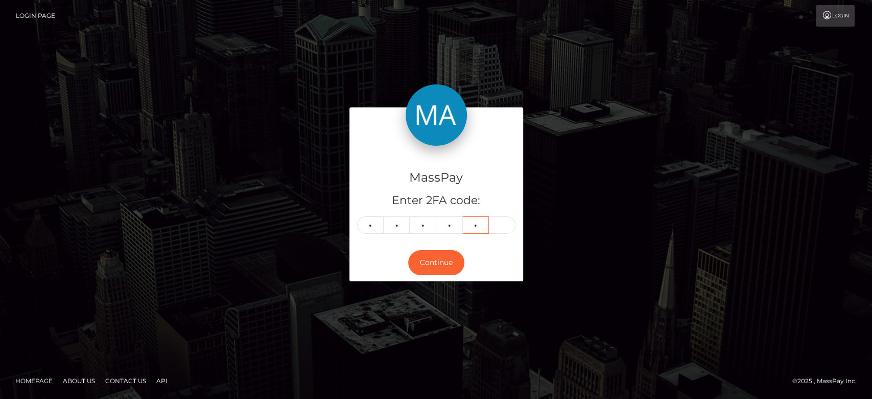
type input "0"
type input "9"
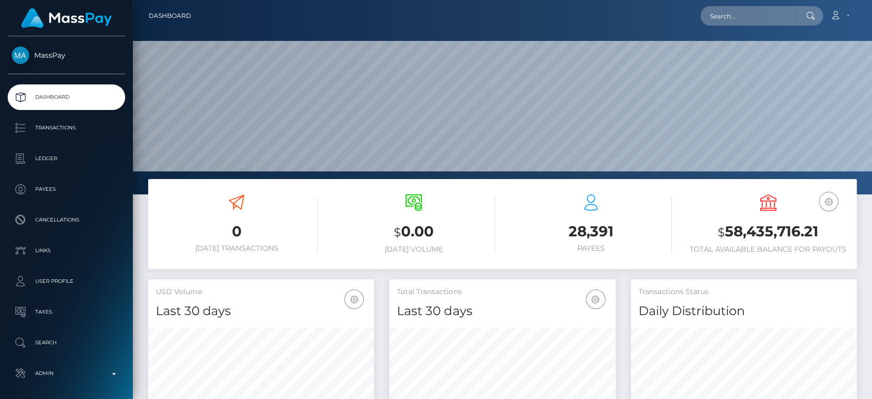
scroll to position [180, 226]
click at [741, 24] on input "text" at bounding box center [748, 15] width 96 height 19
paste input "tyler@evolvemgmtgroup.com"
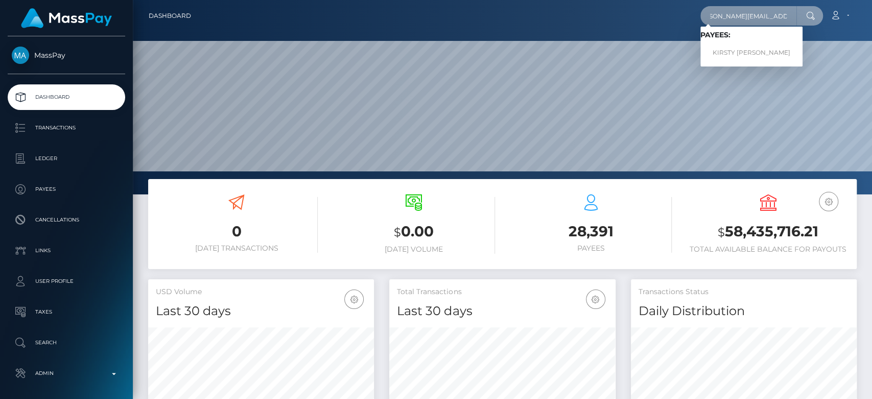
type input "tyler@evolvemgmtgroup.com"
click at [742, 48] on link "KIRSTY ELEECE HILL" at bounding box center [751, 52] width 102 height 19
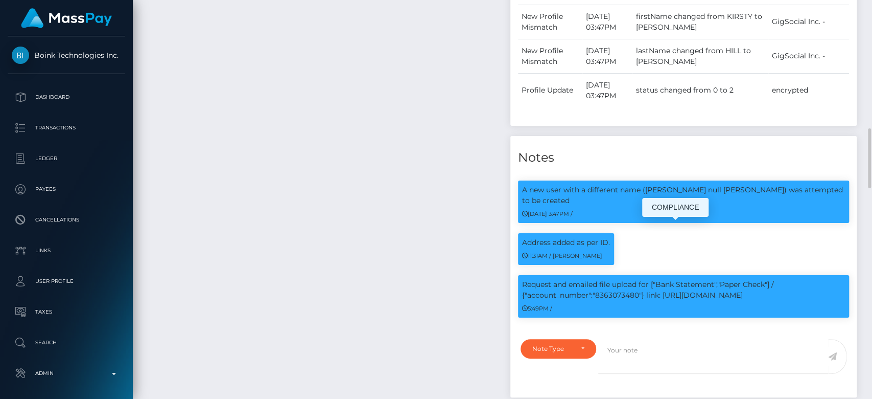
scroll to position [123, 226]
click at [618, 279] on p "Request and emailed file upload for ["Bank Statement","Paper Check"] / {"accoun…" at bounding box center [683, 289] width 323 height 21
copy p "8363073480"
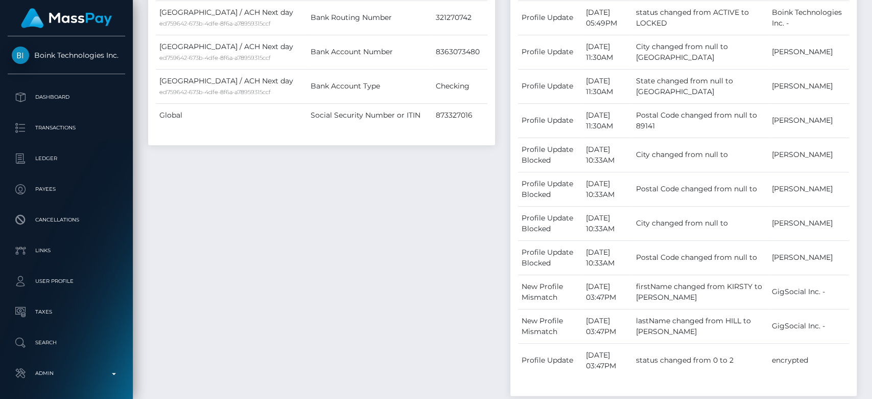
scroll to position [0, 0]
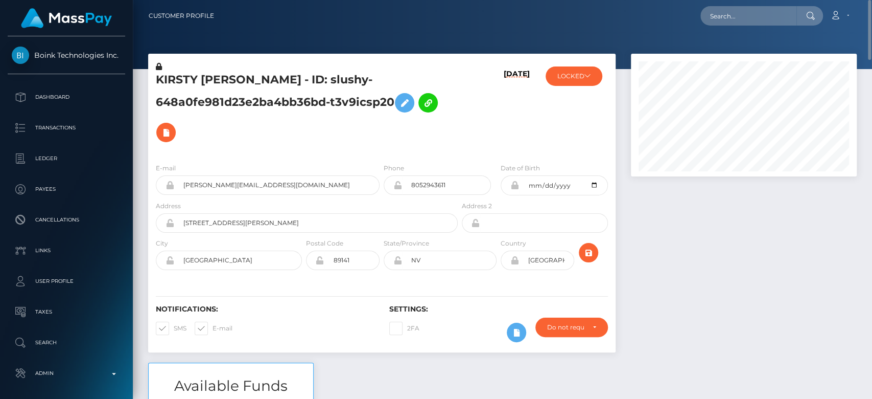
click at [157, 159] on div "E-mail tyler@evolvemgmtgroup.com Phone 8052943611" at bounding box center [381, 217] width 467 height 125
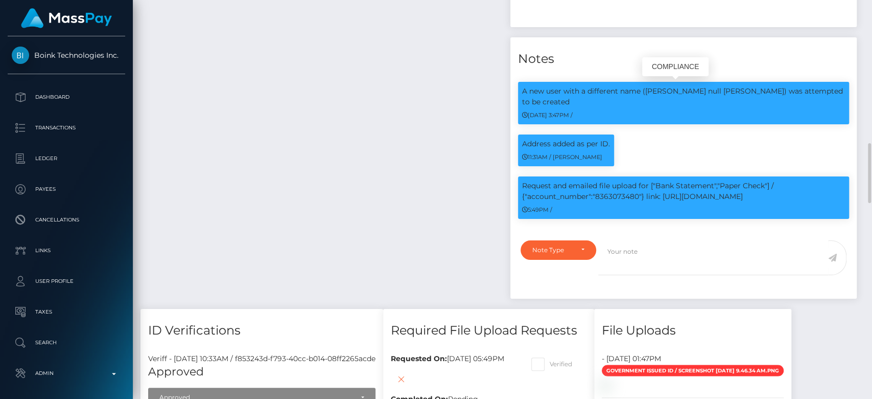
scroll to position [123, 226]
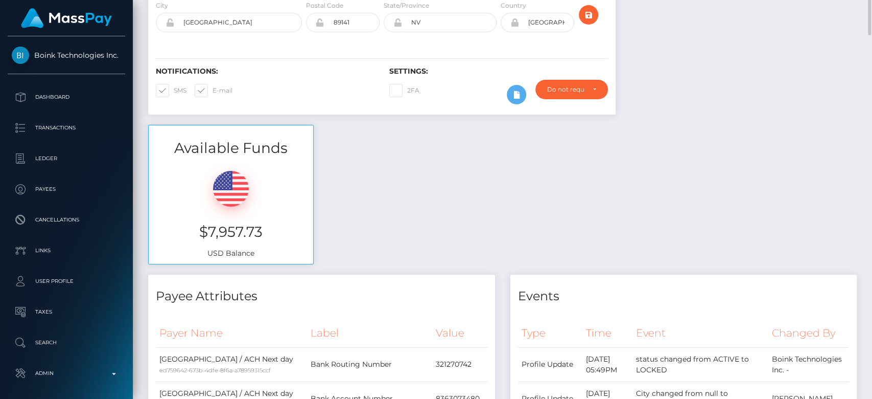
scroll to position [0, 0]
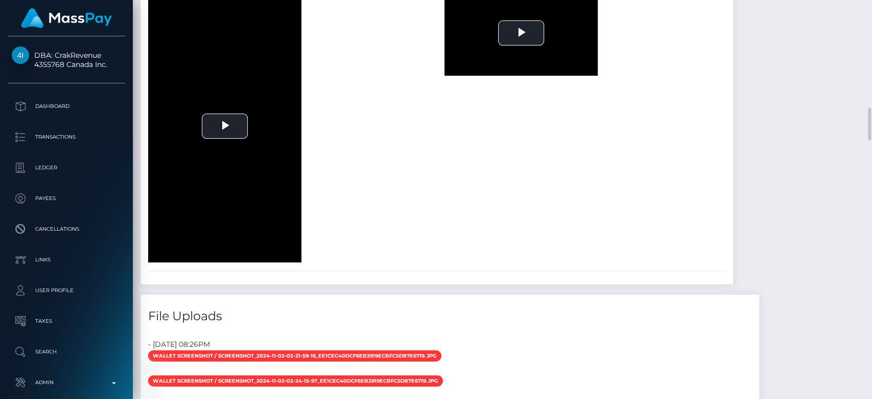
scroll to position [1314, 0]
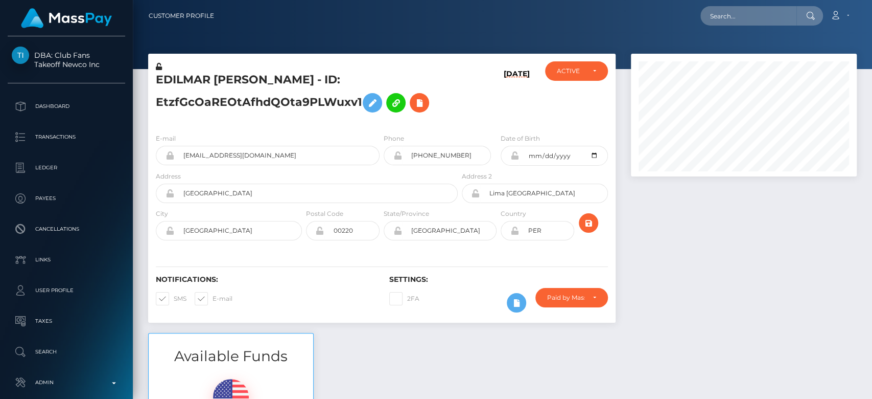
scroll to position [123, 226]
click at [726, 21] on input "text" at bounding box center [748, 15] width 96 height 19
paste input "trovatoabril@gmail.com"
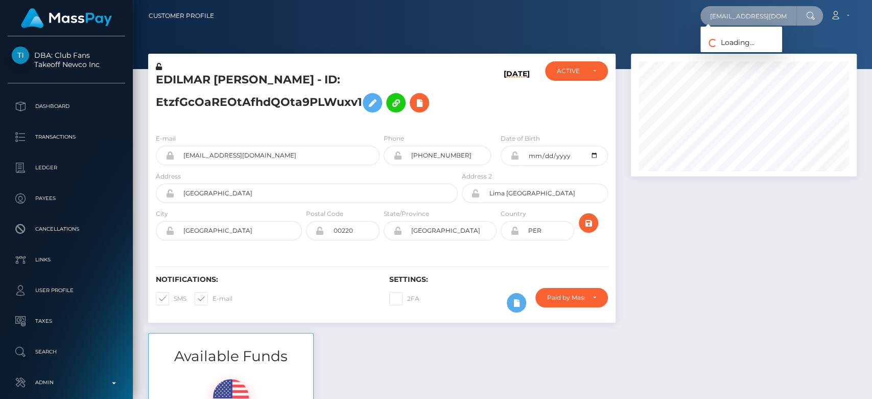
type input "trovatoabril@gmail.com"
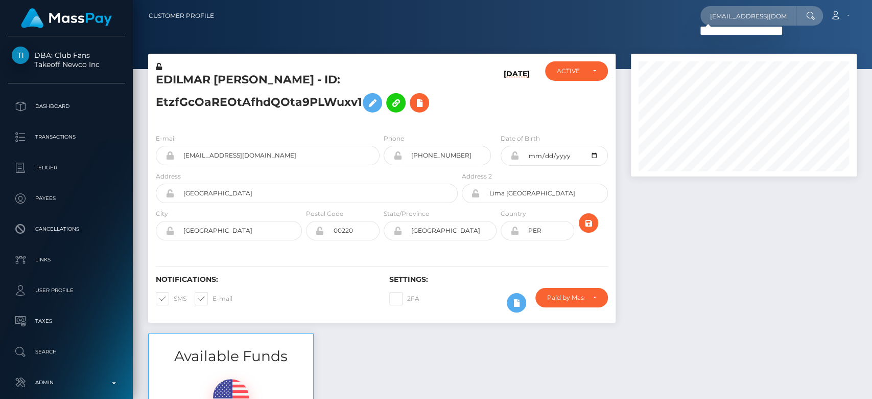
click at [853, 211] on div at bounding box center [743, 193] width 241 height 279
click at [766, 22] on input "trovatoabril@gmail.com" at bounding box center [748, 15] width 96 height 19
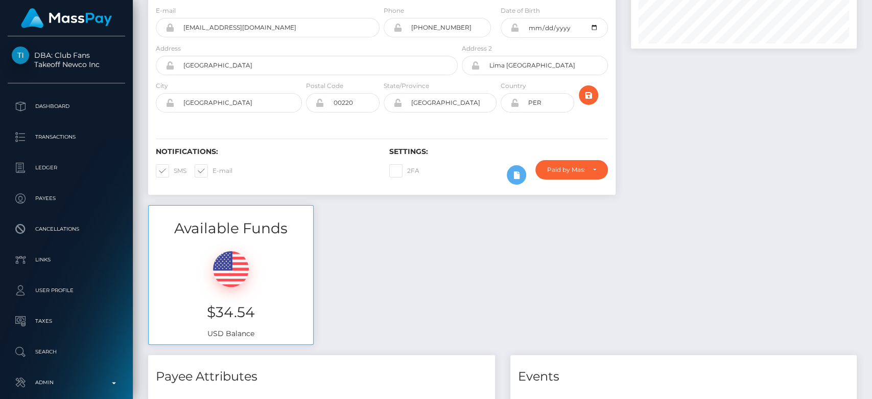
scroll to position [0, 0]
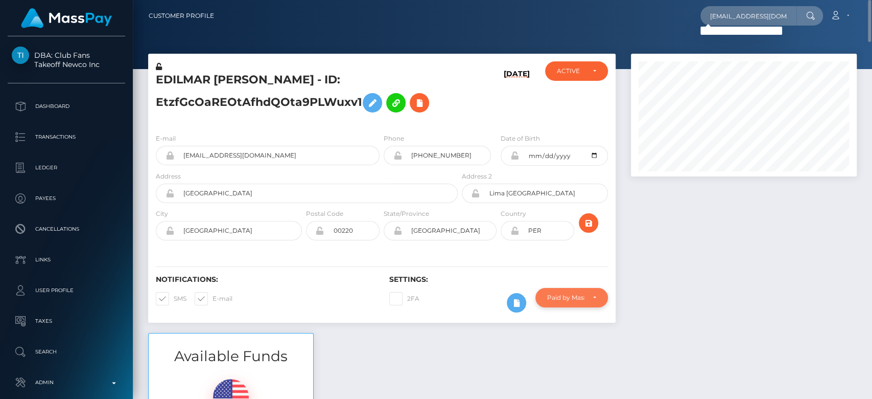
click at [589, 305] on div "Paid by MassPay" at bounding box center [571, 297] width 72 height 19
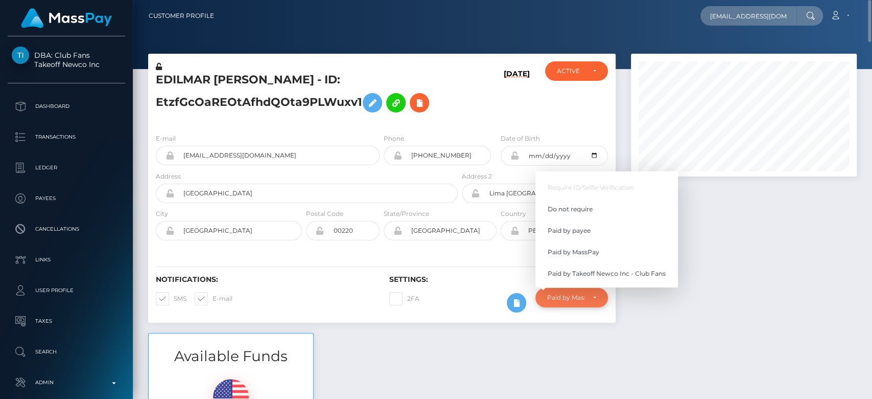
click at [591, 294] on div "Paid by MassPay" at bounding box center [571, 297] width 49 height 8
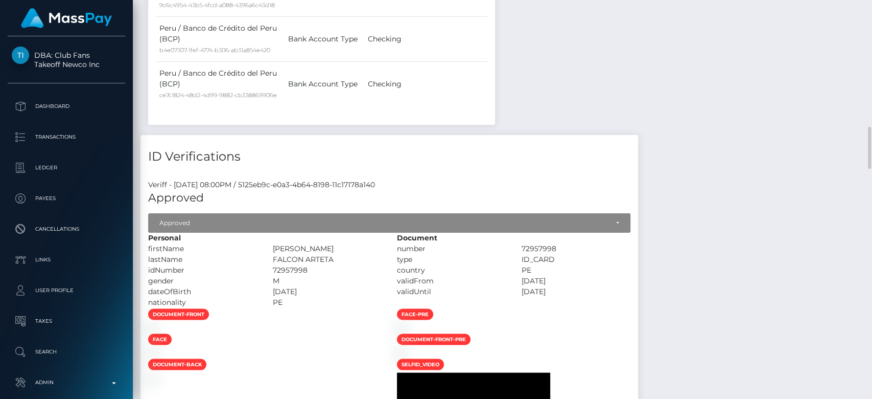
scroll to position [1207, 0]
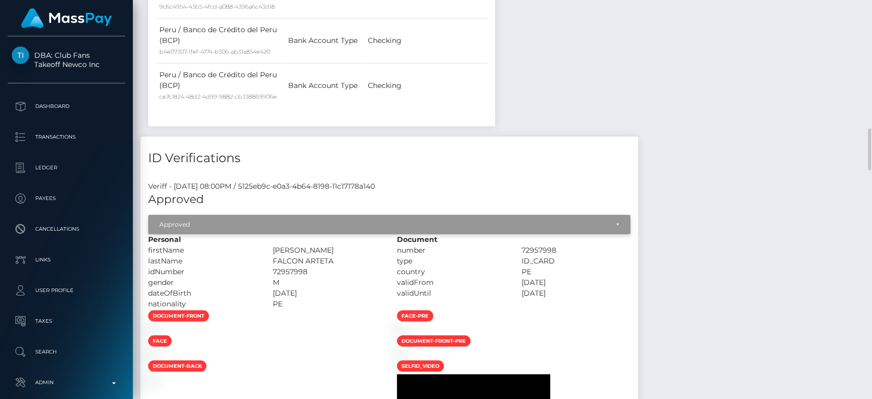
click at [608, 220] on div "Approved" at bounding box center [383, 224] width 449 height 8
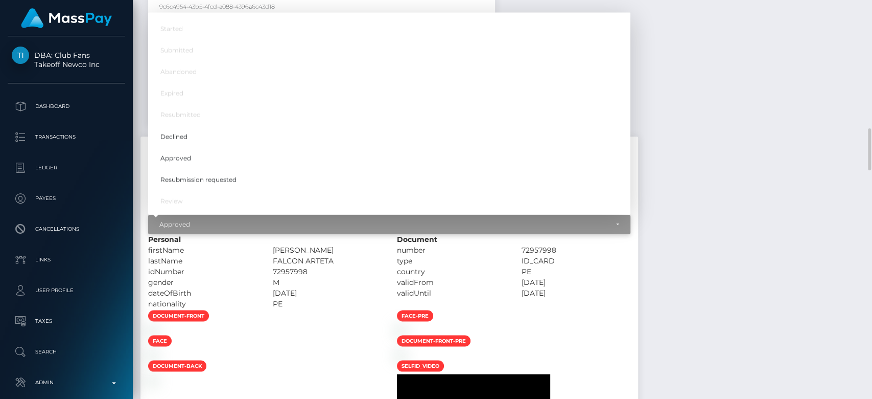
scroll to position [123, 226]
click at [608, 220] on div "Approved" at bounding box center [383, 224] width 449 height 8
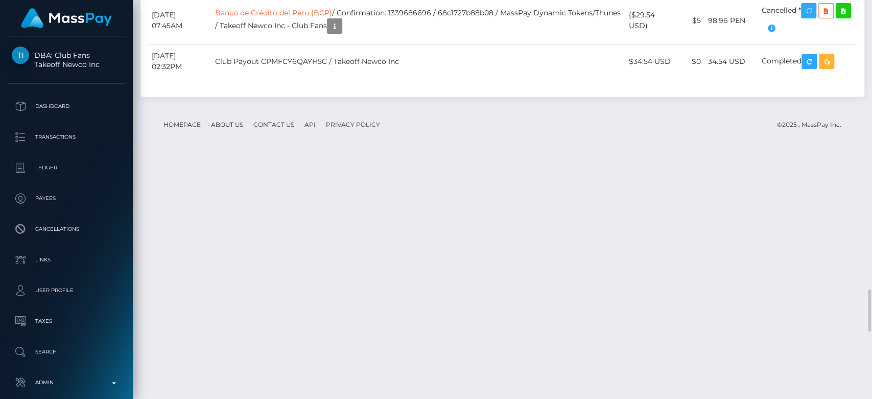
scroll to position [2721, 0]
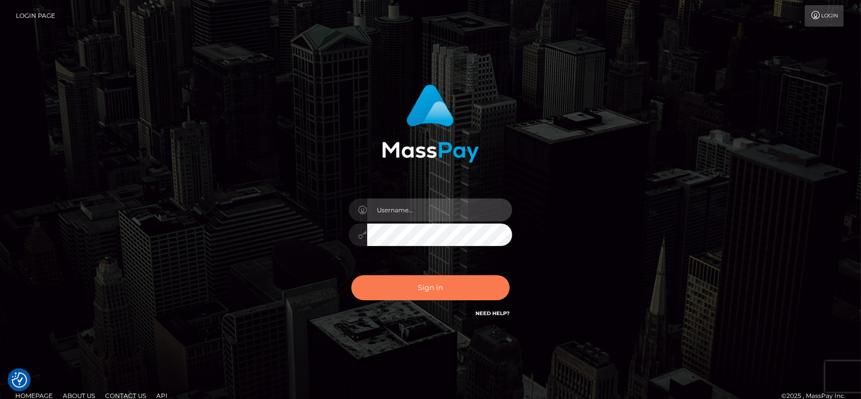
type input "[DOMAIN_NAME]"
click at [415, 287] on button "Sign in" at bounding box center [431, 287] width 158 height 25
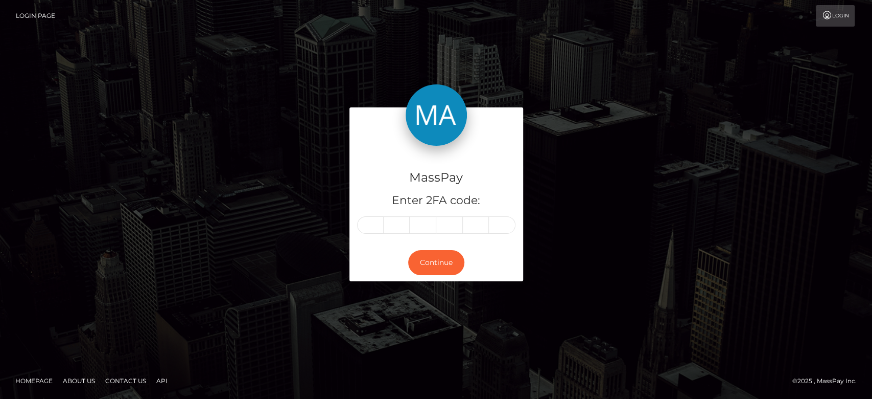
click at [370, 225] on input "text" at bounding box center [370, 224] width 27 height 17
type input "3"
type input "7"
type input "4"
type input "3"
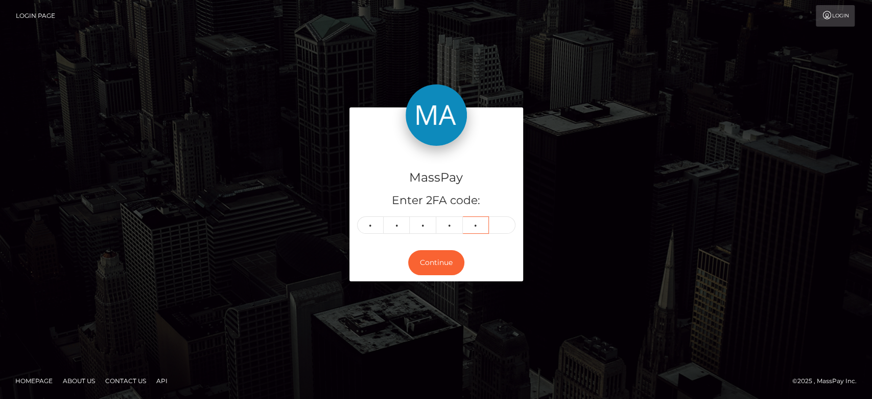
type input "1"
type input "3"
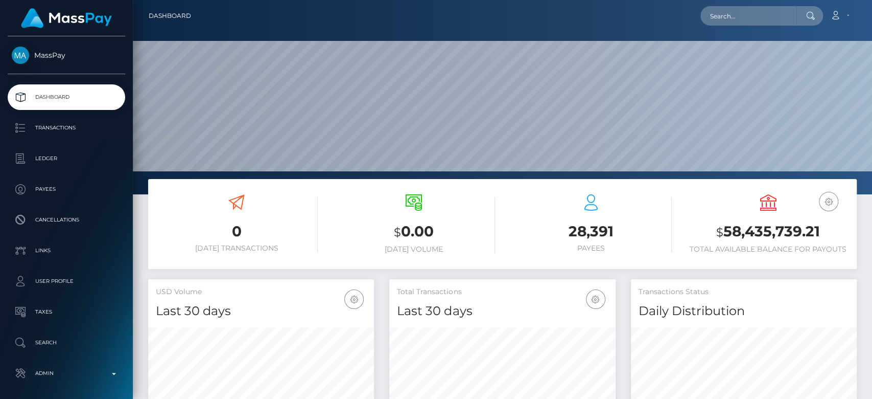
scroll to position [180, 226]
click at [734, 12] on input "text" at bounding box center [748, 15] width 96 height 19
paste input "oday.kababji5@icloud.com"
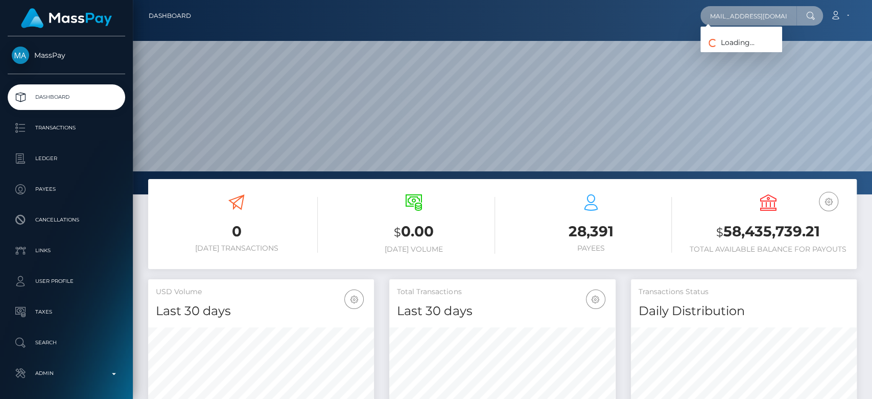
type input "oday.kababji5@icloud.com"
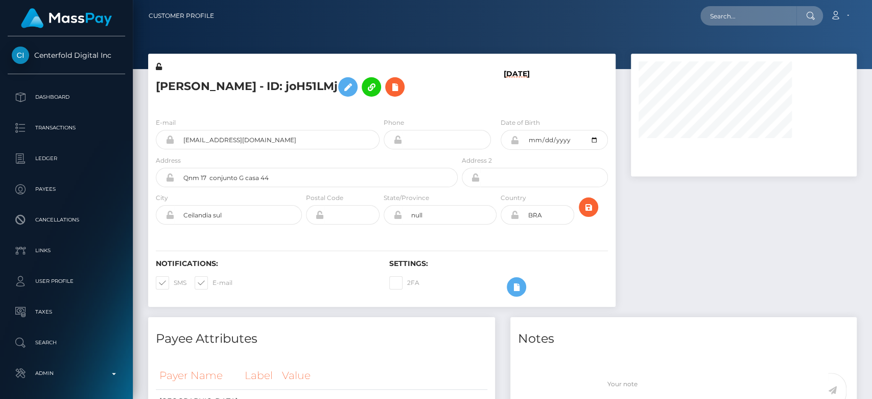
click at [690, 254] on div at bounding box center [743, 185] width 241 height 263
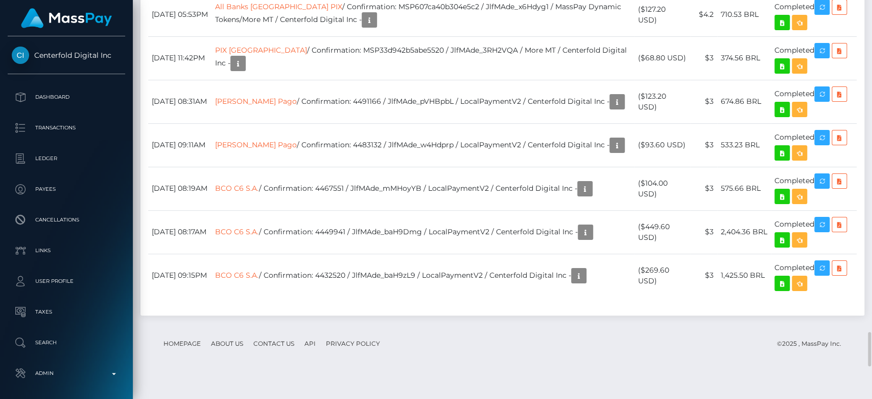
scroll to position [123, 226]
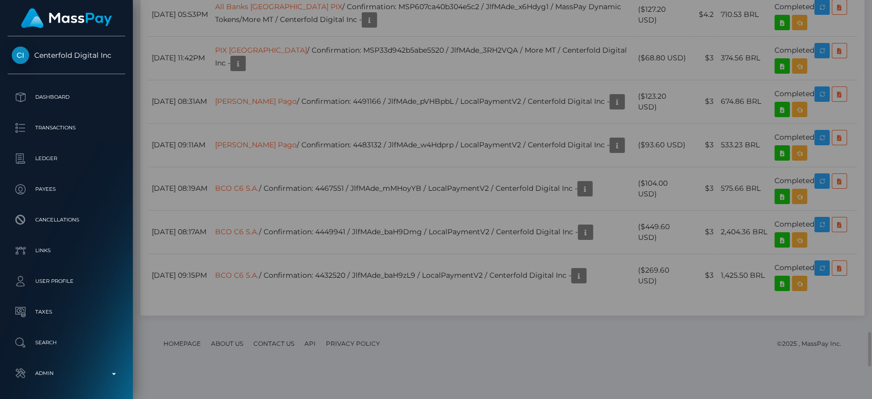
scroll to position [0, 0]
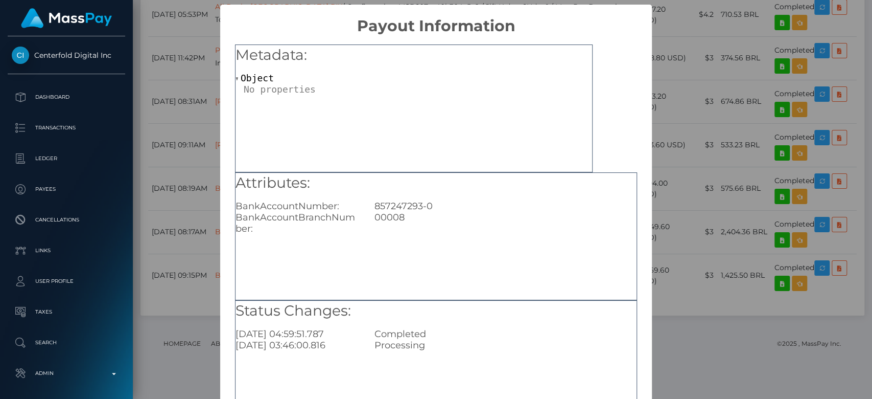
click at [683, 163] on div "× Payout Information Metadata: Object Attributes: BankAccountNumber: [FINANCIAL…" at bounding box center [436, 199] width 872 height 399
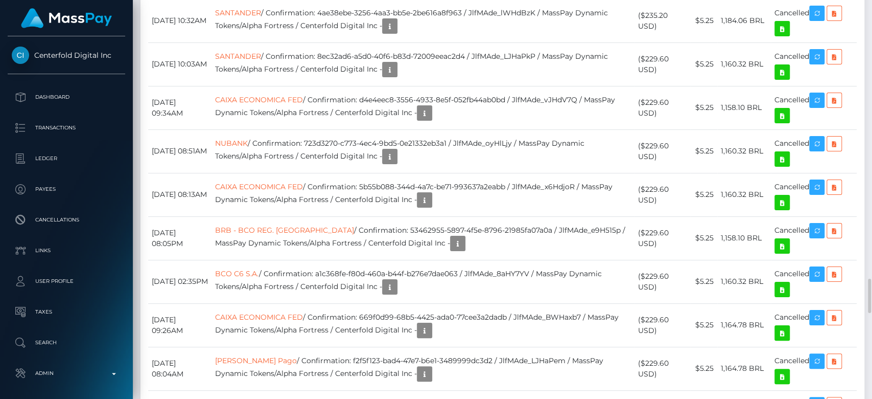
scroll to position [123, 226]
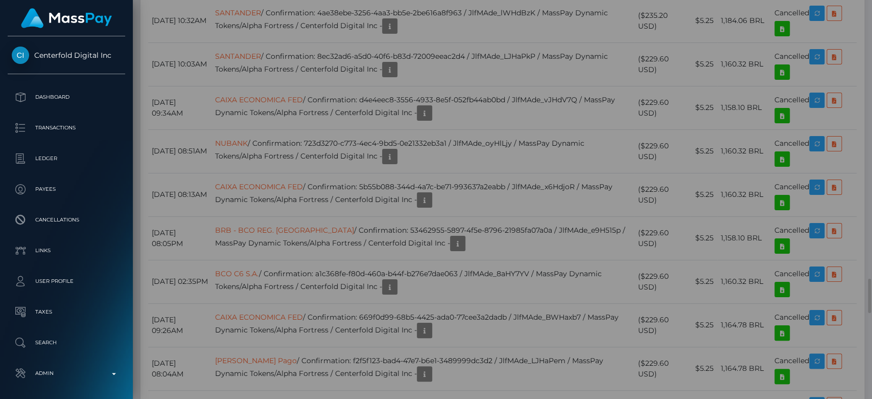
scroll to position [0, 0]
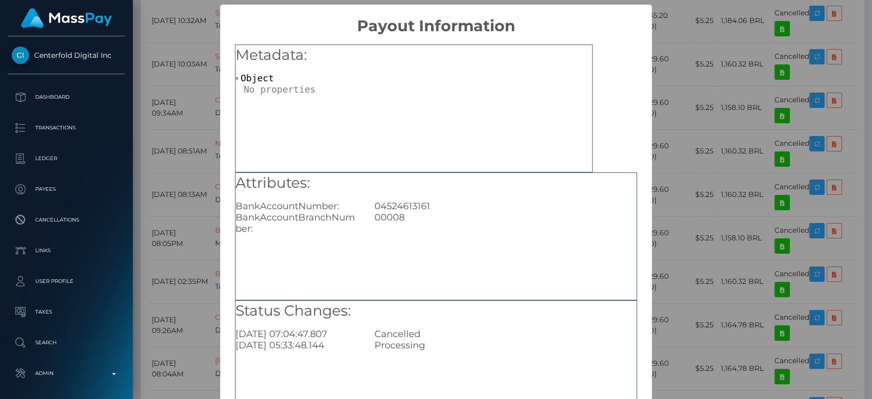
click at [669, 247] on div "× Payout Information Metadata: Object Attributes: BankAccountNumber: [FINANCIAL…" at bounding box center [436, 199] width 872 height 399
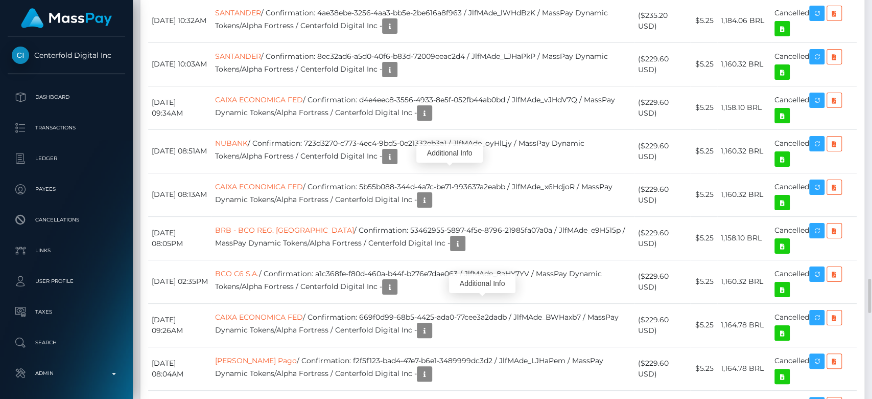
scroll to position [123, 226]
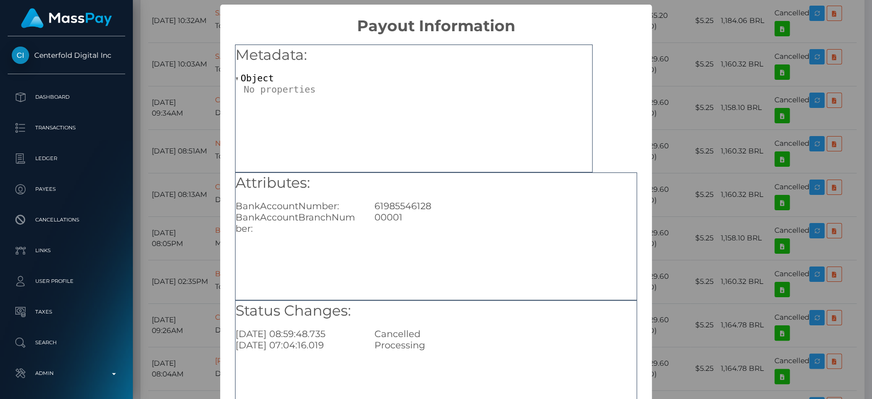
scroll to position [0, 0]
click at [671, 152] on div "× Payout Information Metadata: Object Attributes: BankAccountNumber: [FINANCIAL…" at bounding box center [436, 199] width 872 height 399
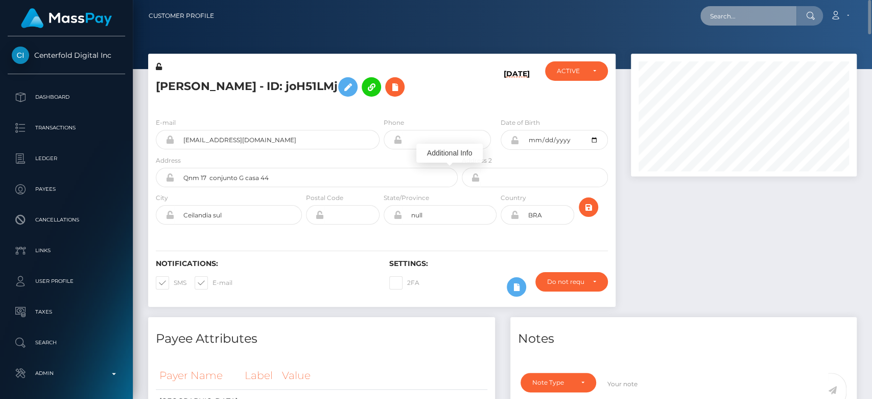
click at [771, 15] on input "text" at bounding box center [748, 15] width 96 height 19
paste input "4c04729e-a8c6-4b8c-b867-e328d715152b"
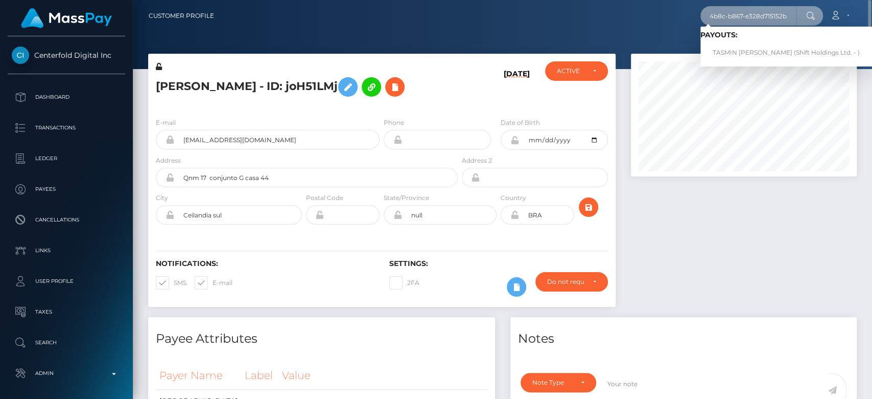
type input "4c04729e-a8c6-4b8c-b867-e328d715152b"
click at [750, 48] on link "TASMIN [PERSON_NAME] (Shift Holdings Ltd. - )" at bounding box center [786, 52] width 172 height 19
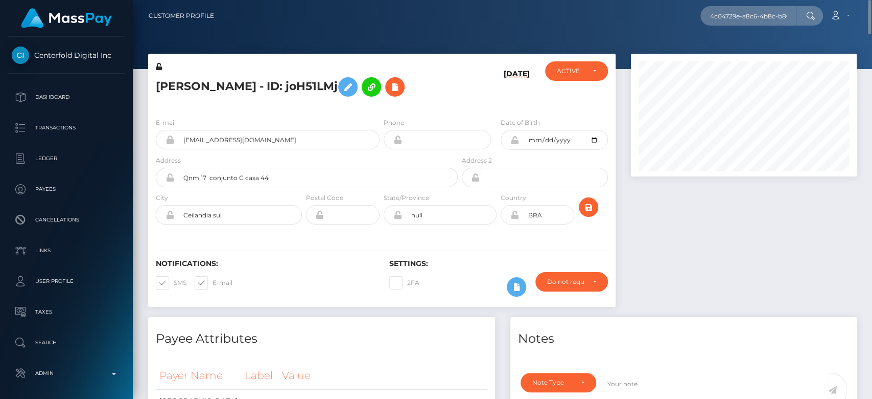
click at [665, 219] on div at bounding box center [743, 185] width 241 height 263
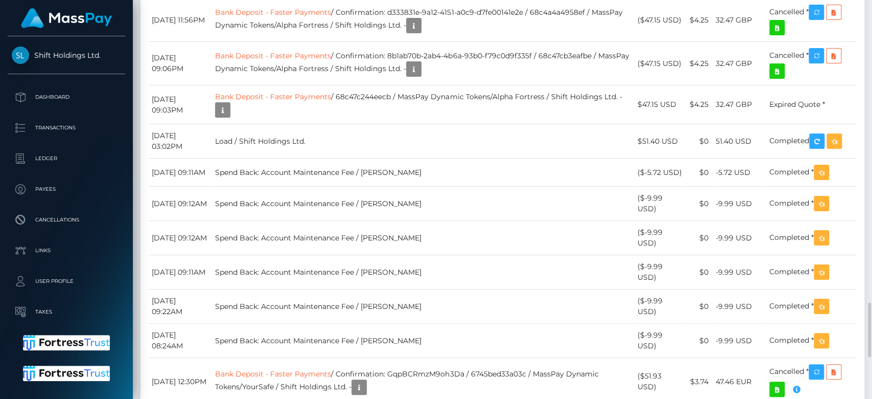
scroll to position [123, 226]
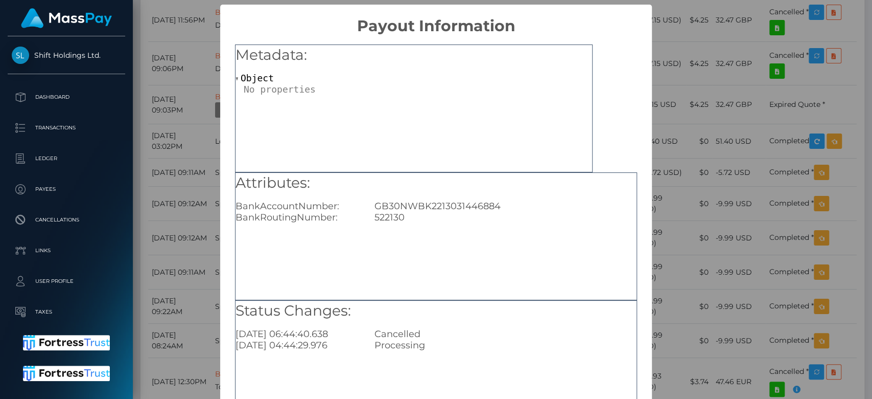
click at [671, 196] on div "× Payout Information Metadata: Object Attributes: BankAccountNumber: GB30NWBK22…" at bounding box center [436, 199] width 872 height 399
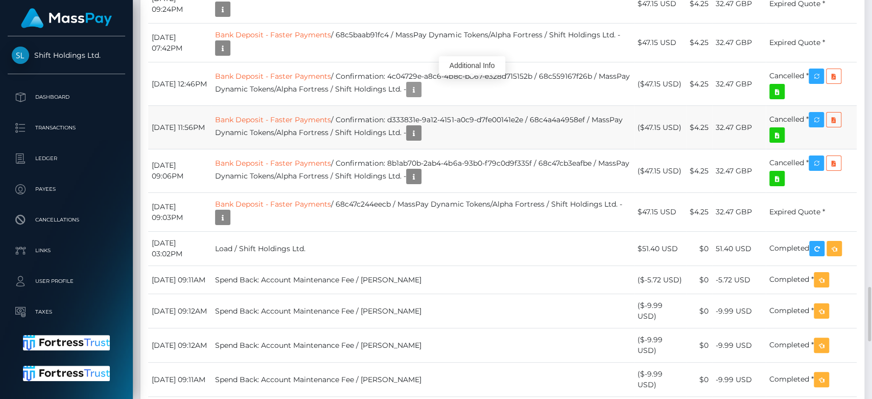
scroll to position [2113, 0]
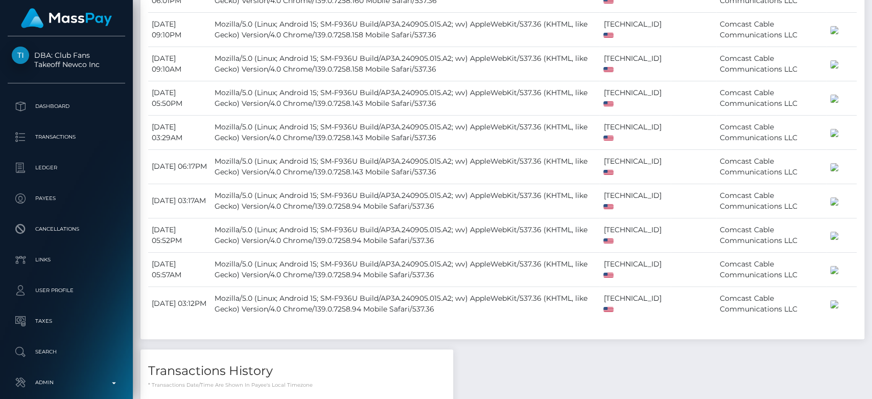
scroll to position [123, 226]
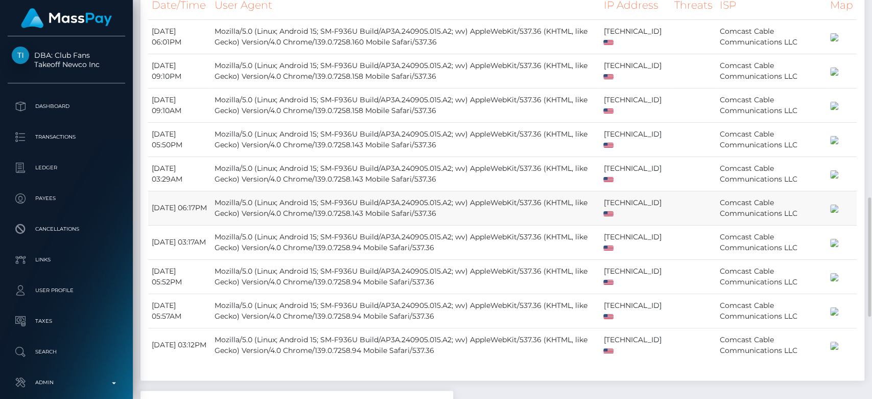
drag, startPoint x: 0, startPoint y: 0, endPoint x: 346, endPoint y: 260, distance: 432.4
click at [346, 225] on td "Mozilla/5.0 (Linux; Android 15; SM-F936U Build/AP3A.240905.015.A2; wv) AppleWeb…" at bounding box center [405, 208] width 389 height 34
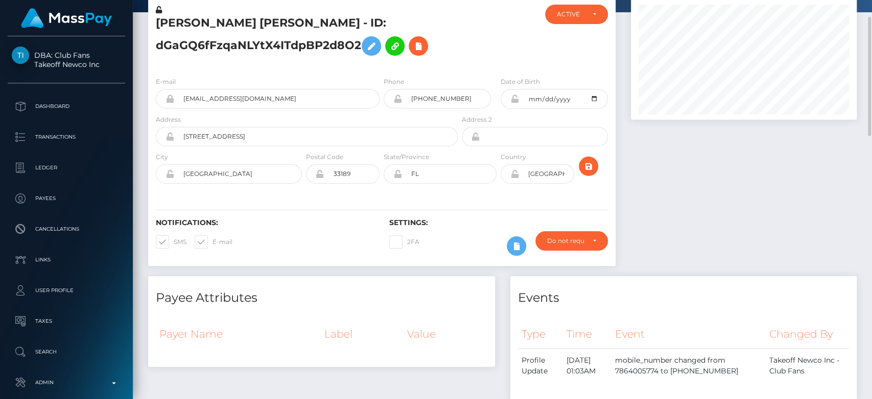
scroll to position [0, 0]
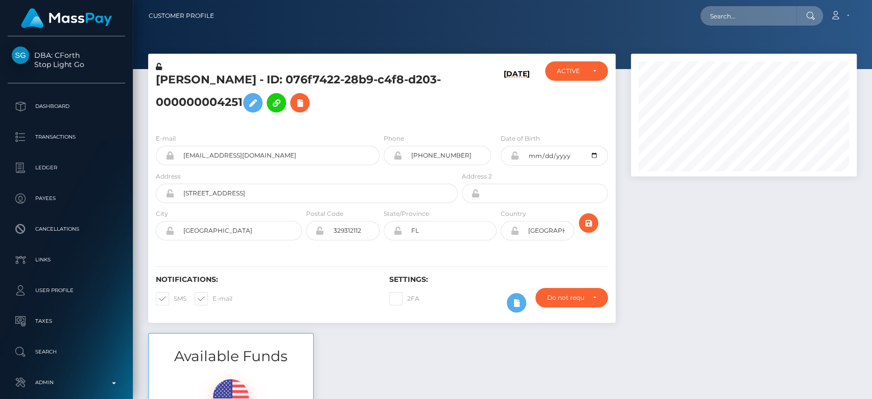
scroll to position [123, 226]
click at [688, 218] on div at bounding box center [743, 193] width 241 height 279
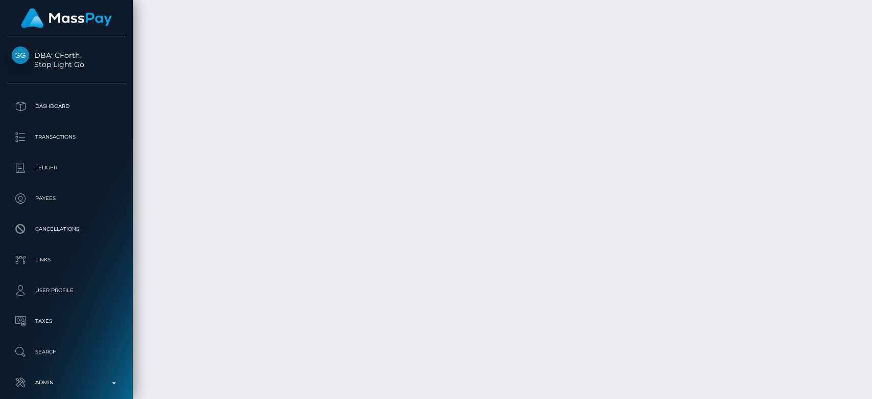
scroll to position [3605, 0]
drag, startPoint x: 618, startPoint y: 158, endPoint x: 433, endPoint y: 166, distance: 184.6
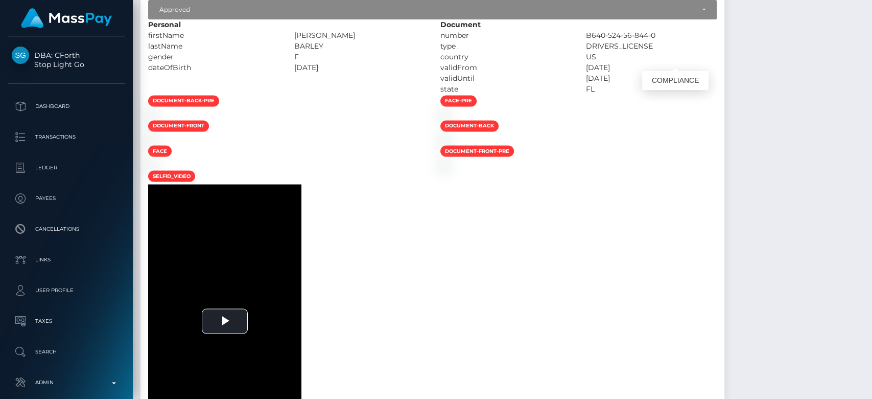
scroll to position [123, 226]
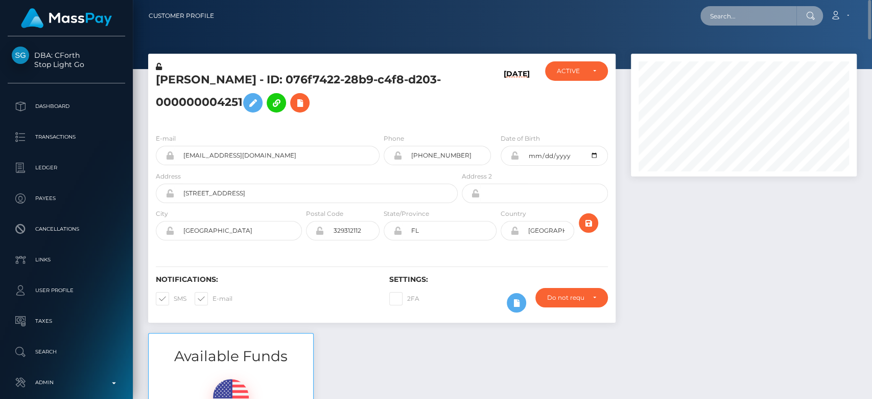
click at [744, 12] on input "text" at bounding box center [748, 15] width 96 height 19
paste input "[EMAIL_ADDRESS][DOMAIN_NAME]"
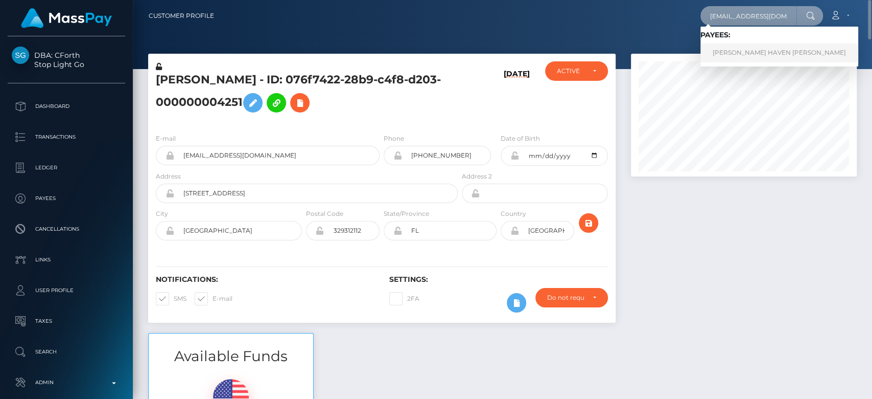
type input "[EMAIL_ADDRESS][DOMAIN_NAME]"
click at [753, 48] on link "[PERSON_NAME] HAVEN [PERSON_NAME]" at bounding box center [779, 52] width 158 height 19
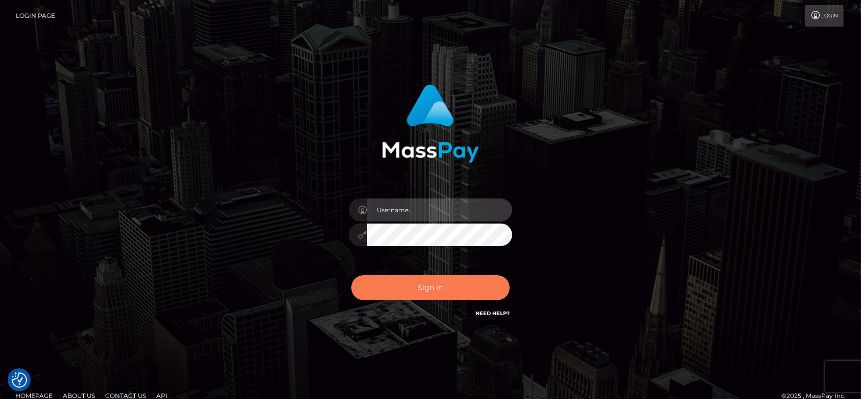
type input "fr.es"
click at [467, 282] on button "Sign in" at bounding box center [431, 287] width 158 height 25
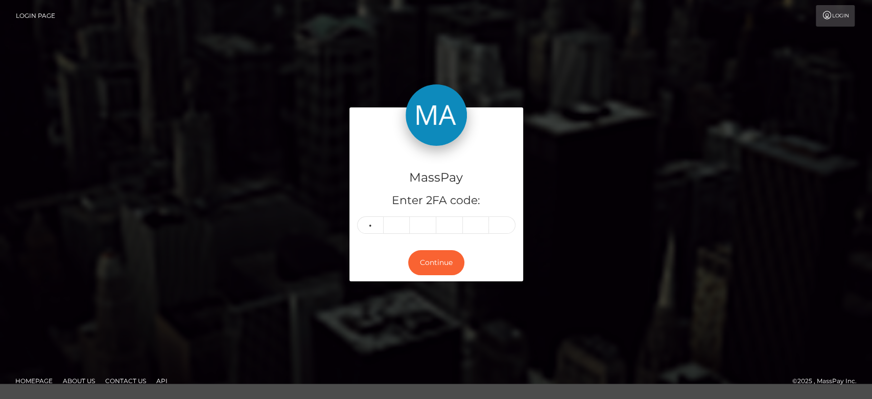
type input "3"
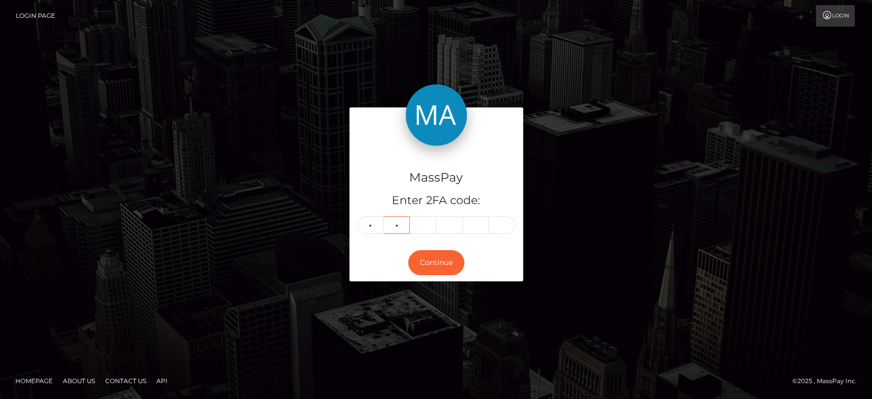
type input "0"
type input "6"
type input "1"
type input "9"
type input "8"
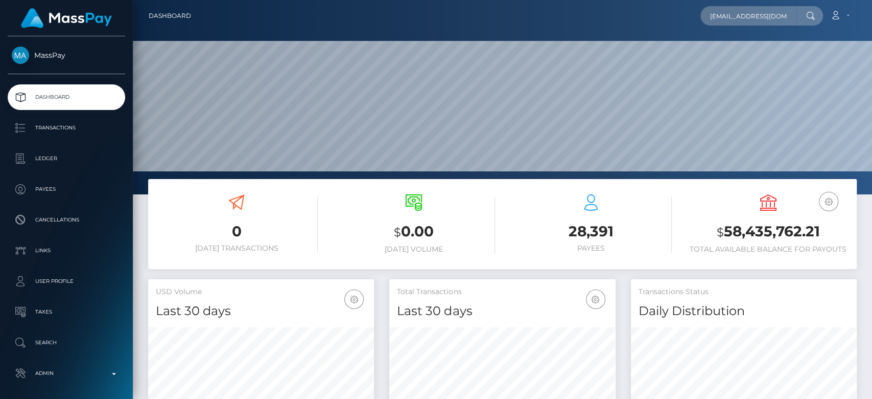
scroll to position [0, 29]
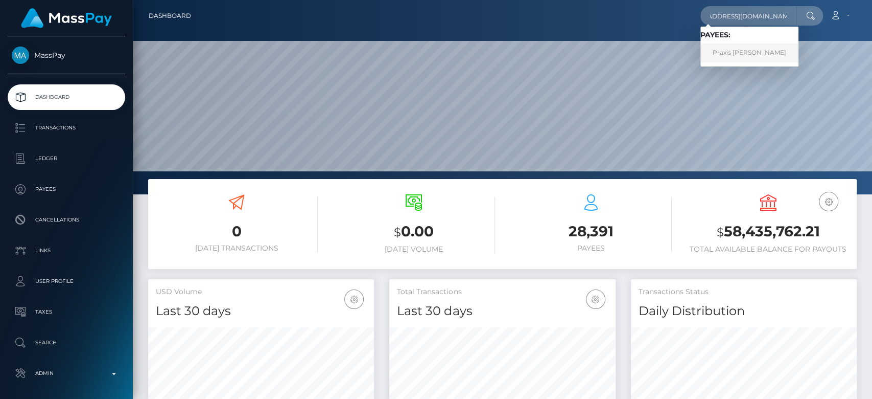
type input "[EMAIL_ADDRESS][DOMAIN_NAME]"
click at [753, 48] on link "Praxis [PERSON_NAME]" at bounding box center [749, 52] width 98 height 19
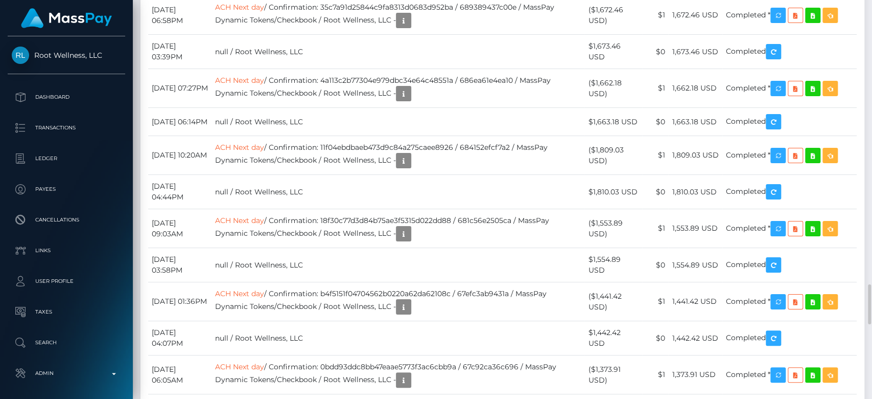
scroll to position [123, 226]
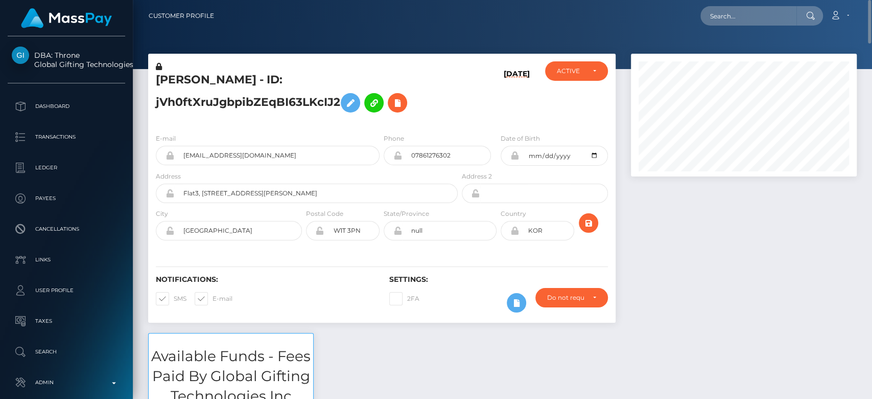
click at [712, 251] on div at bounding box center [743, 193] width 241 height 279
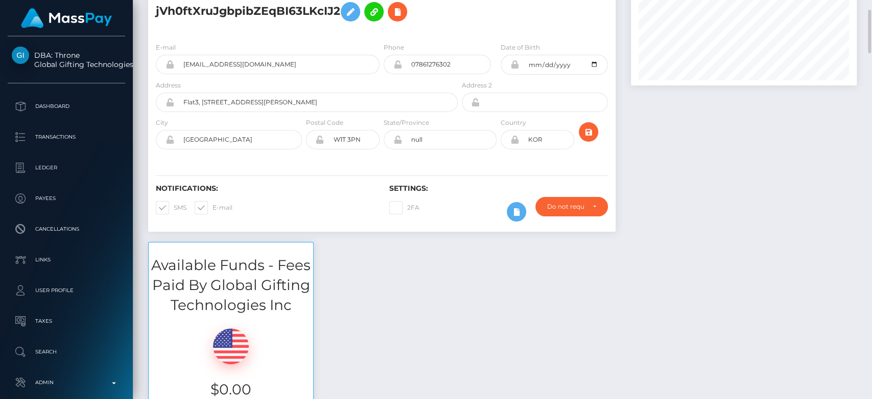
scroll to position [92, 0]
